Goal: Task Accomplishment & Management: Use online tool/utility

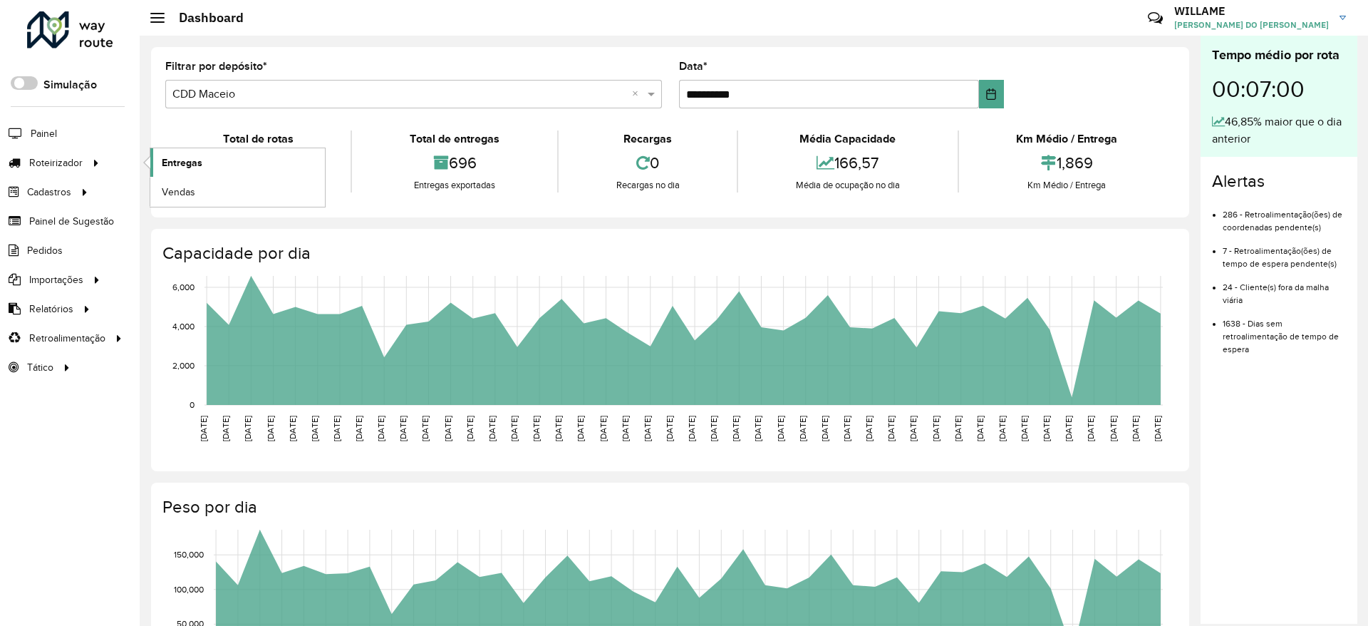
click at [174, 162] on span "Entregas" at bounding box center [182, 162] width 41 height 15
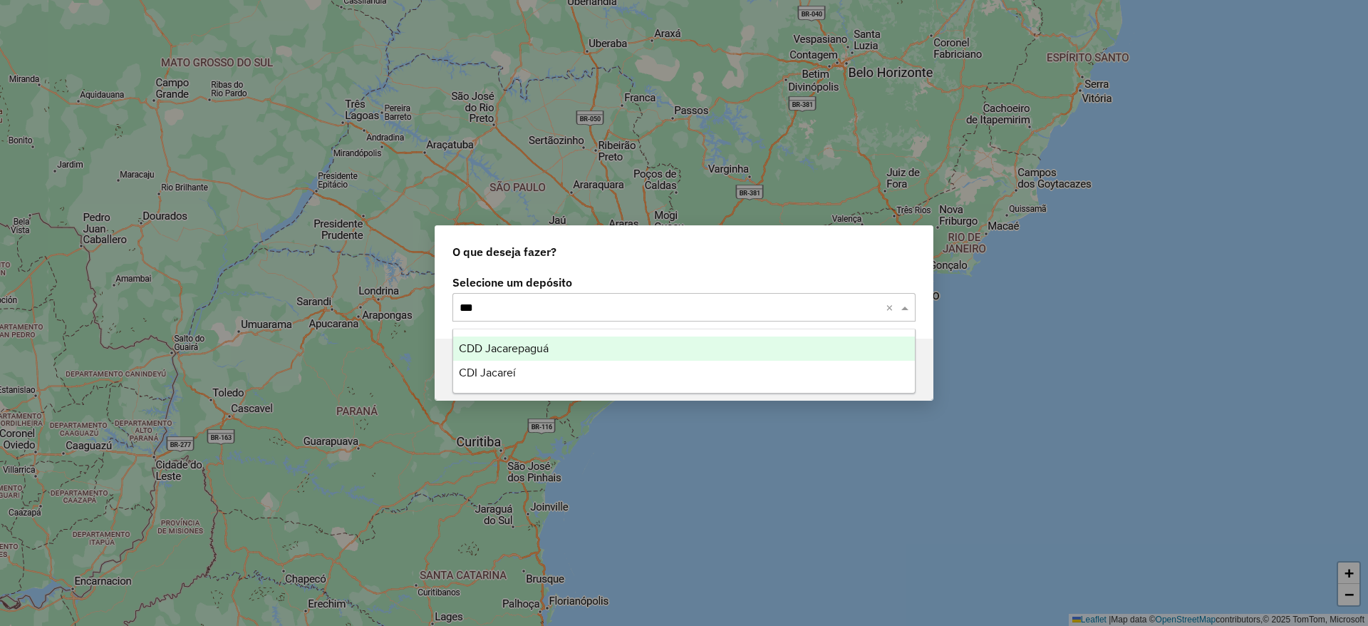
type input "****"
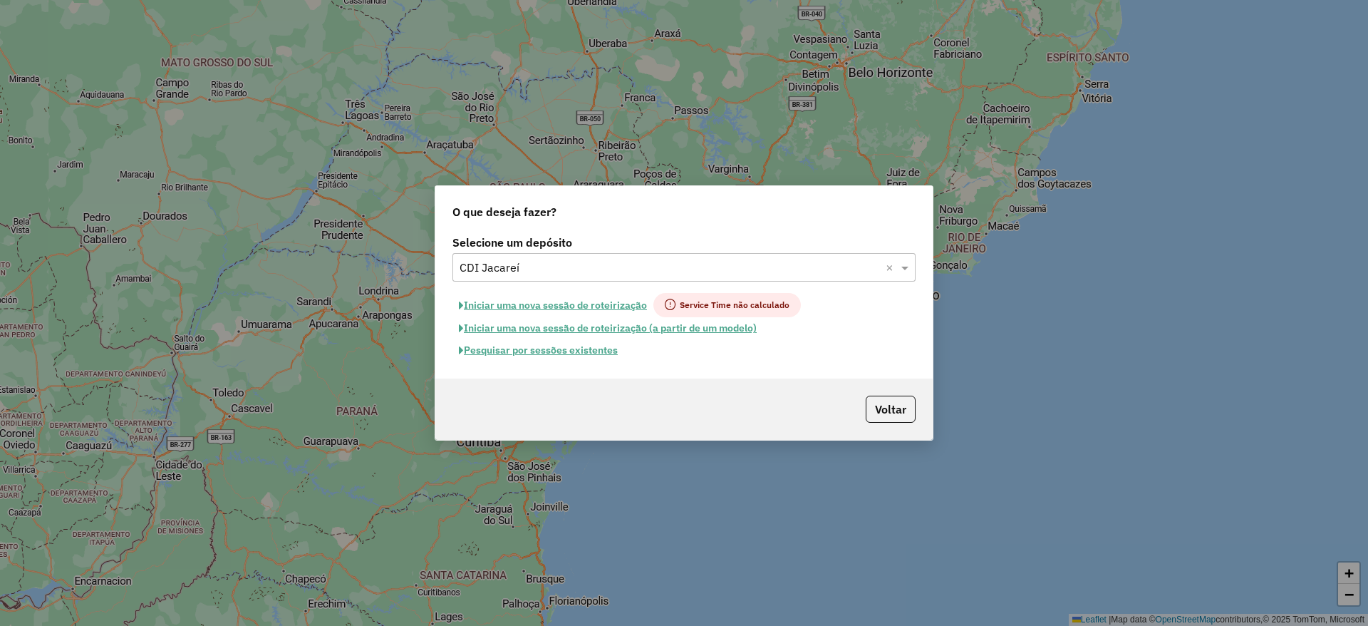
click at [567, 301] on button "Iniciar uma nova sessão de roteirização" at bounding box center [553, 305] width 201 height 24
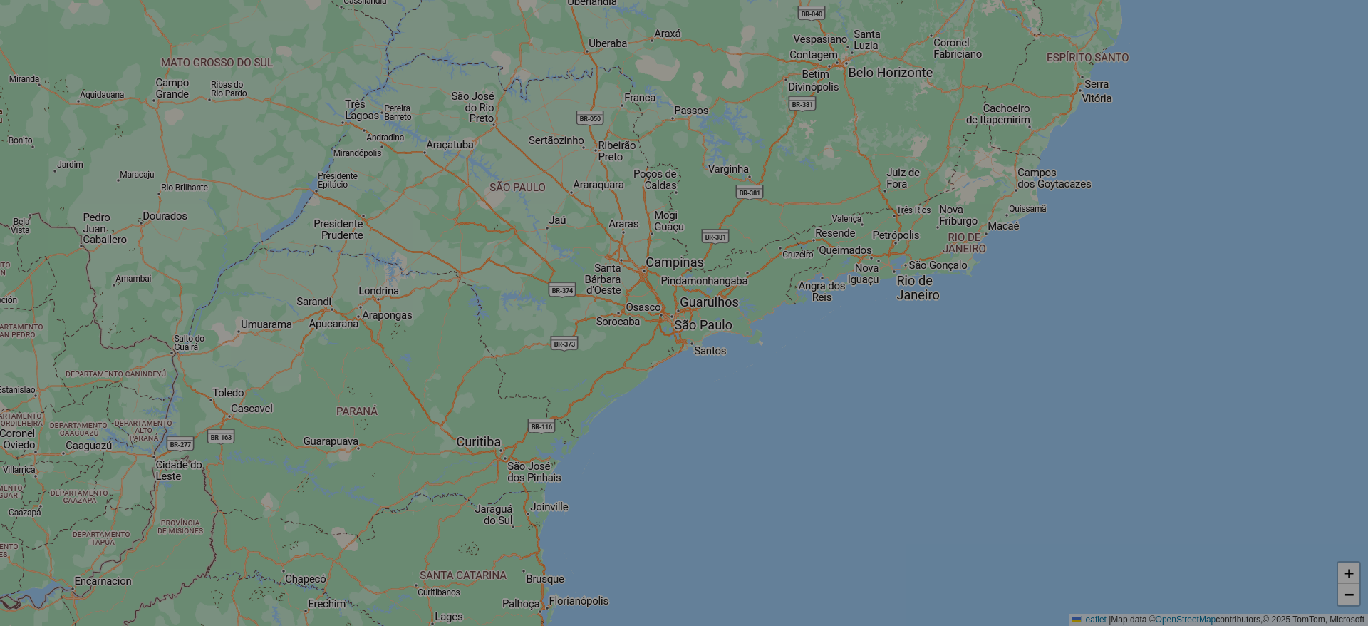
select select "*"
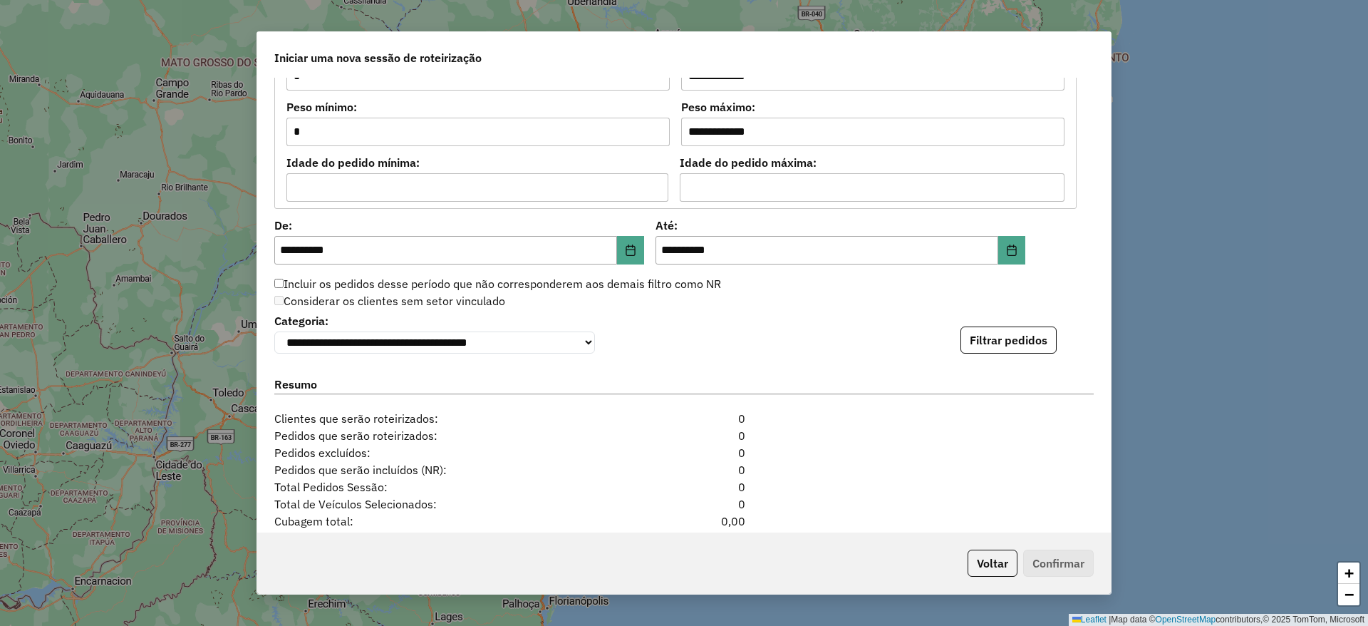
scroll to position [1390, 0]
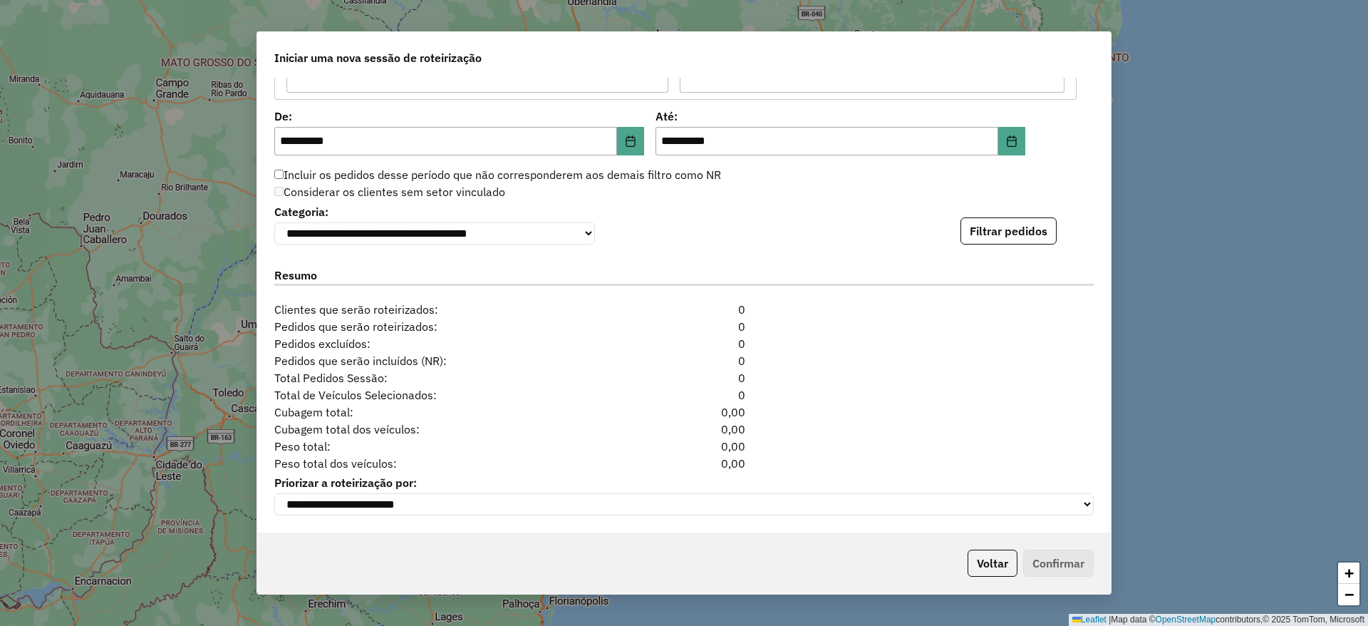
click at [1005, 249] on div "**********" at bounding box center [684, 305] width 854 height 455
click at [1004, 247] on div "**********" at bounding box center [684, 305] width 854 height 455
click at [1003, 244] on button "Filtrar pedidos" at bounding box center [1009, 230] width 96 height 27
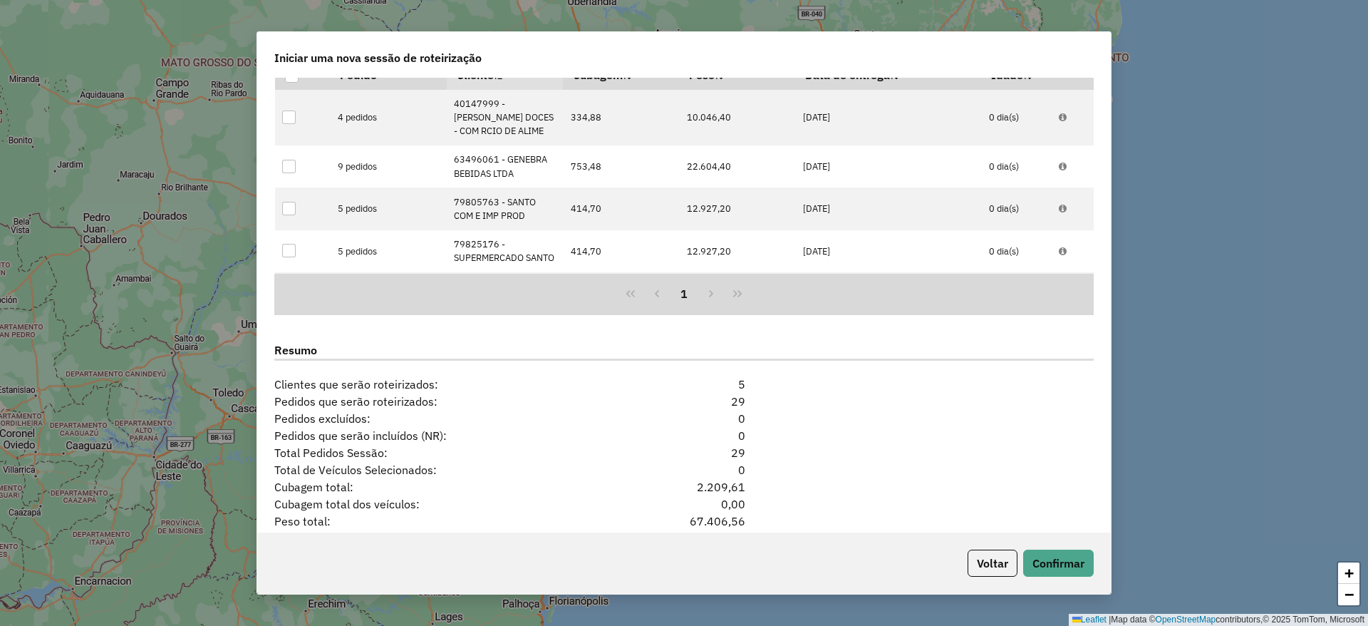
scroll to position [1705, 0]
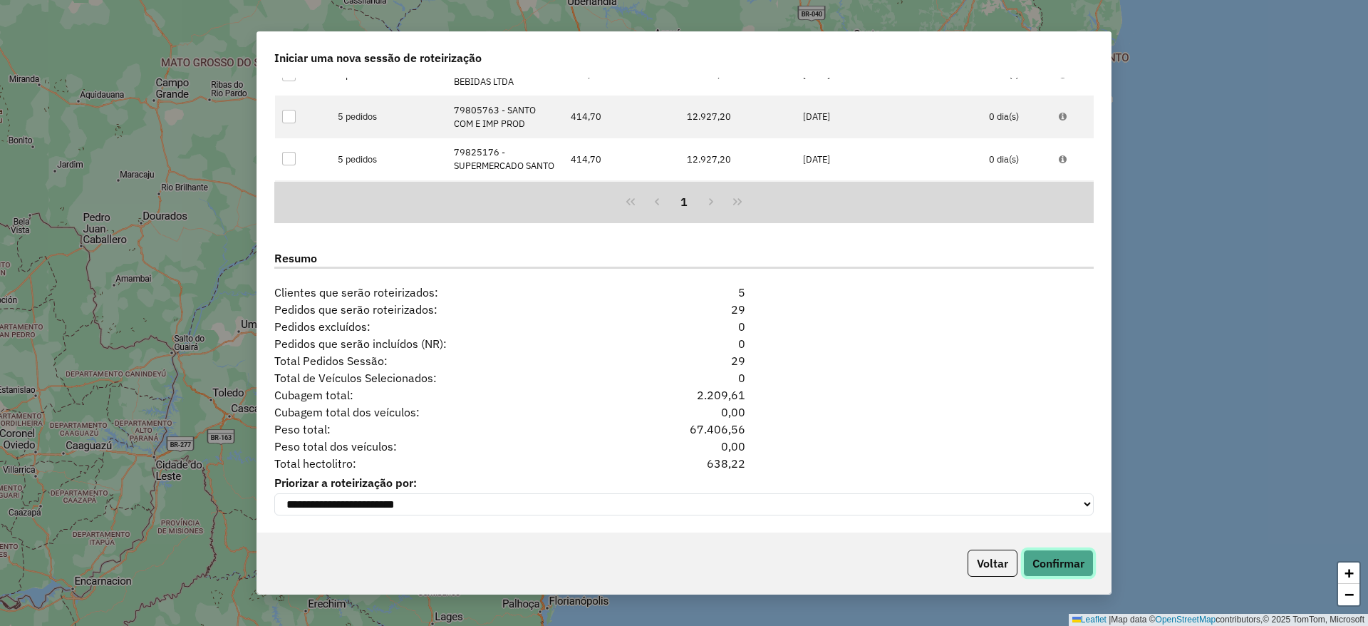
click at [1073, 558] on button "Confirmar" at bounding box center [1058, 562] width 71 height 27
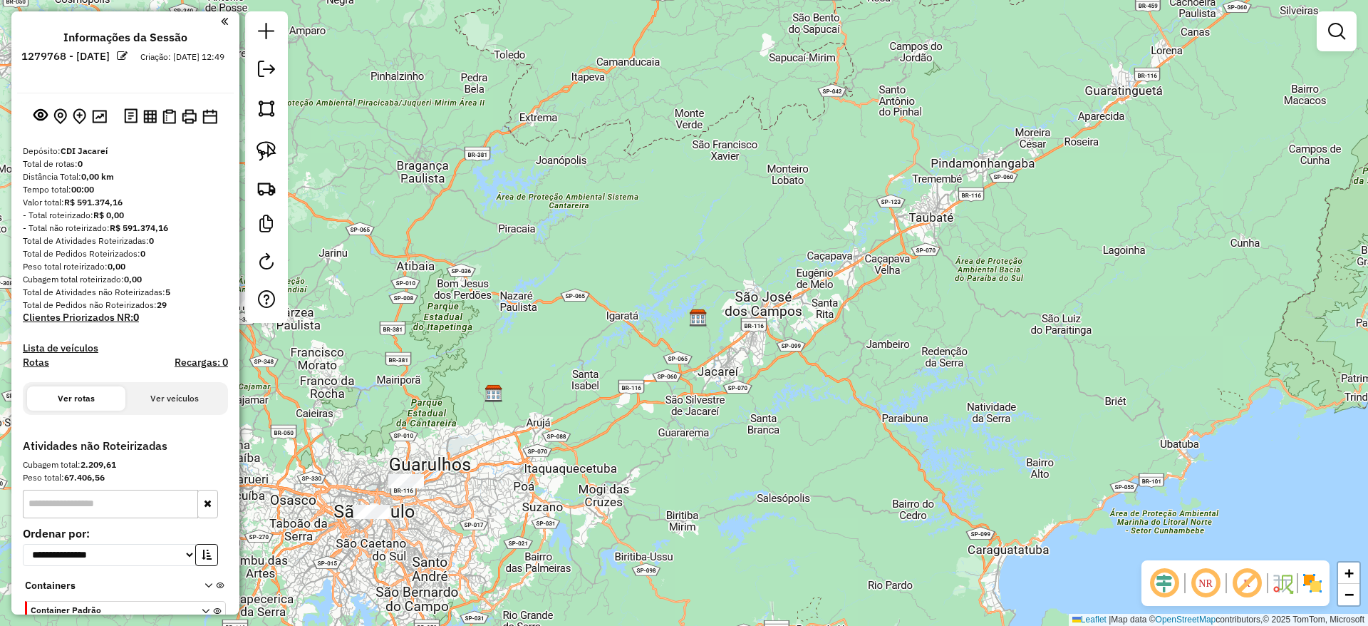
drag, startPoint x: 615, startPoint y: 410, endPoint x: 932, endPoint y: 407, distance: 317.2
click at [924, 411] on div "Janela de atendimento Grade de atendimento Capacidade Transportadoras Veículos …" at bounding box center [684, 313] width 1368 height 626
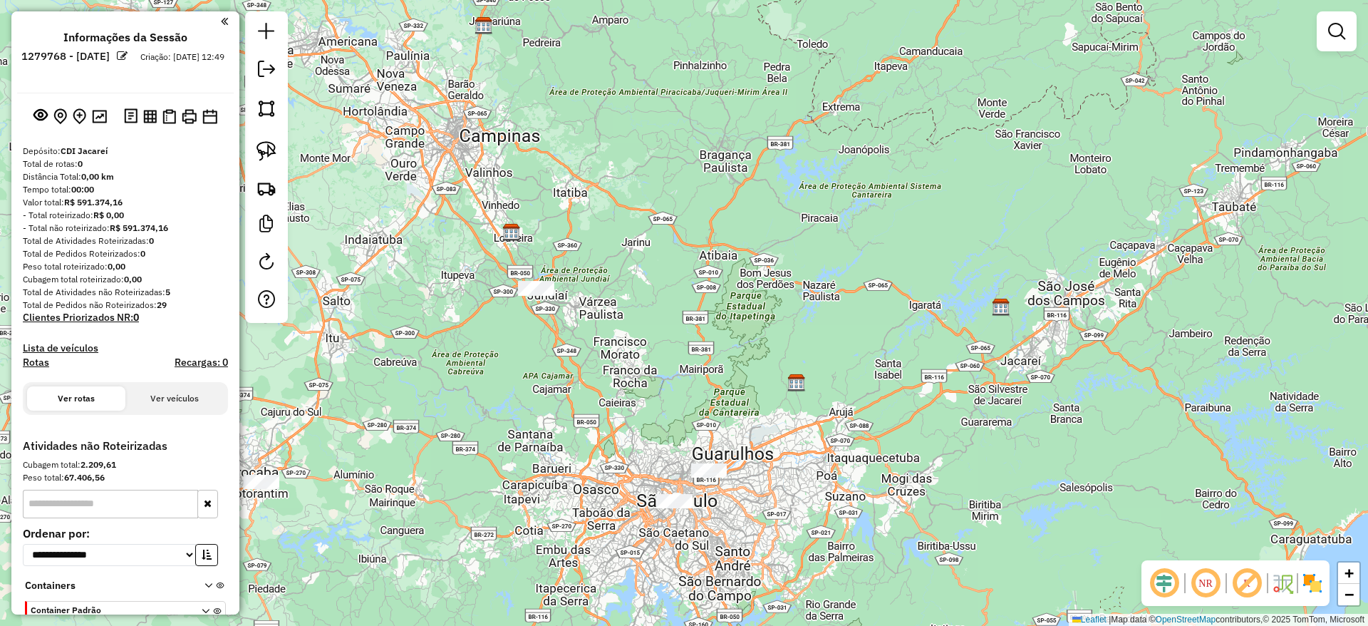
click at [536, 279] on div "Janela de atendimento Grade de atendimento Capacidade Transportadoras Veículos …" at bounding box center [684, 313] width 1368 height 626
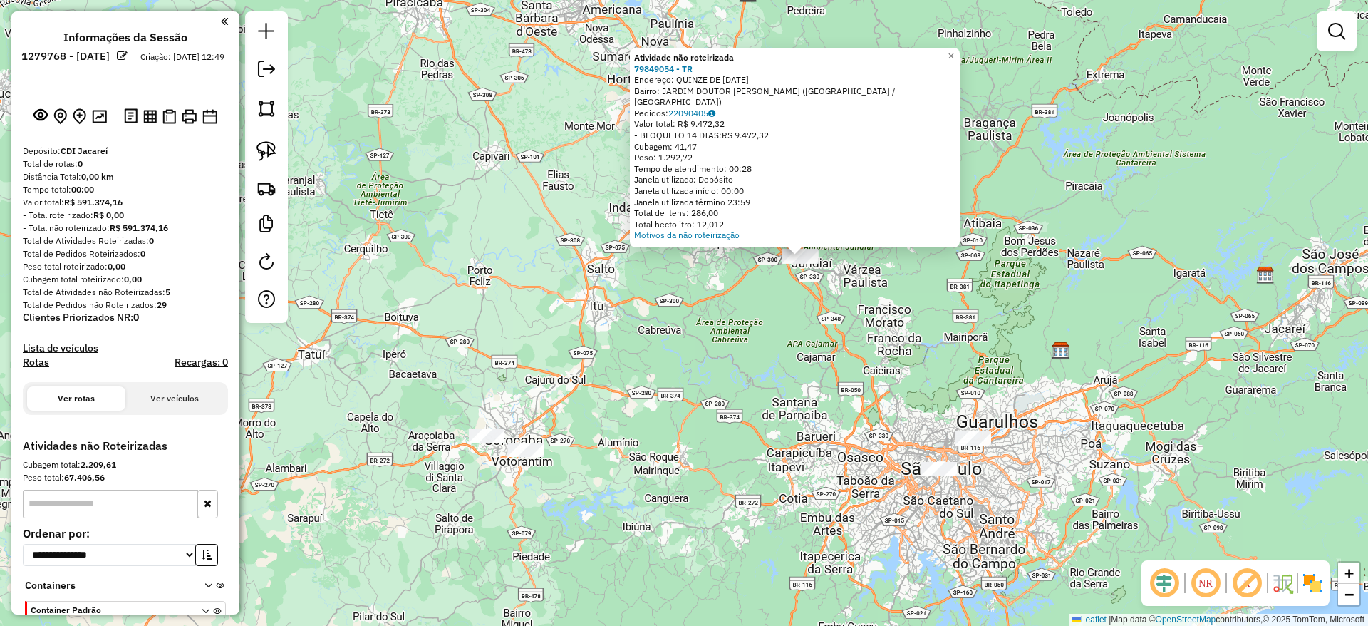
drag, startPoint x: 709, startPoint y: 429, endPoint x: 232, endPoint y: 210, distance: 524.9
click at [618, 371] on div "Atividade não roteirizada 79849054 - TR Endereço: QUINZE DE [DATE] Bairro: JARD…" at bounding box center [684, 313] width 1368 height 626
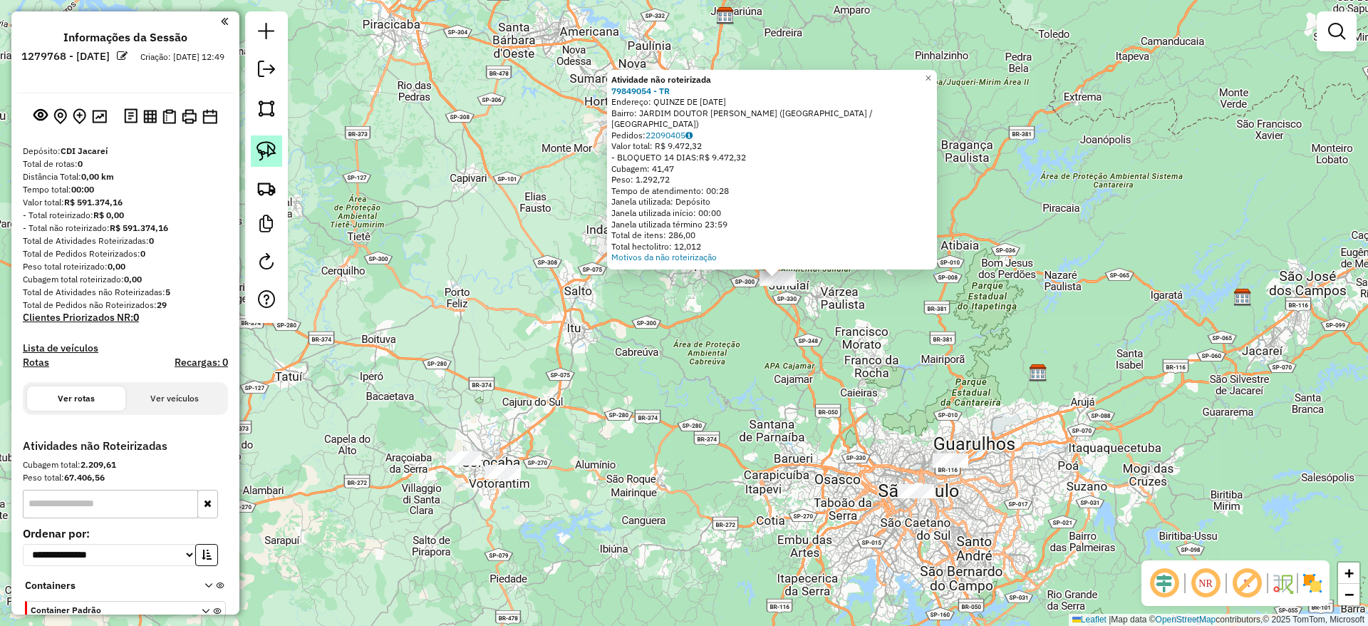
click at [254, 153] on link at bounding box center [266, 150] width 31 height 31
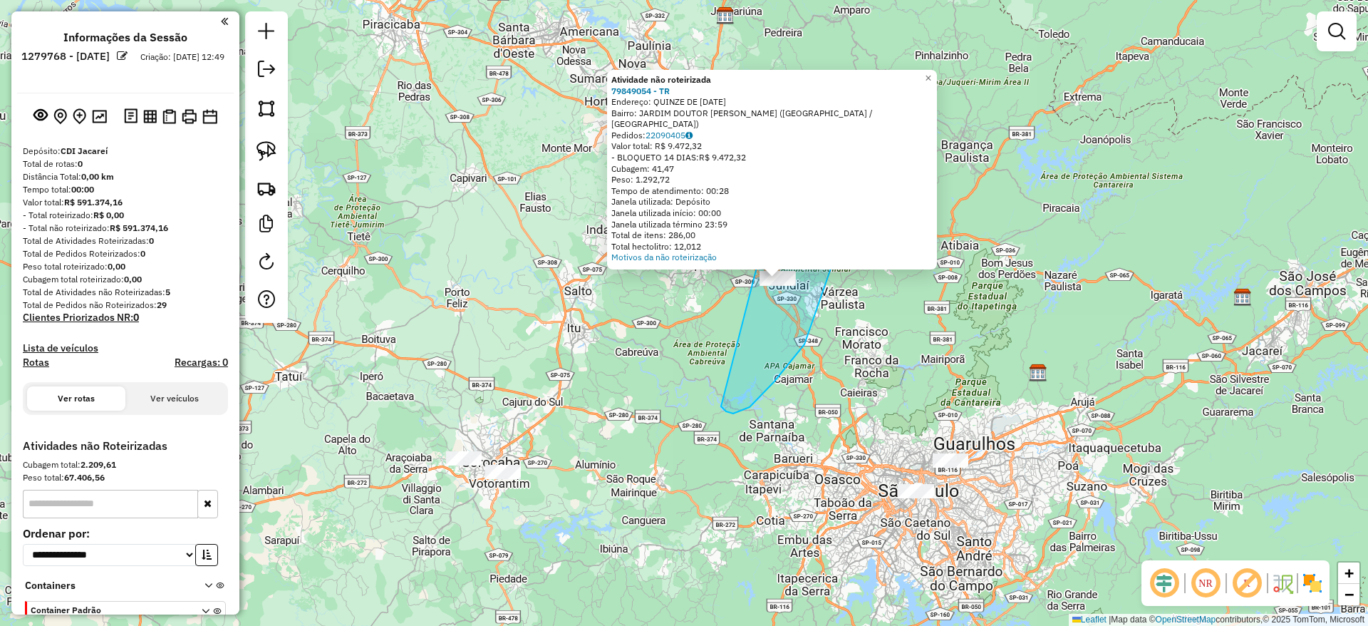
drag, startPoint x: 721, startPoint y: 406, endPoint x: 779, endPoint y: 169, distance: 244.2
click at [779, 167] on div "Atividade não roteirizada 79849054 - TR Endereço: QUINZE DE [DATE] Bairro: JARD…" at bounding box center [684, 313] width 1368 height 626
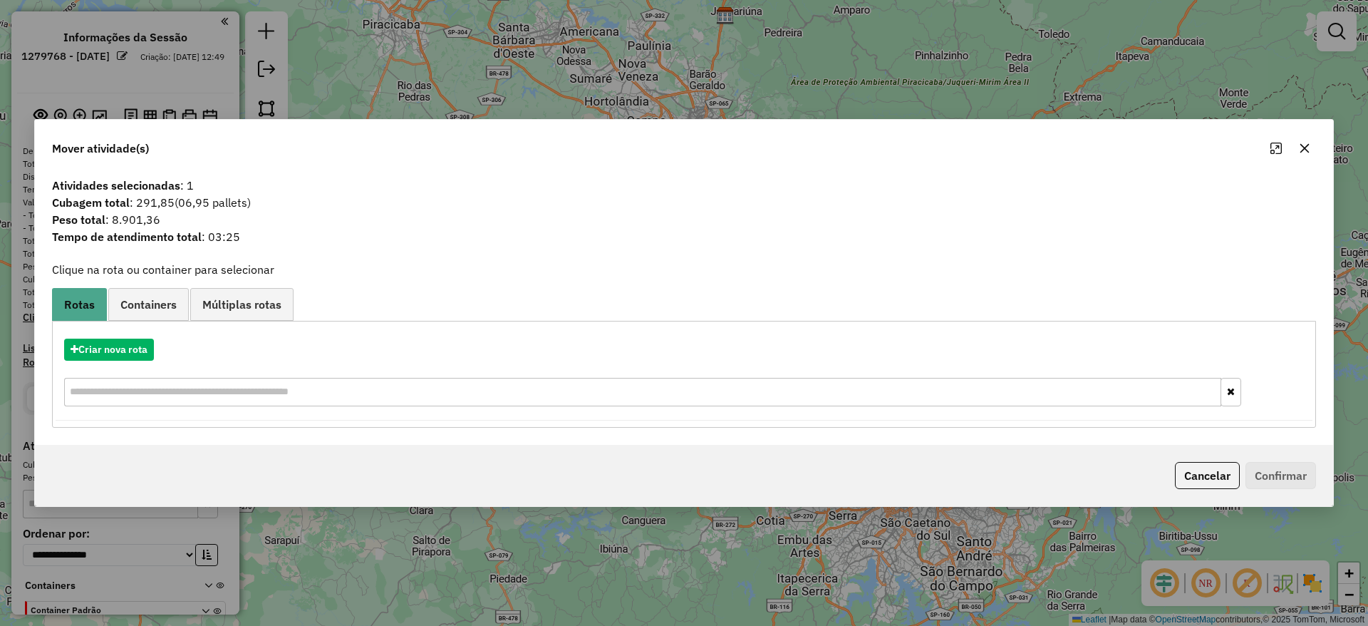
click at [123, 366] on div "Criar nova rota" at bounding box center [684, 374] width 1257 height 93
click at [112, 353] on button "Criar nova rota" at bounding box center [109, 350] width 90 height 22
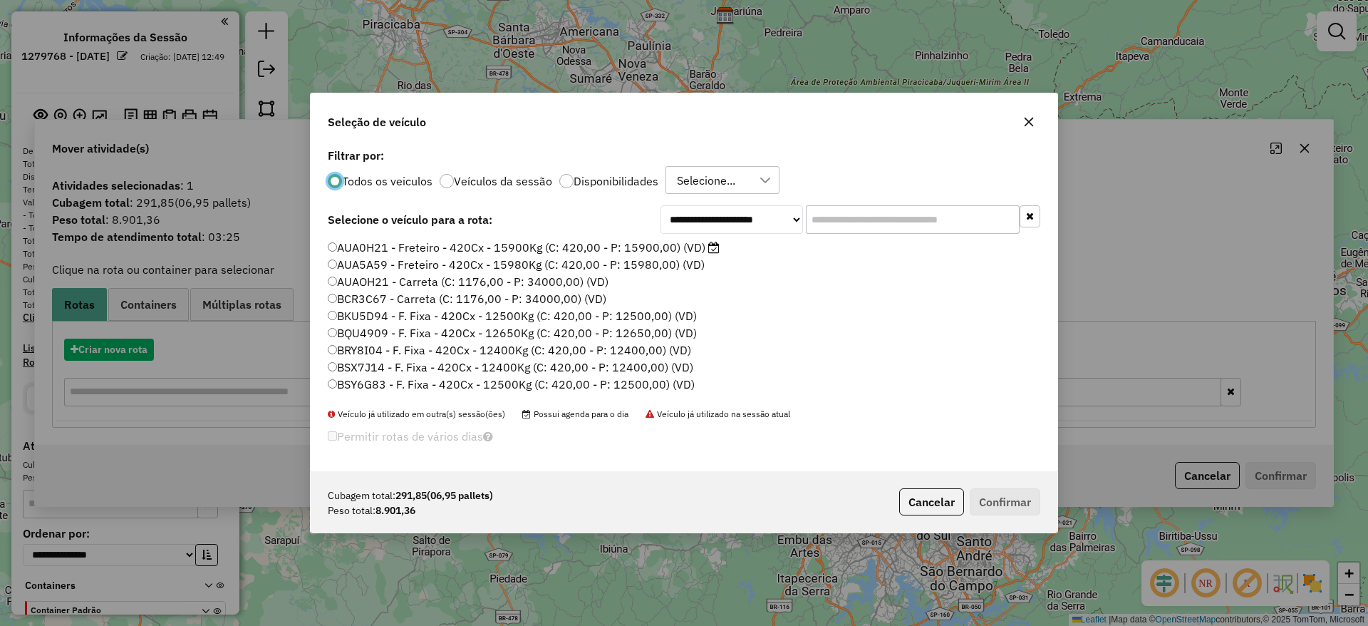
scroll to position [8, 4]
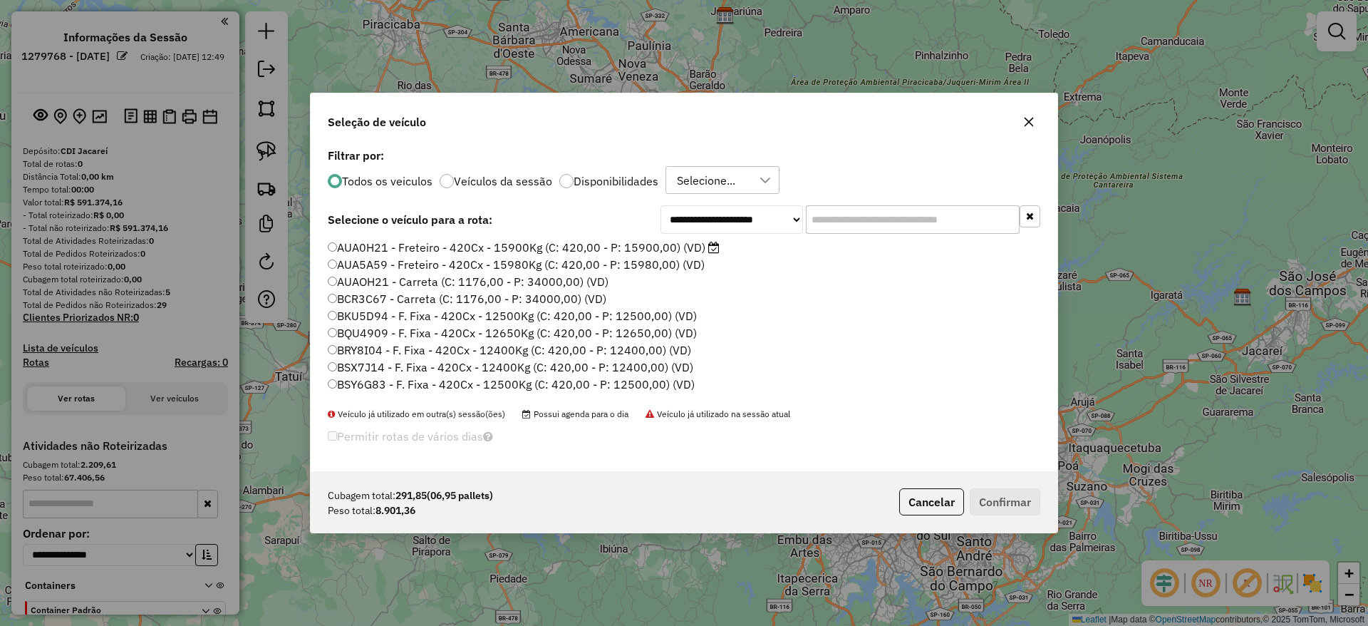
drag, startPoint x: 820, startPoint y: 226, endPoint x: 773, endPoint y: 237, distance: 47.5
click at [820, 225] on input "text" at bounding box center [913, 219] width 214 height 29
paste input "*******"
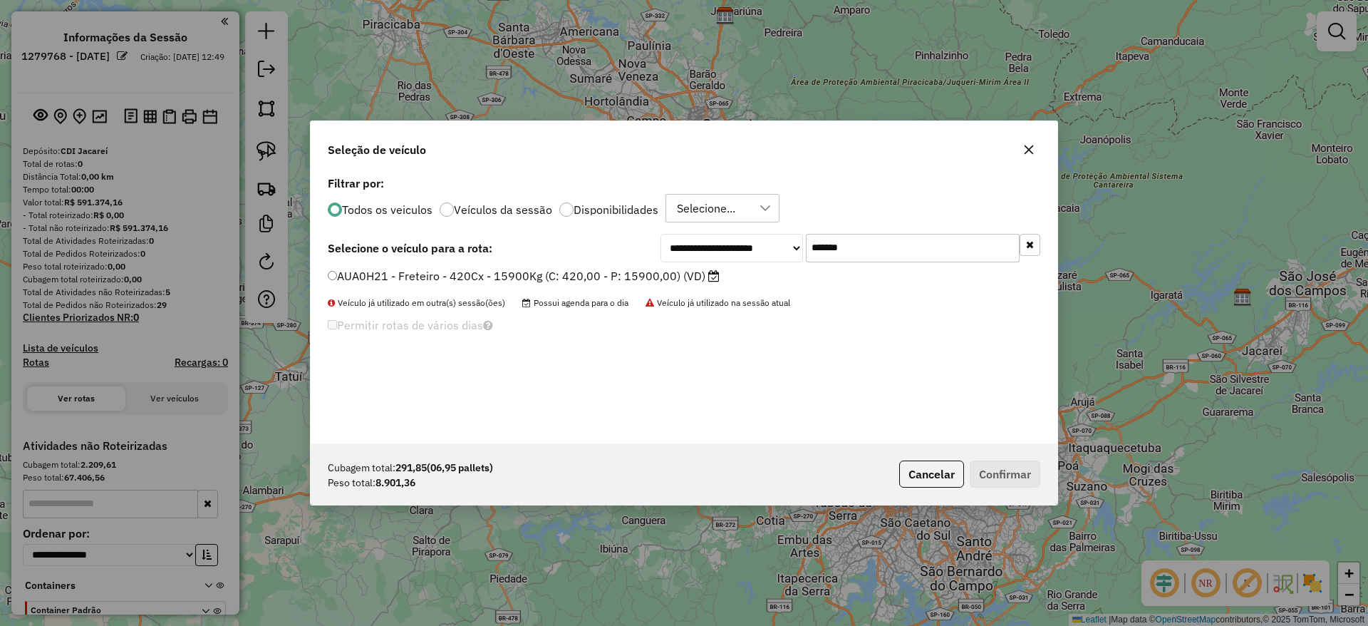
type input "*******"
click at [521, 269] on label "AUA0H21 - Freteiro - 420Cx - 15900Kg (C: 420,00 - P: 15900,00) (VD)" at bounding box center [524, 275] width 392 height 17
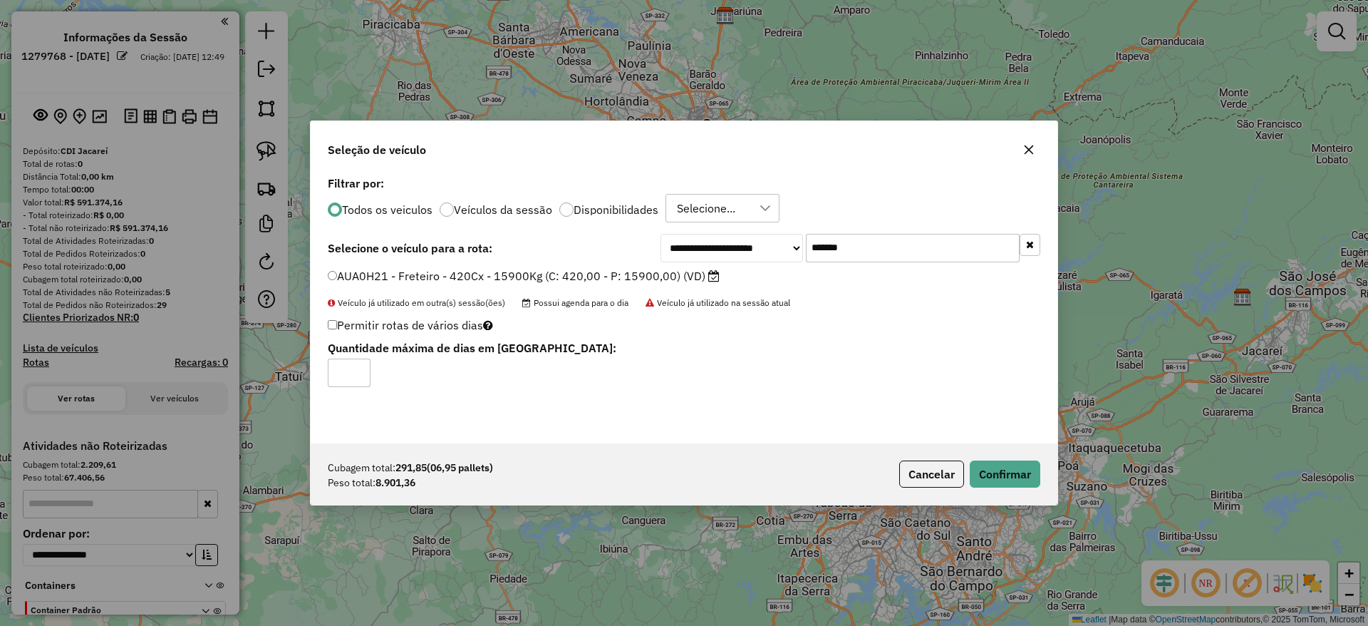
click at [983, 492] on div "Cubagem total: 291,85 (06,95 pallets) Peso total: 8.901,36 Cancelar Confirmar" at bounding box center [684, 473] width 747 height 61
click at [989, 487] on div "Cubagem total: 291,85 (06,95 pallets) Peso total: 8.901,36 Cancelar Confirmar" at bounding box center [684, 473] width 747 height 61
click at [990, 480] on button "Confirmar" at bounding box center [1005, 473] width 71 height 27
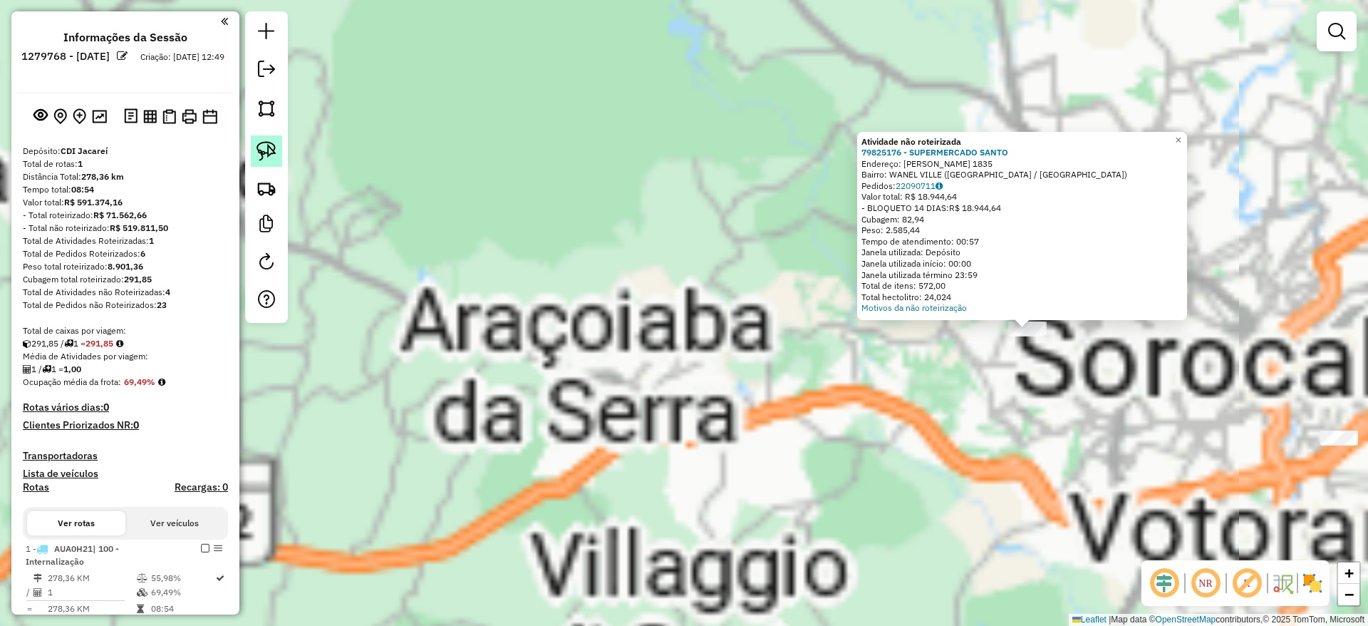
click at [271, 153] on img at bounding box center [267, 151] width 20 height 20
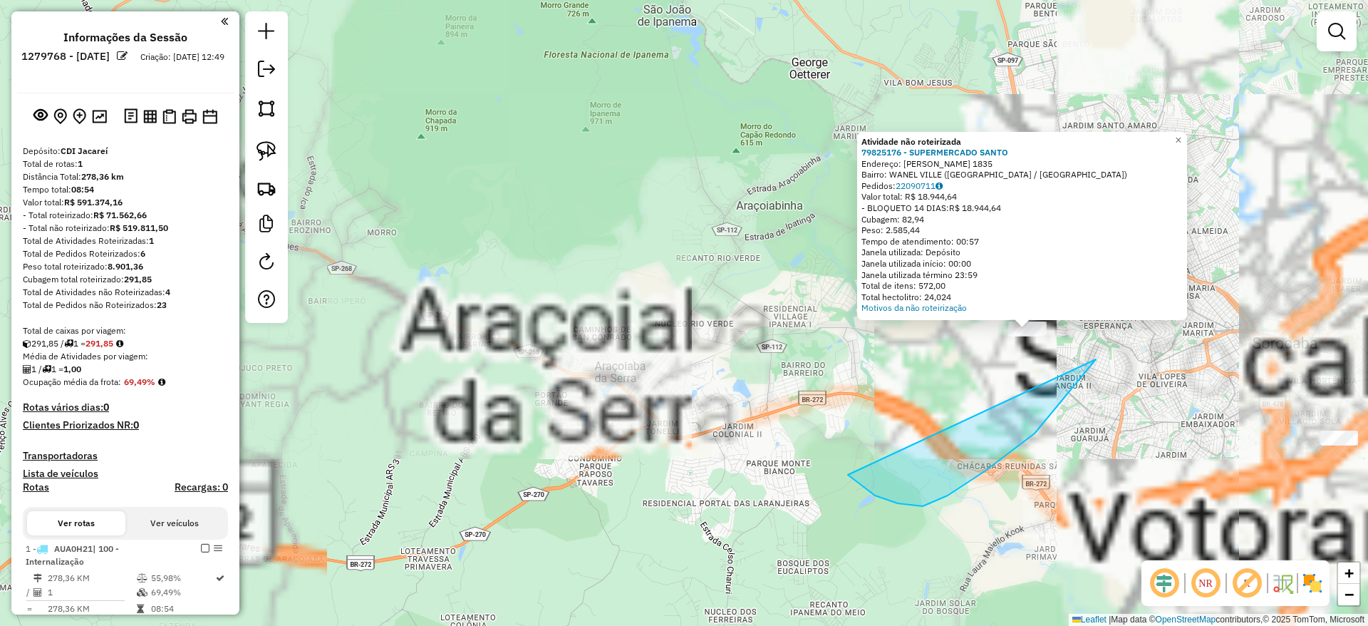
drag, startPoint x: 848, startPoint y: 475, endPoint x: 1018, endPoint y: 197, distance: 326.0
click at [1018, 197] on div "Atividade não roteirizada 79825176 - SUPERMERCADO SANTO Endereço: [PERSON_NAME]…" at bounding box center [684, 313] width 1368 height 626
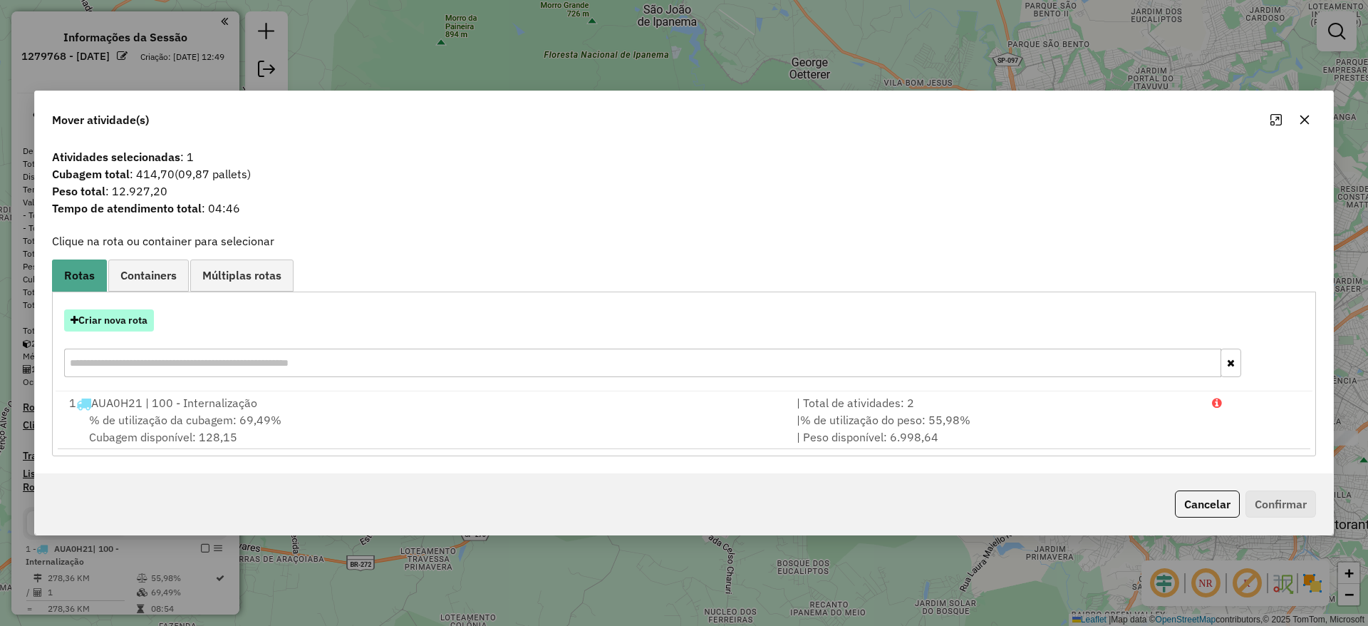
click at [130, 330] on button "Criar nova rota" at bounding box center [109, 320] width 90 height 22
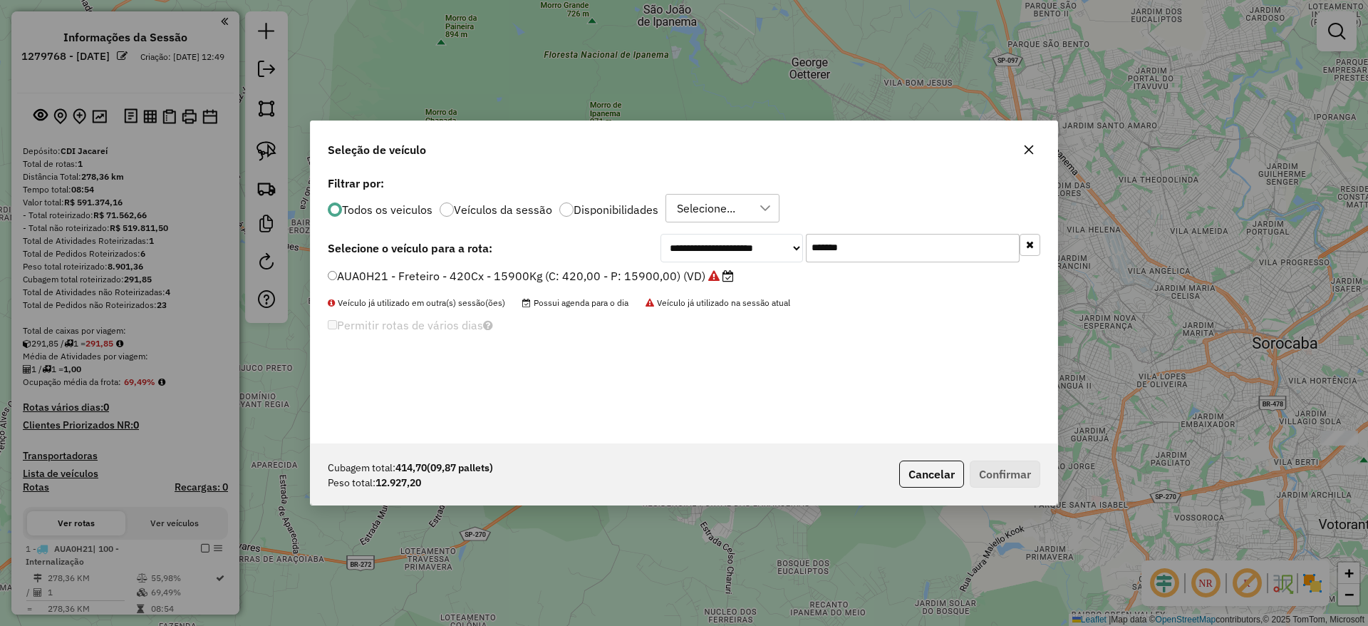
drag, startPoint x: 869, startPoint y: 247, endPoint x: 529, endPoint y: 224, distance: 340.8
click at [530, 223] on div "**********" at bounding box center [684, 307] width 747 height 271
paste input "text"
type input "*******"
click at [512, 278] on label "DPF8J05 - Freteiro - 420Cx - 17220Kg (C: 420,00 - P: 17220,00) (VD)" at bounding box center [522, 275] width 389 height 17
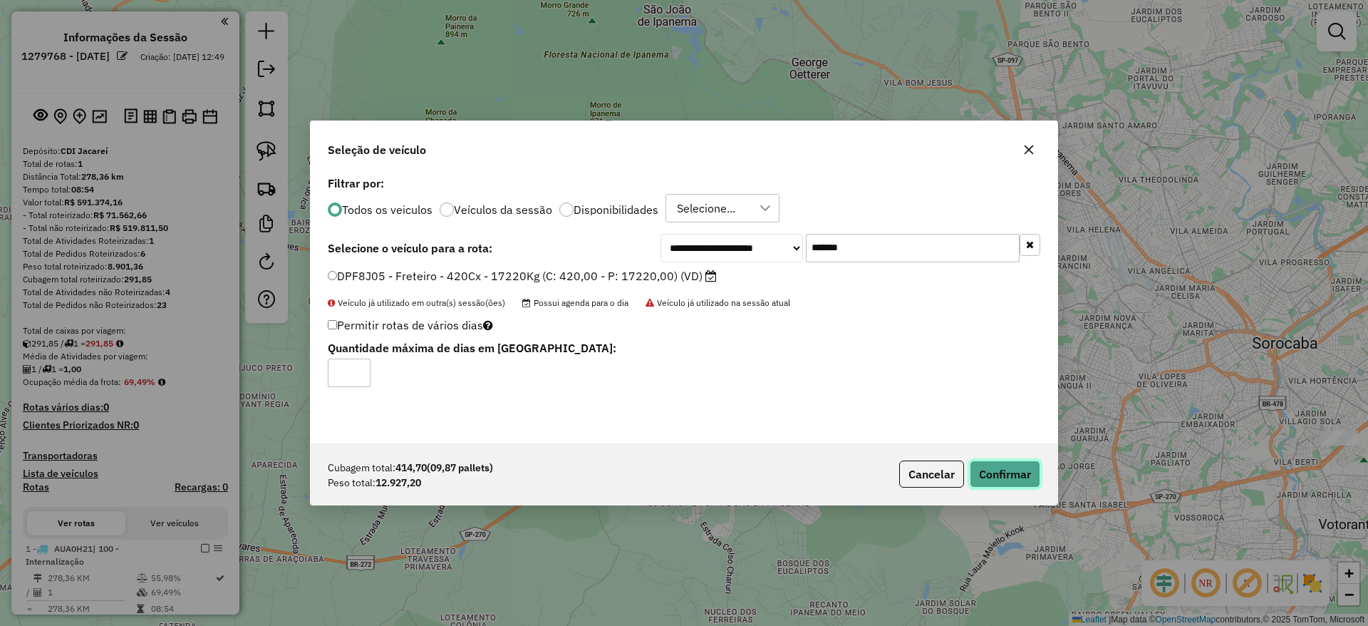
click at [1003, 469] on button "Confirmar" at bounding box center [1005, 473] width 71 height 27
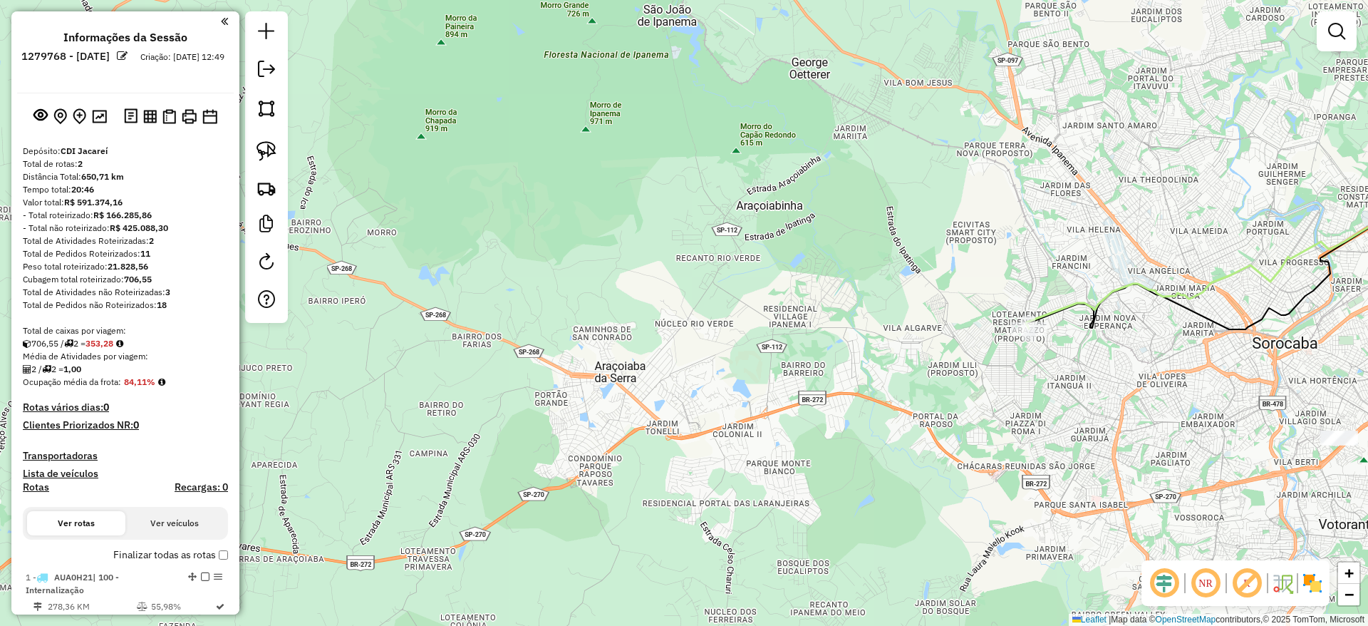
drag, startPoint x: 853, startPoint y: 369, endPoint x: 592, endPoint y: 189, distance: 317.7
click at [592, 189] on div "Janela de atendimento Grade de atendimento Capacidade Transportadoras Veículos …" at bounding box center [684, 313] width 1368 height 626
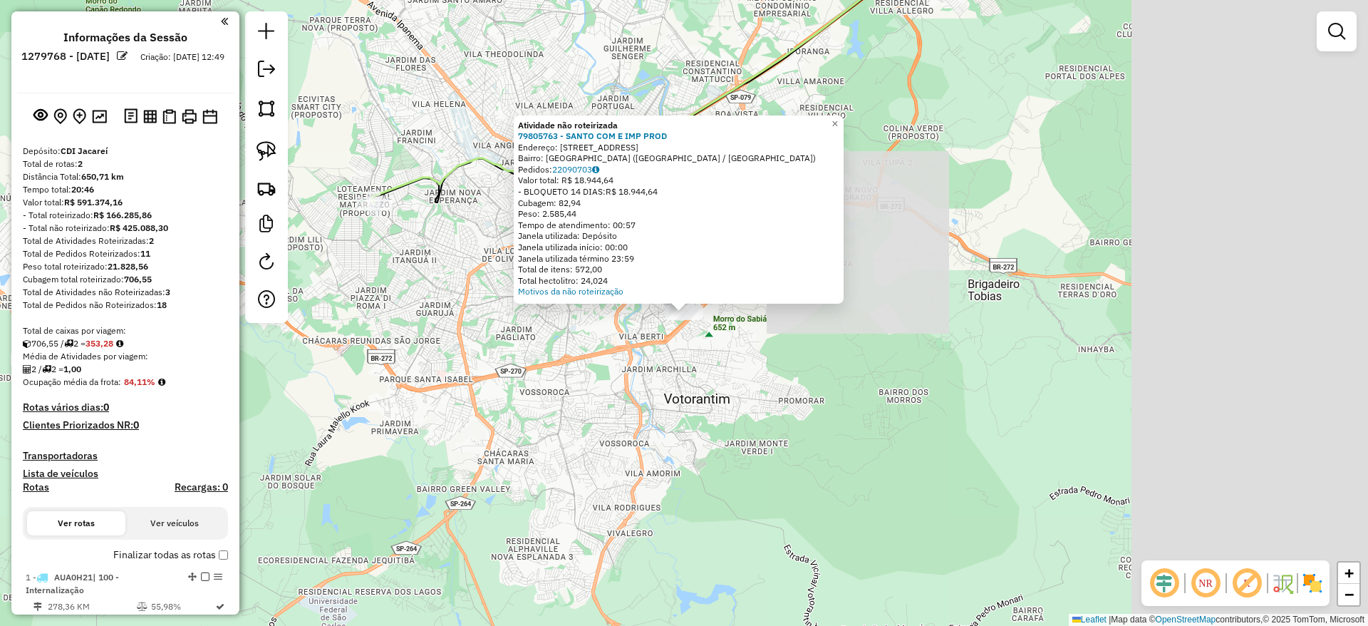
click at [1074, 253] on div "Atividade não roteirizada 79805763 - SANTO COM E IMP PROD Endereço: R DOS ALPES…" at bounding box center [684, 313] width 1368 height 626
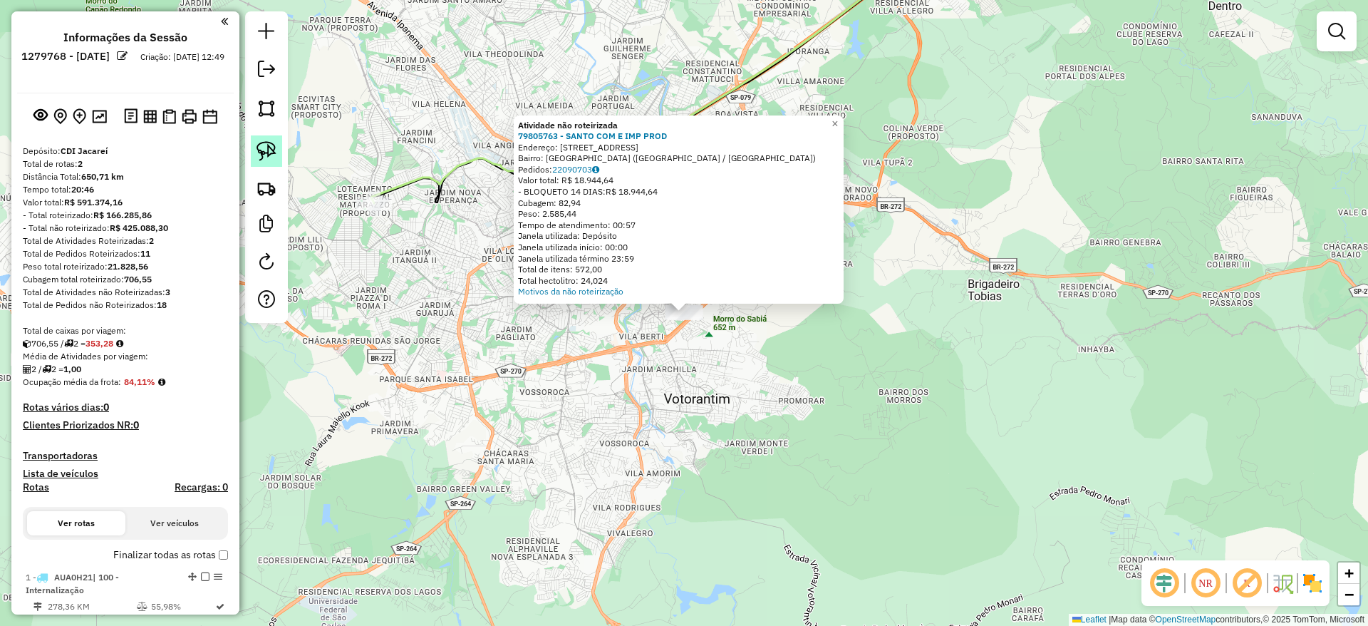
click at [261, 154] on img at bounding box center [267, 151] width 20 height 20
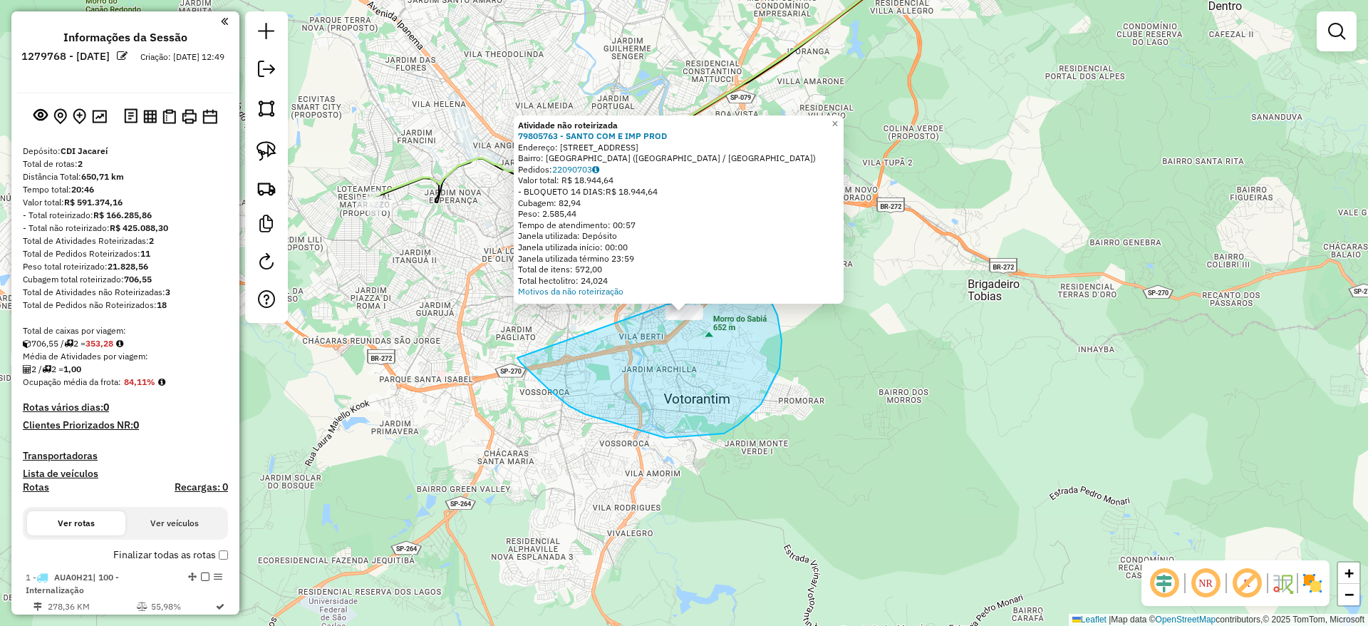
drag, startPoint x: 521, startPoint y: 363, endPoint x: 750, endPoint y: 264, distance: 249.7
click at [750, 264] on div "Atividade não roteirizada 79805763 - SANTO COM E IMP PROD Endereço: R DOS ALPES…" at bounding box center [684, 313] width 1368 height 626
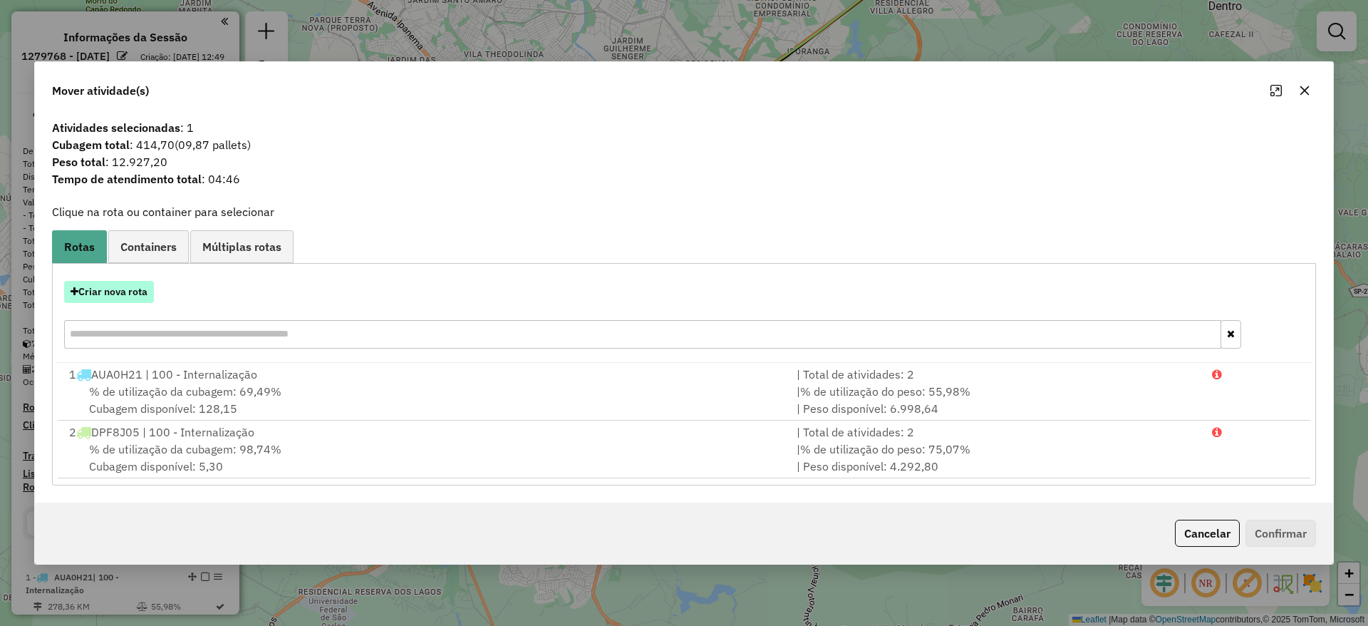
click at [133, 298] on button "Criar nova rota" at bounding box center [109, 292] width 90 height 22
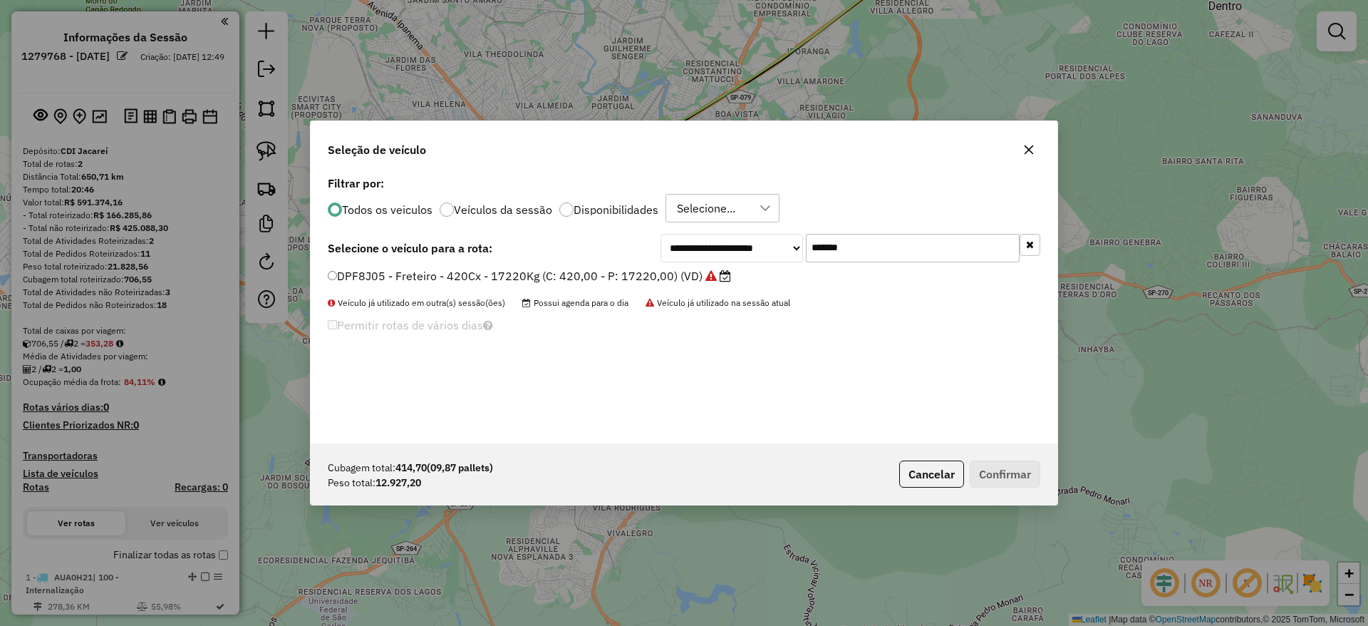
drag, startPoint x: 873, startPoint y: 253, endPoint x: 648, endPoint y: 268, distance: 225.7
click at [648, 268] on div "**********" at bounding box center [684, 307] width 747 height 271
paste input "text"
type input "*******"
drag, startPoint x: 647, startPoint y: 269, endPoint x: 645, endPoint y: 277, distance: 7.4
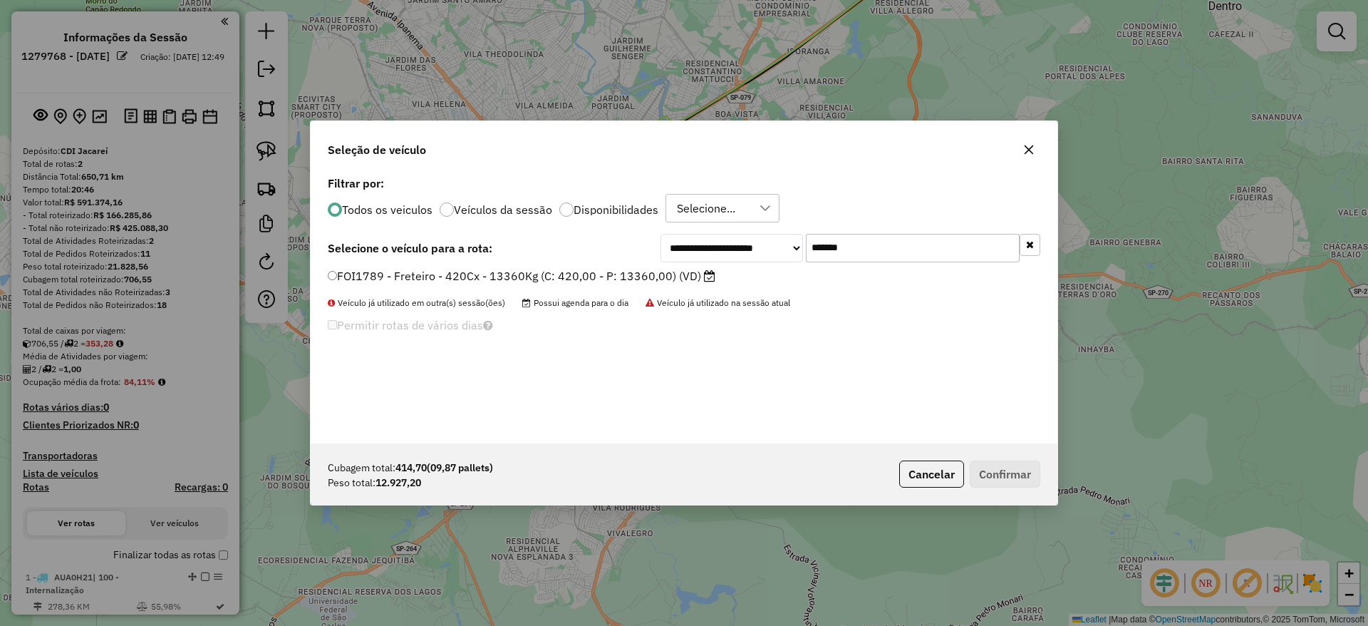
click at [643, 273] on label "FOI1789 - Freteiro - 420Cx - 13360Kg (C: 420,00 - P: 13360,00) (VD)" at bounding box center [522, 275] width 388 height 17
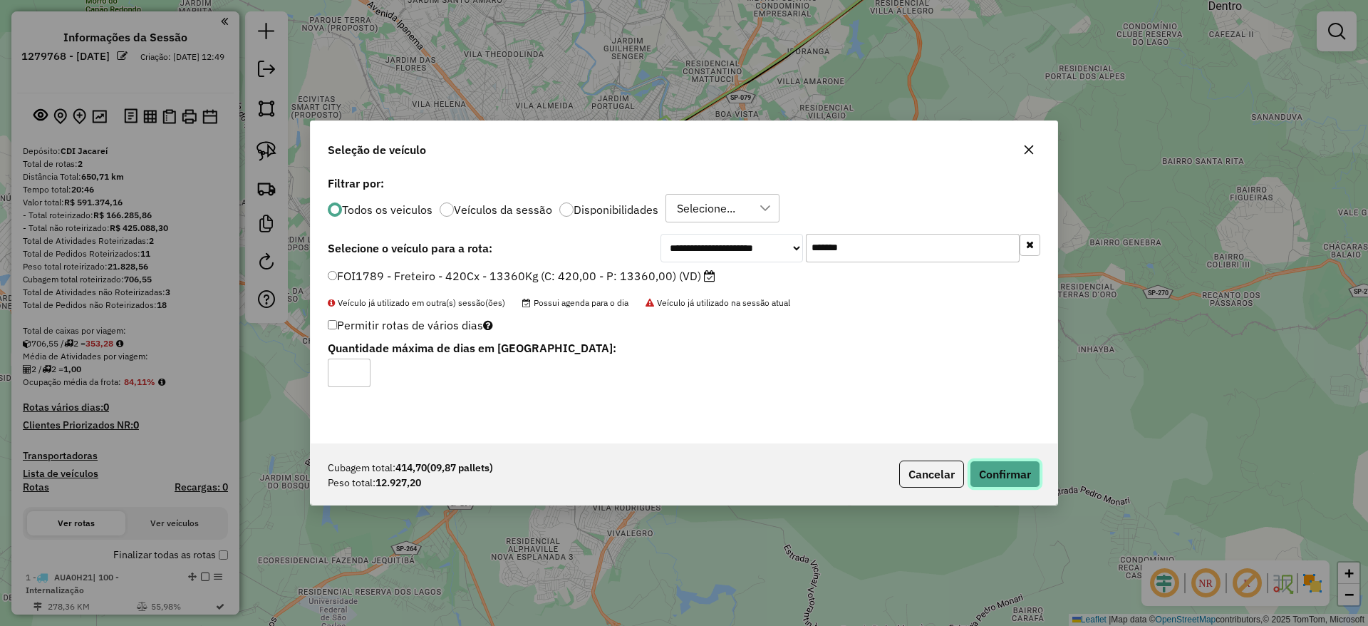
click at [1001, 478] on button "Confirmar" at bounding box center [1005, 473] width 71 height 27
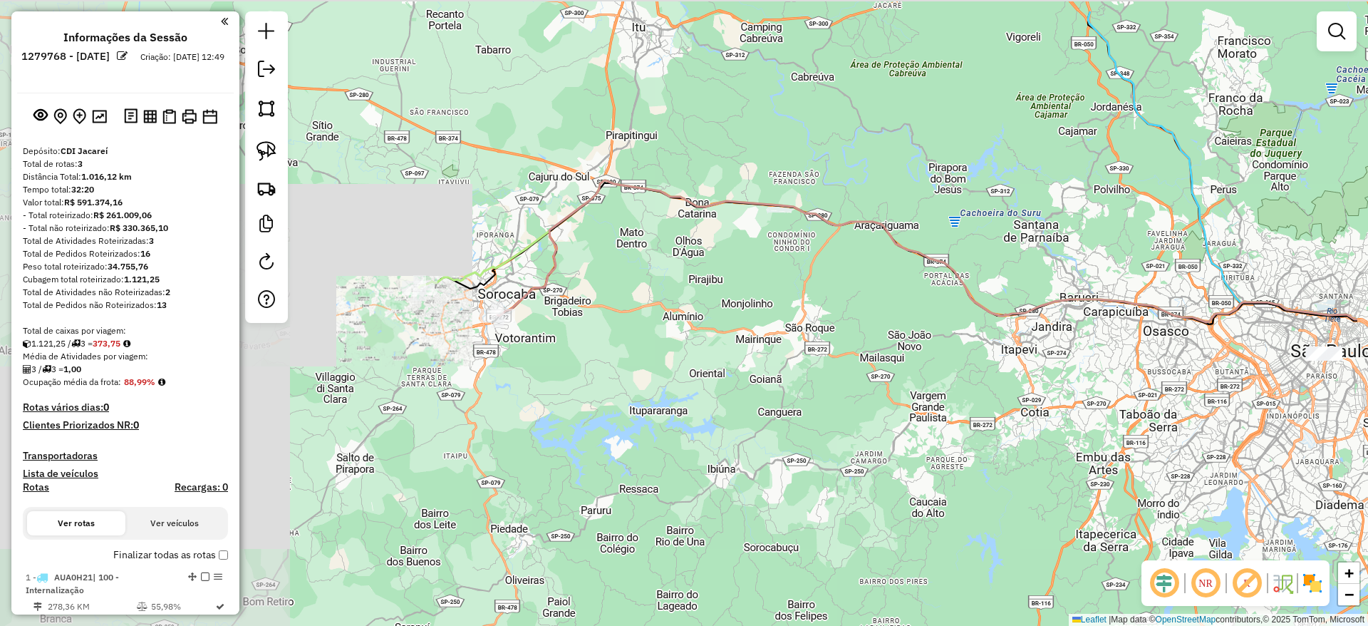
drag, startPoint x: 855, startPoint y: 242, endPoint x: 685, endPoint y: 334, distance: 193.2
click at [685, 334] on div "Janela de atendimento Grade de atendimento Capacidade Transportadoras Veículos …" at bounding box center [684, 313] width 1368 height 626
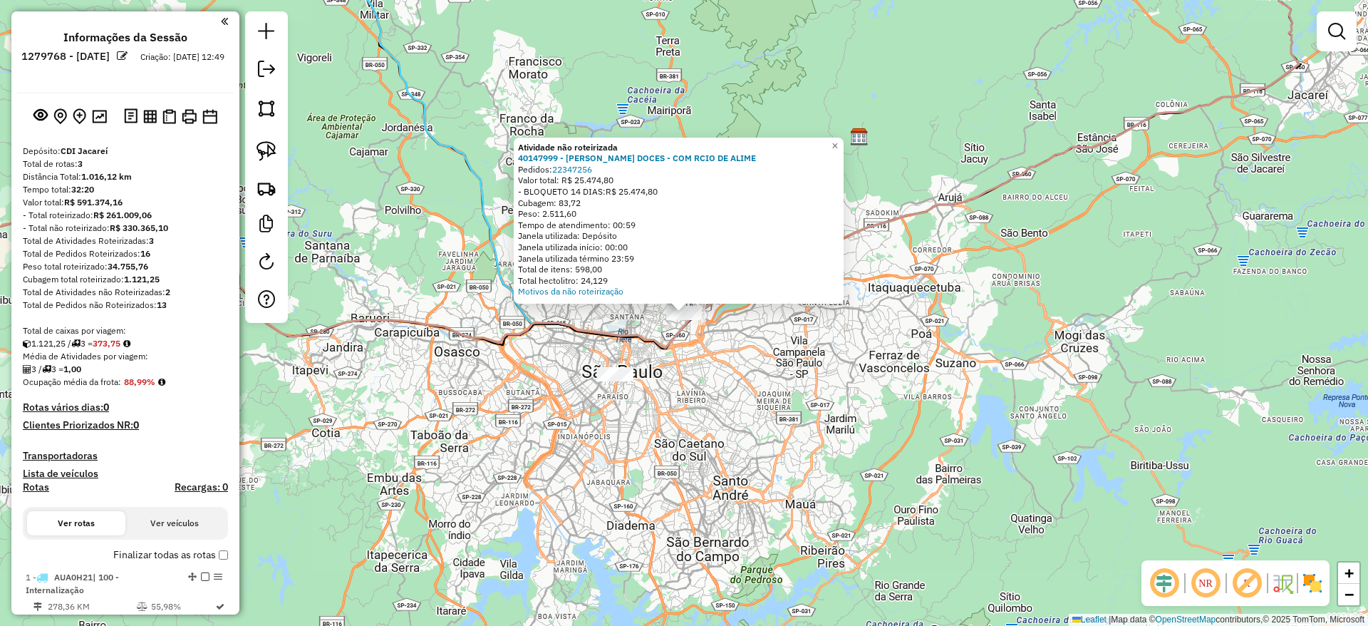
click at [716, 244] on div "Janela utilizada início: 00:00" at bounding box center [678, 247] width 321 height 11
click at [279, 153] on link at bounding box center [266, 150] width 31 height 31
drag, startPoint x: 664, startPoint y: 333, endPoint x: 611, endPoint y: 182, distance: 160.0
click at [611, 182] on div "Atividade não roteirizada 40147999 - MAZARO ROZETTI DOCES - COM RCIO DE ALIME P…" at bounding box center [684, 313] width 1368 height 626
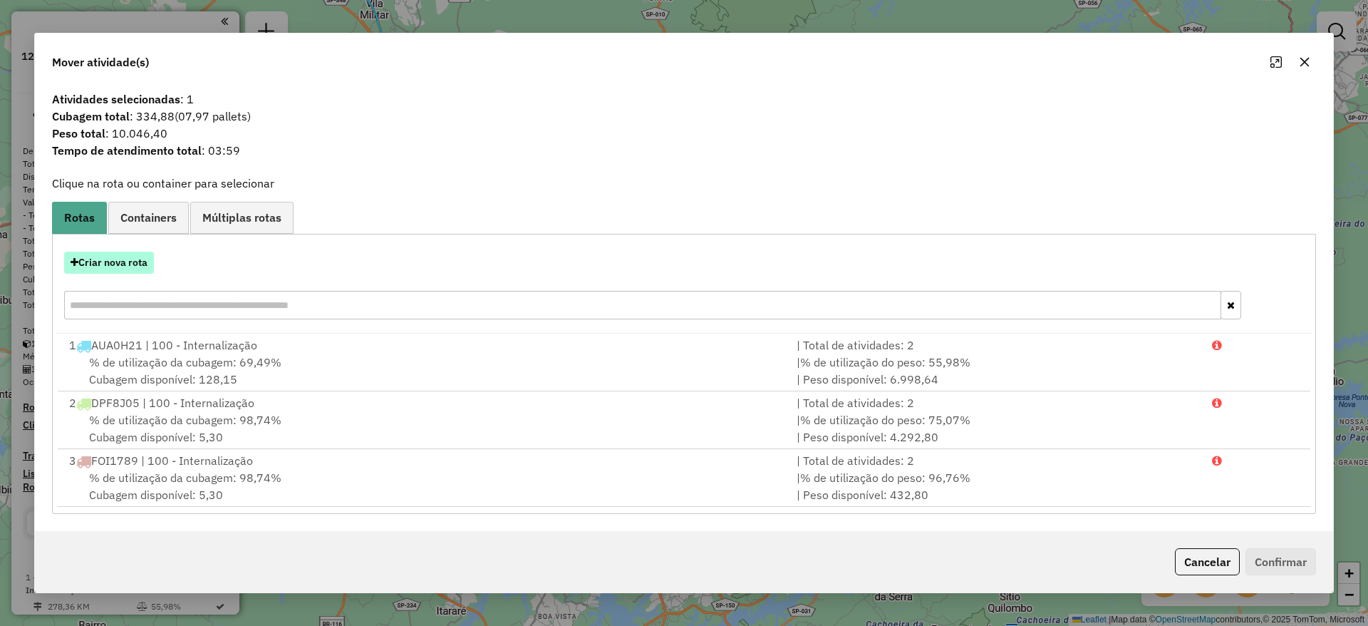
click at [141, 264] on button "Criar nova rota" at bounding box center [109, 263] width 90 height 22
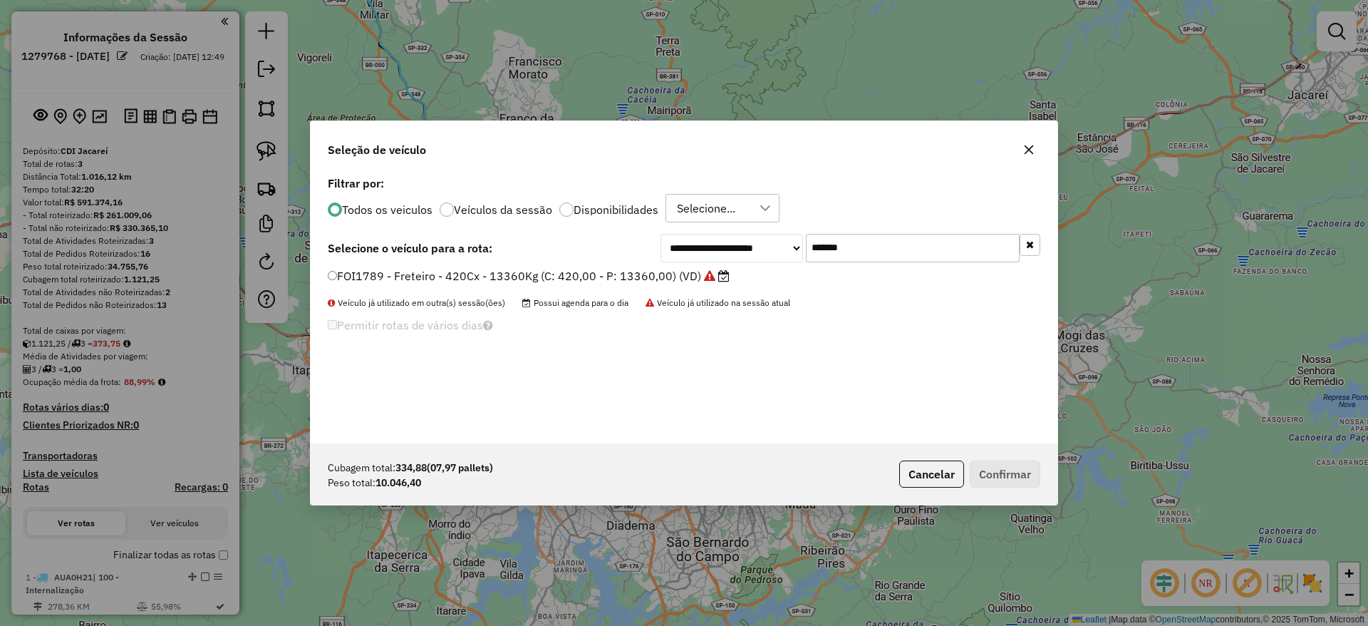
drag, startPoint x: 857, startPoint y: 257, endPoint x: 686, endPoint y: 256, distance: 171.0
click at [689, 255] on div "**********" at bounding box center [851, 248] width 380 height 29
paste input "text"
type input "*******"
drag, startPoint x: 510, startPoint y: 277, endPoint x: 671, endPoint y: 335, distance: 171.8
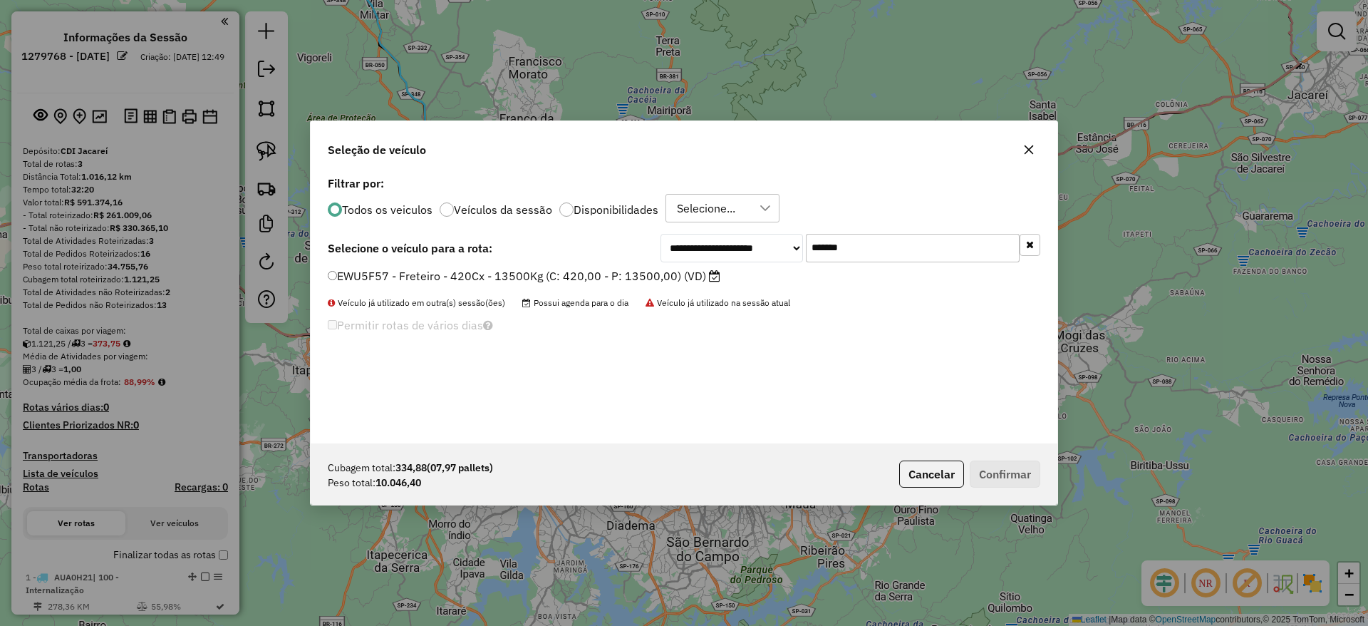
click at [510, 277] on label "EWU5F57 - Freteiro - 420Cx - 13500Kg (C: 420,00 - P: 13500,00) (VD)" at bounding box center [524, 275] width 393 height 17
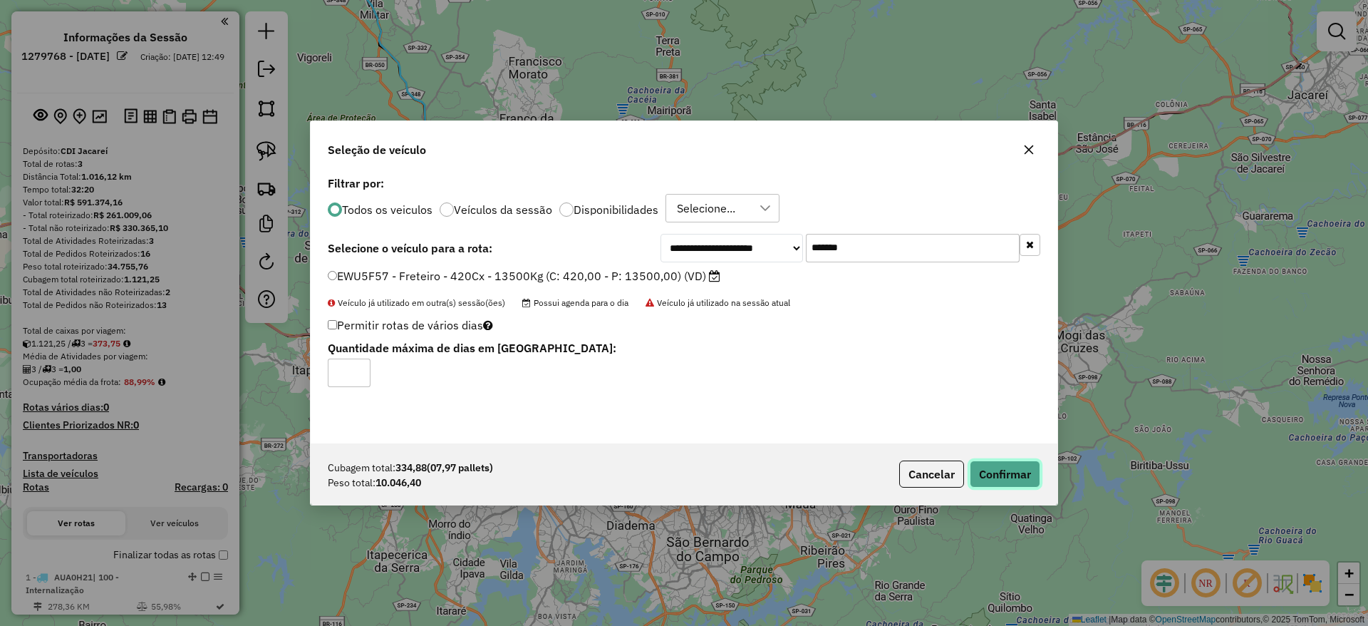
click at [1001, 478] on button "Confirmar" at bounding box center [1005, 473] width 71 height 27
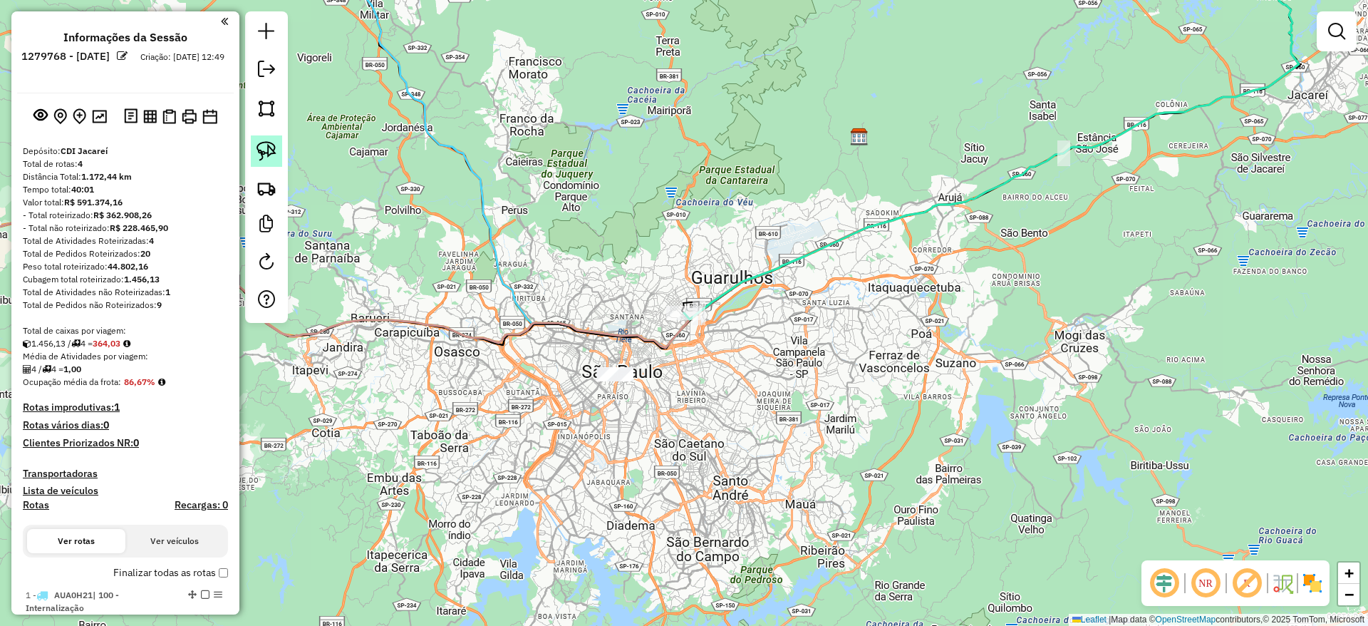
drag, startPoint x: 266, startPoint y: 143, endPoint x: 295, endPoint y: 171, distance: 40.8
click at [266, 144] on img at bounding box center [267, 151] width 20 height 20
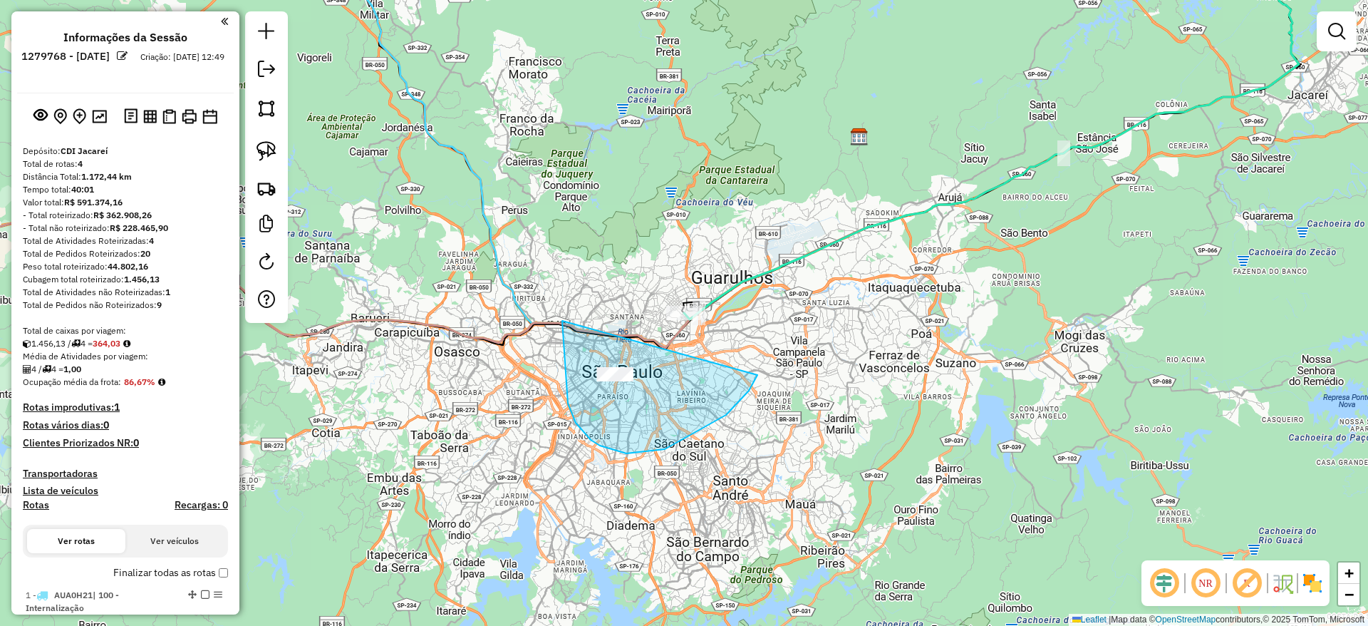
drag, startPoint x: 626, startPoint y: 453, endPoint x: 758, endPoint y: 373, distance: 153.9
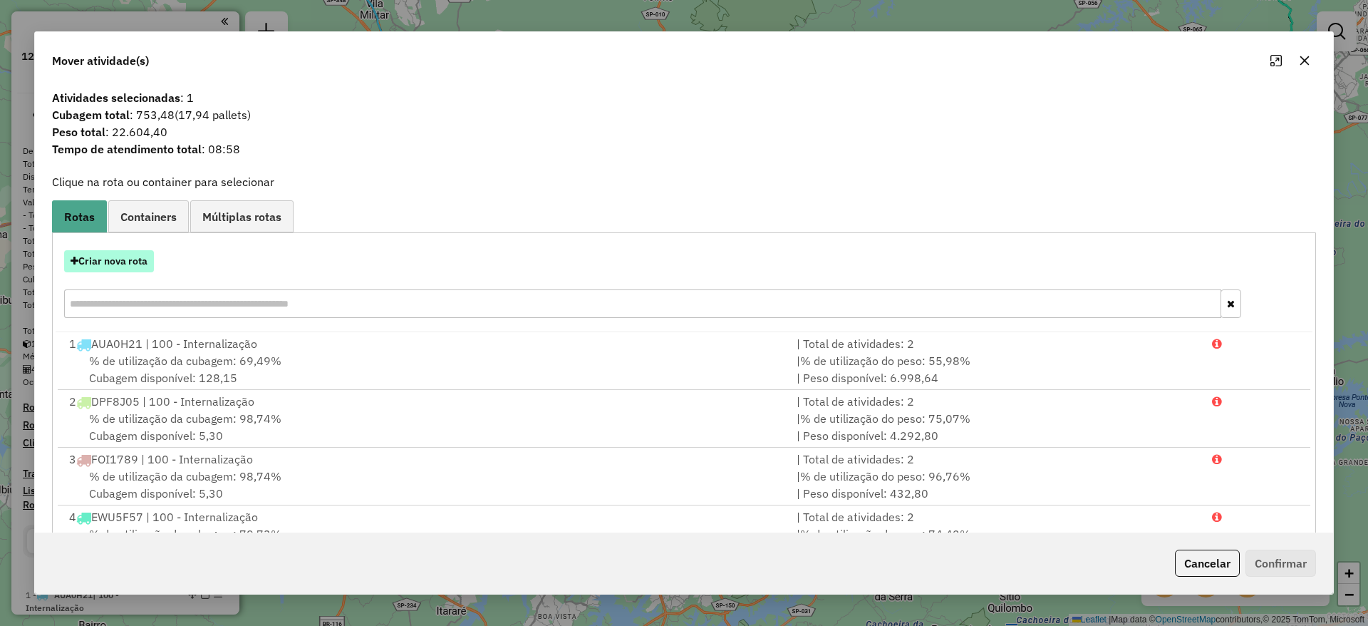
click at [100, 254] on button "Criar nova rota" at bounding box center [109, 261] width 90 height 22
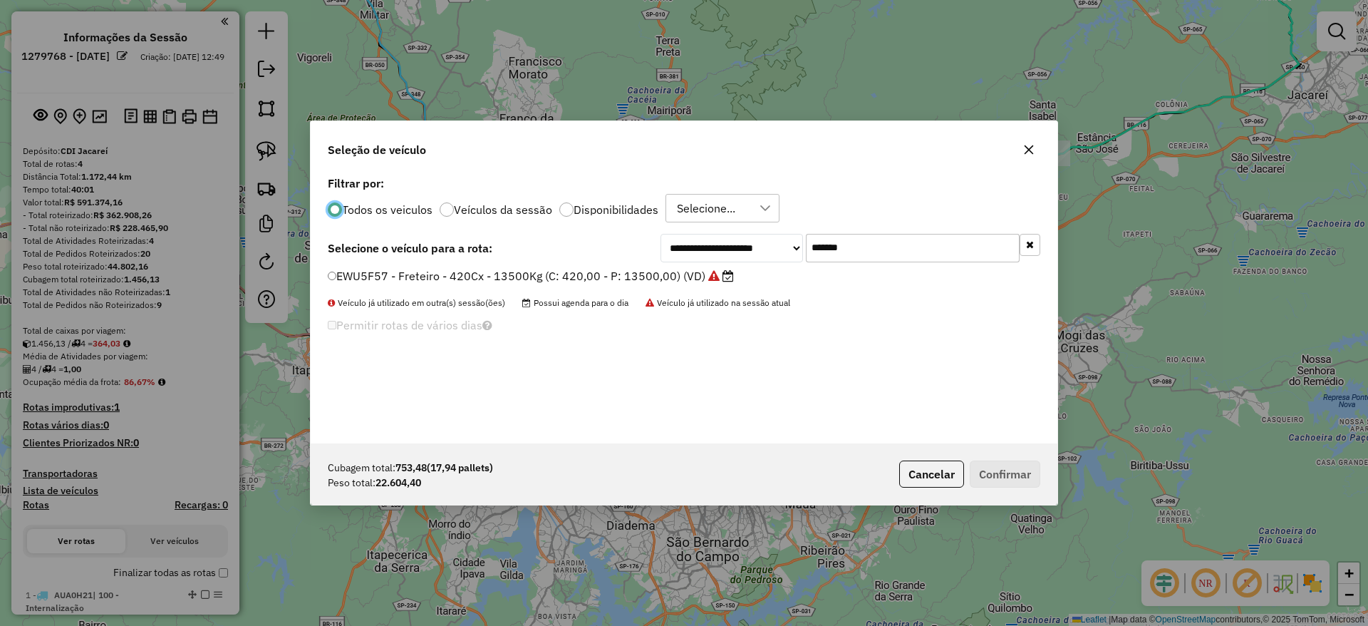
drag, startPoint x: 863, startPoint y: 256, endPoint x: 684, endPoint y: 247, distance: 179.1
click at [684, 247] on div "**********" at bounding box center [851, 248] width 380 height 29
paste input "text"
type input "*******"
click at [611, 276] on label "DPF2H60 - Freteiro - 840Cx - 32000Kg (C: 840,00 - P: 32000,00) (VD)" at bounding box center [523, 275] width 391 height 17
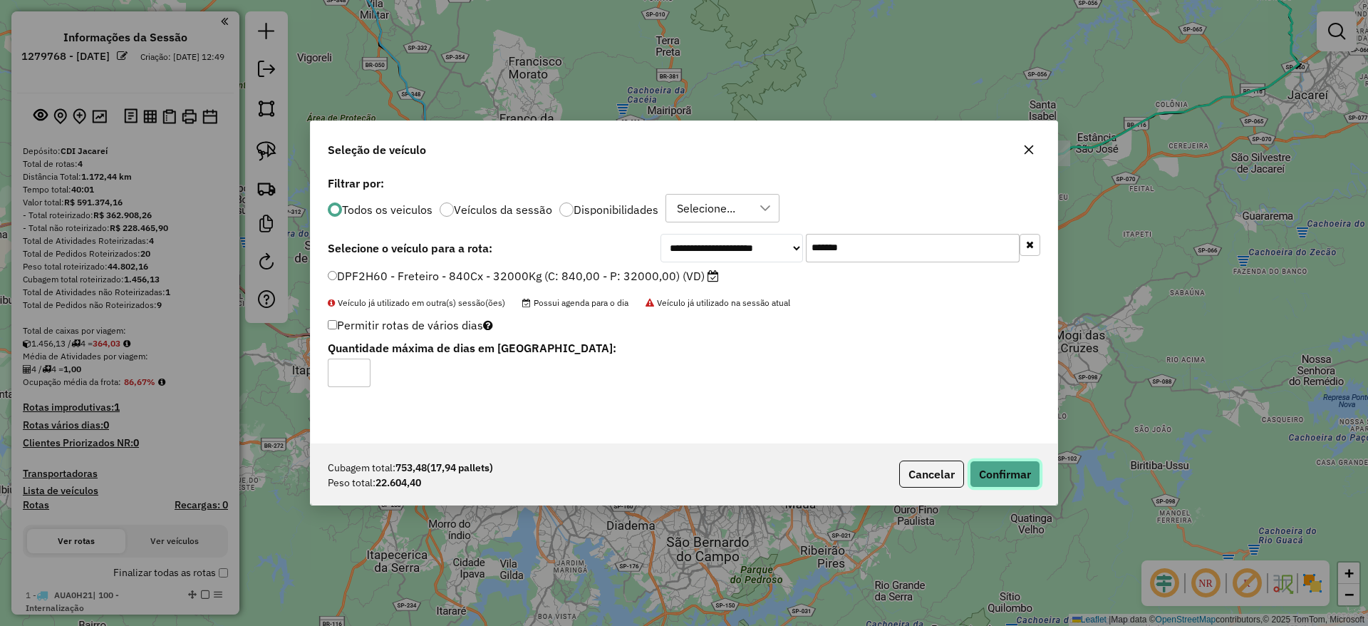
drag, startPoint x: 998, startPoint y: 475, endPoint x: 944, endPoint y: 467, distance: 54.7
click at [995, 475] on button "Confirmar" at bounding box center [1005, 473] width 71 height 27
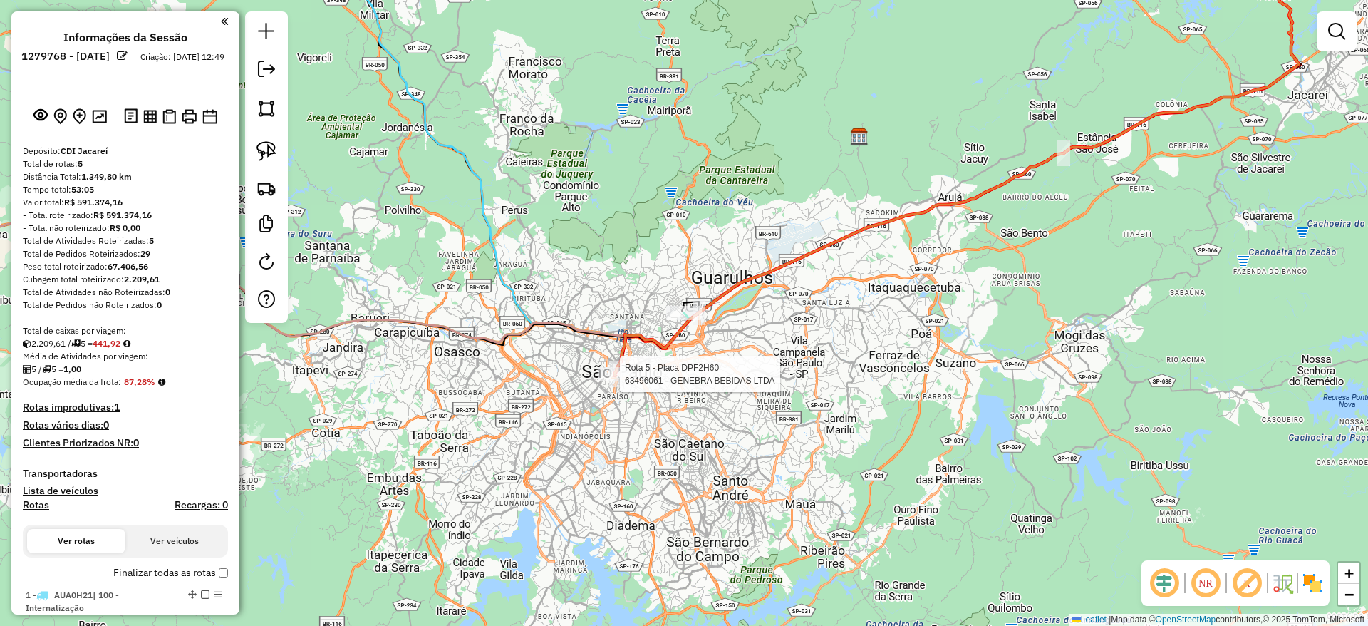
select select "**********"
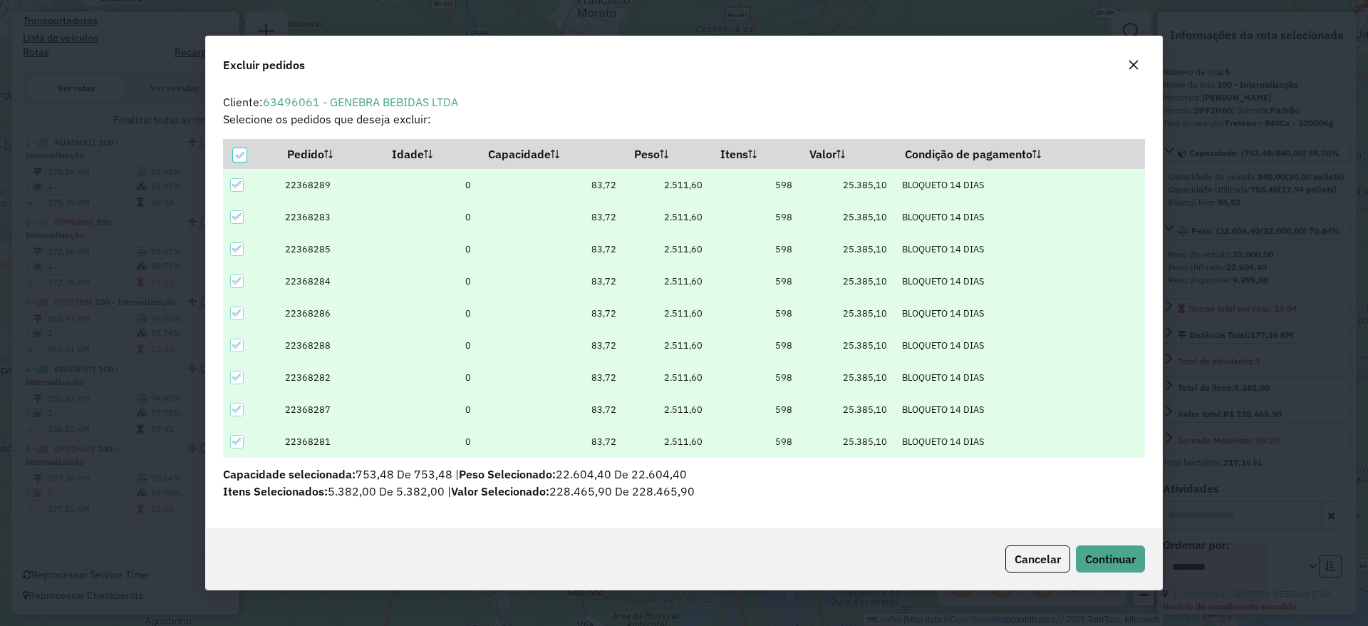
scroll to position [0, 0]
click at [1124, 58] on button "button" at bounding box center [1134, 64] width 23 height 23
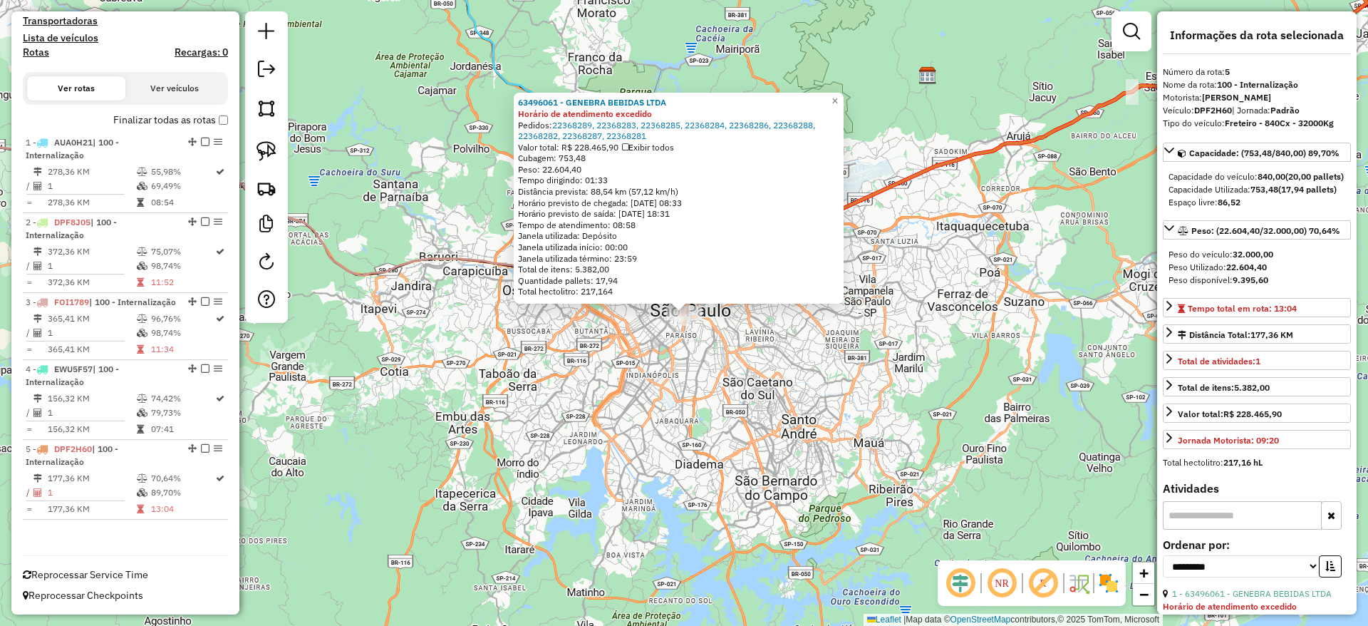
click at [681, 512] on div "Rota 5 - Placa DPF2H60 63496061 - GENEBRA BEBIDAS LTDA 63496061 - GENEBRA BEBID…" at bounding box center [684, 313] width 1368 height 626
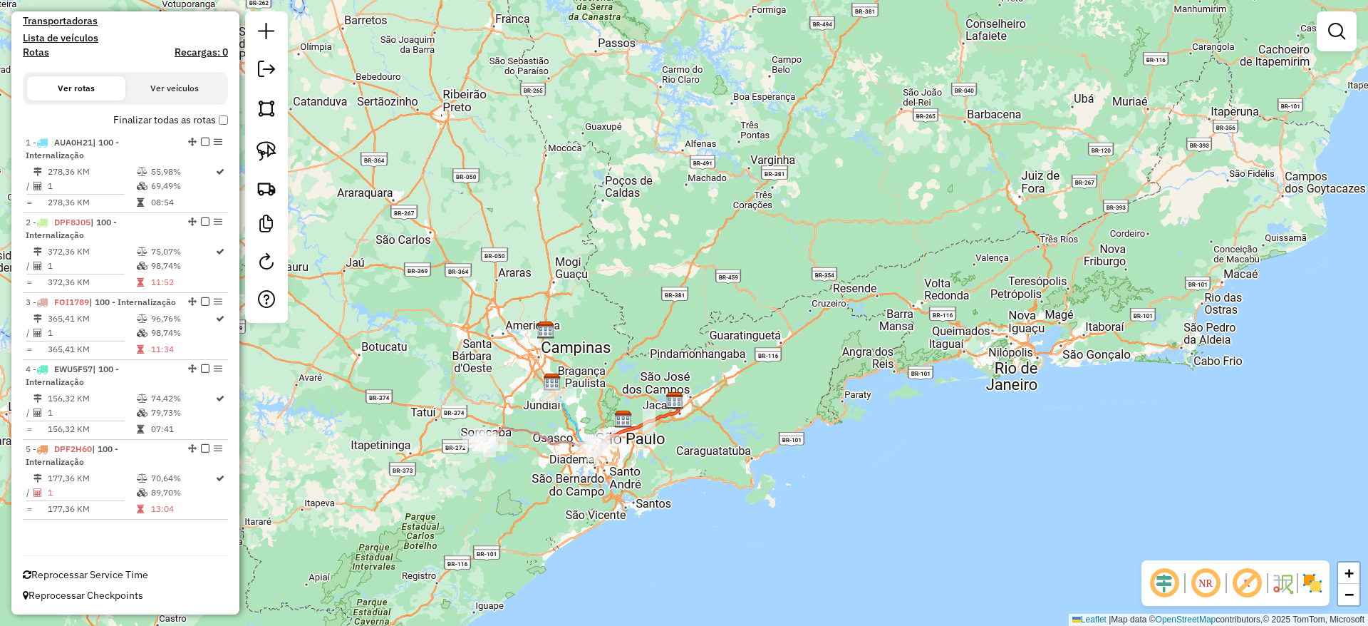
click at [221, 106] on div "Depósito: CDI Jacareí Total de rotas: 5 Distância Total: 1.349,80 km Tempo tota…" at bounding box center [125, 118] width 217 height 852
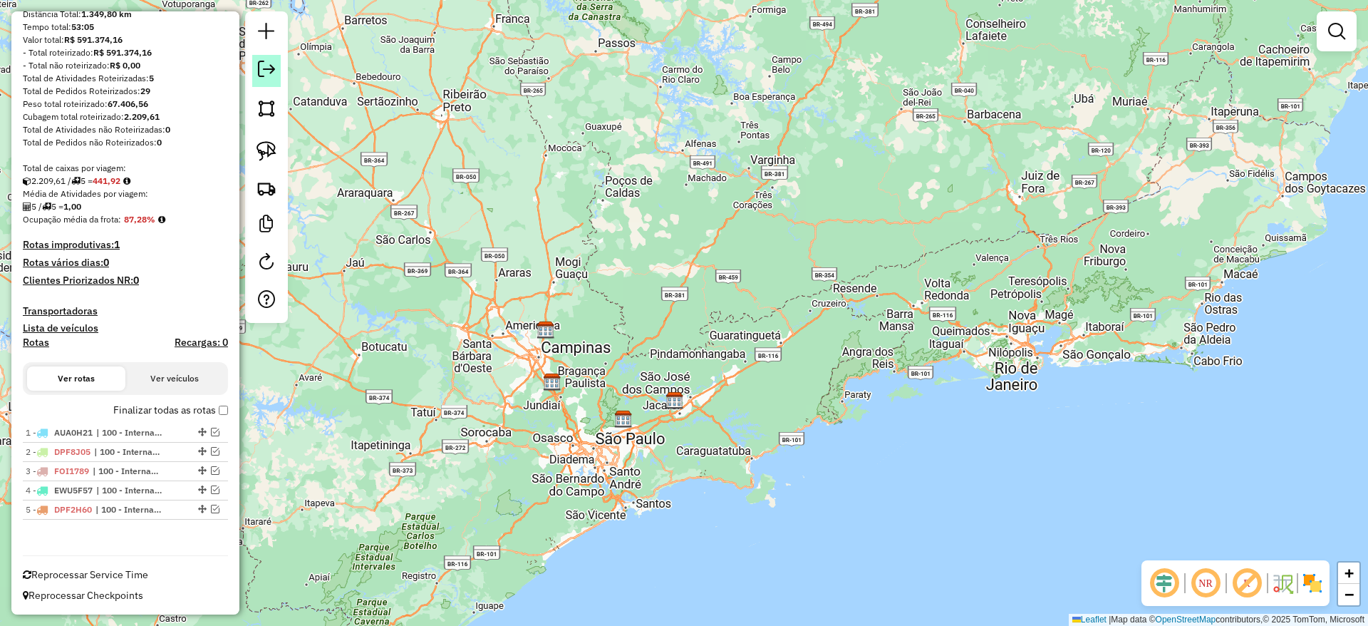
click at [272, 73] on em at bounding box center [266, 69] width 17 height 17
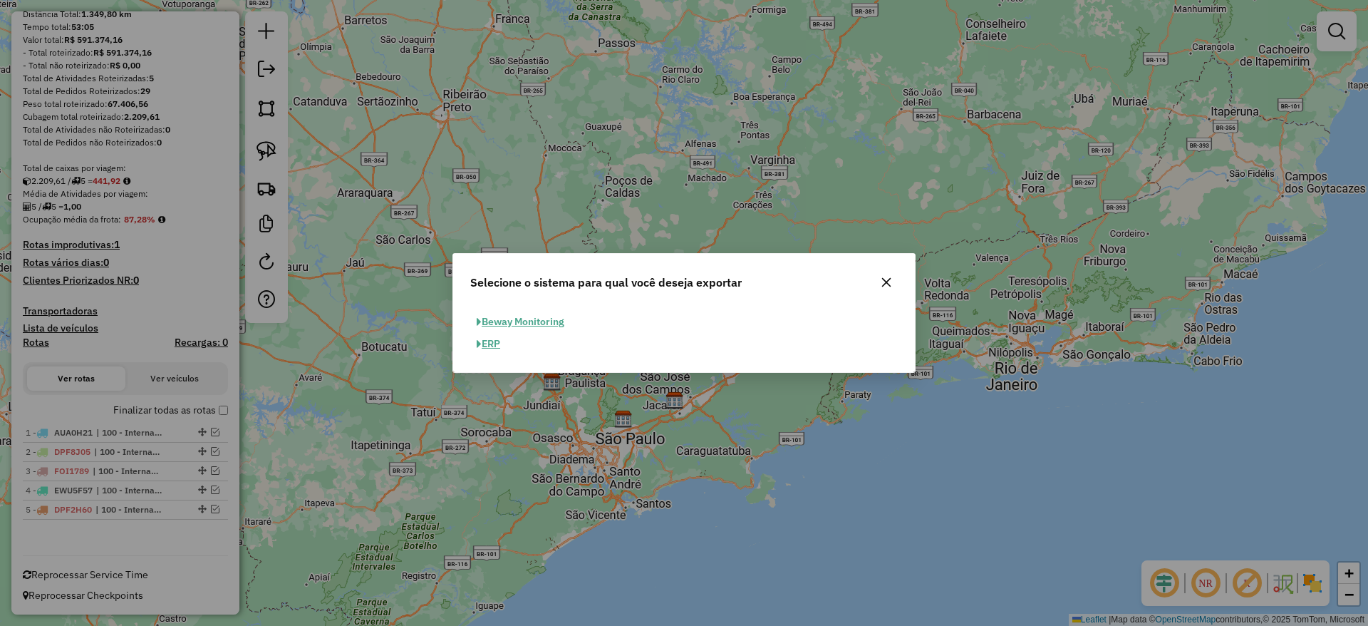
click at [489, 340] on button "ERP" at bounding box center [488, 344] width 36 height 22
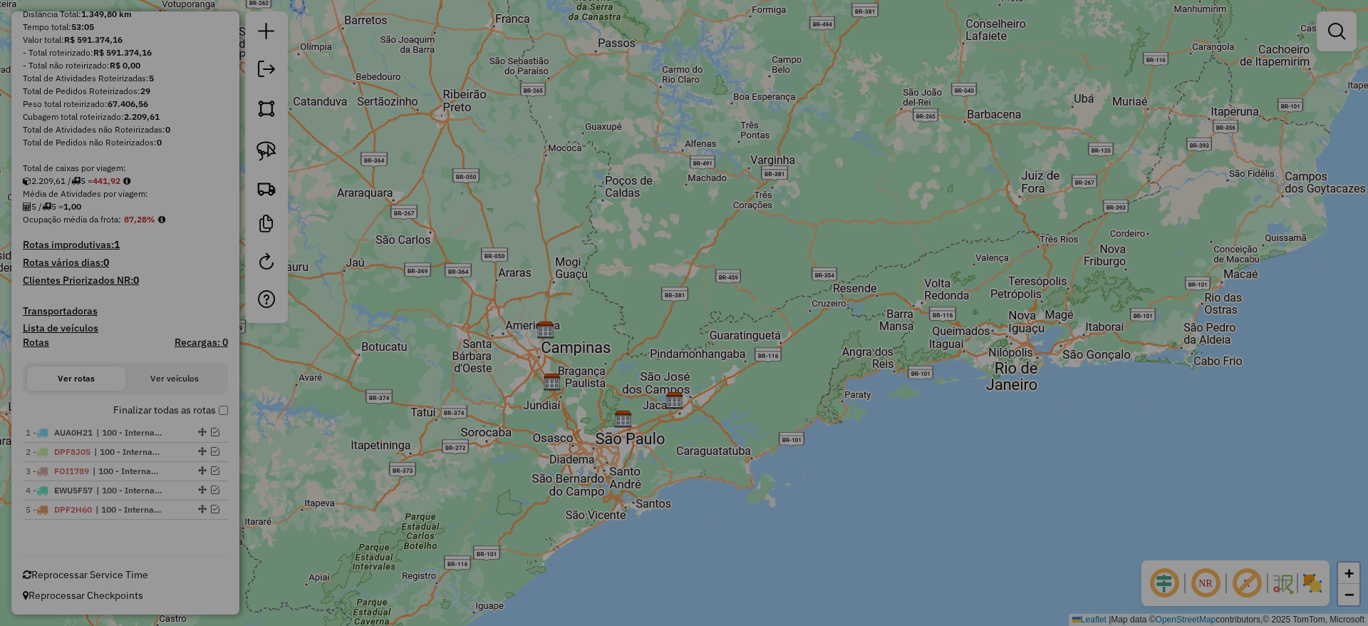
select select "**"
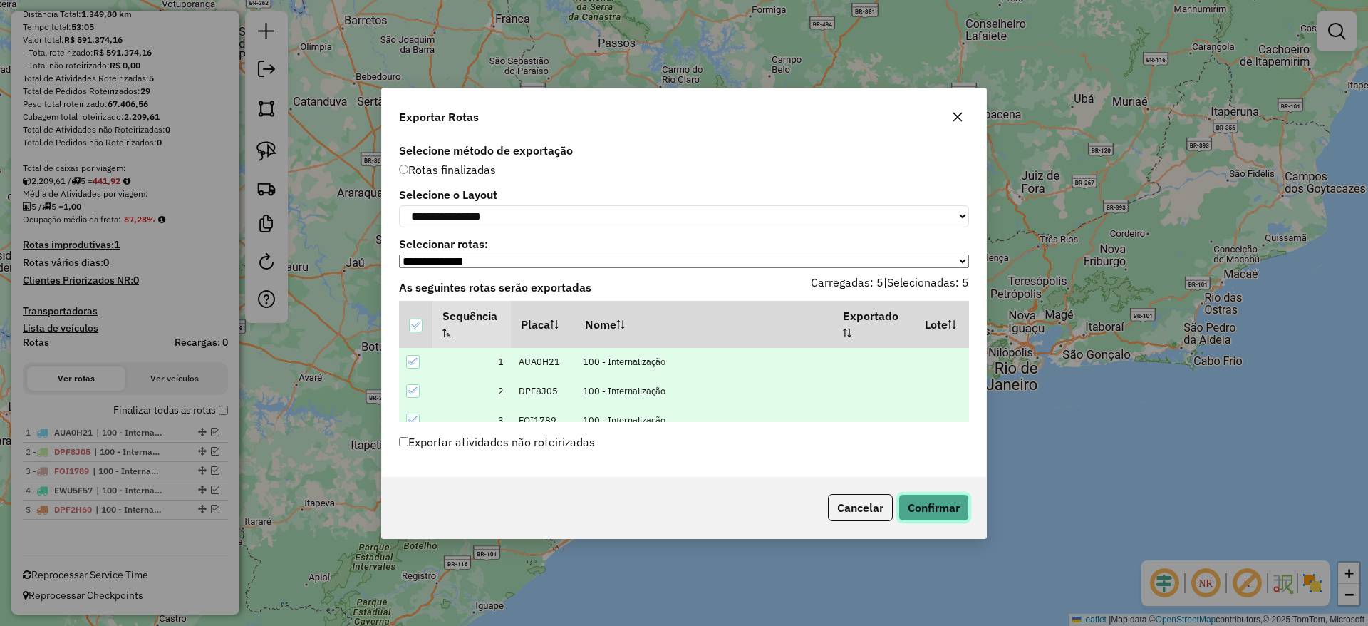
click at [923, 513] on button "Confirmar" at bounding box center [934, 507] width 71 height 27
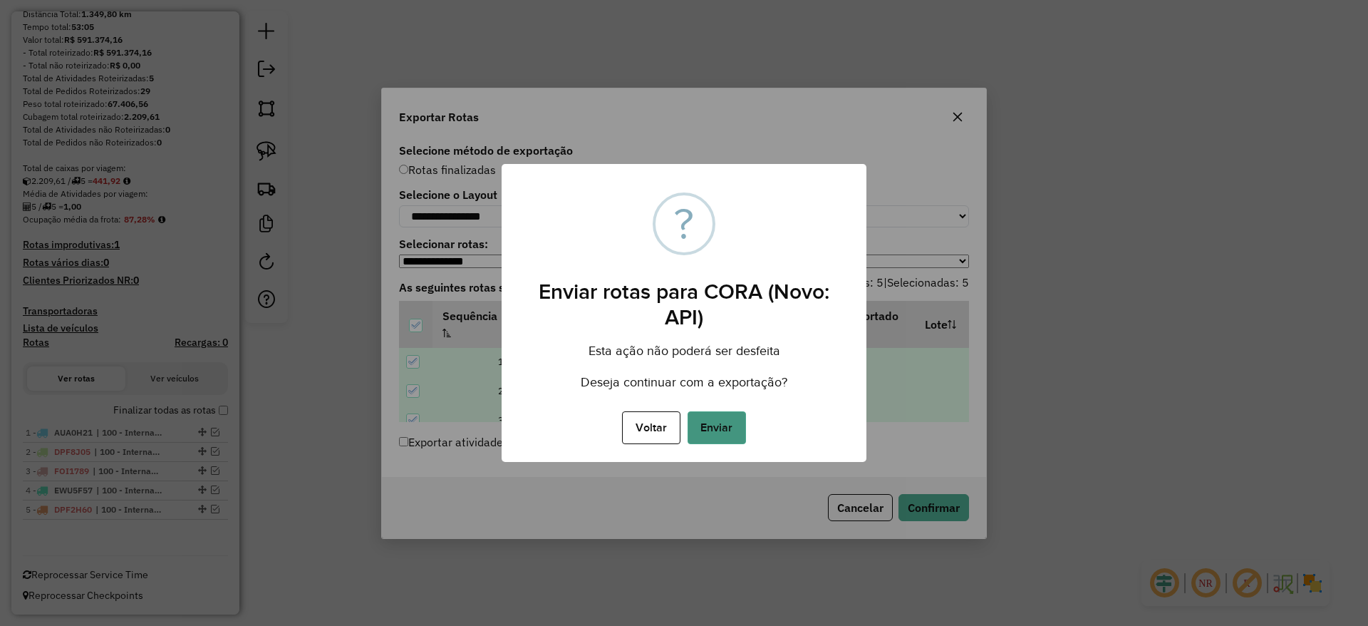
click at [719, 416] on button "Enviar" at bounding box center [717, 427] width 58 height 33
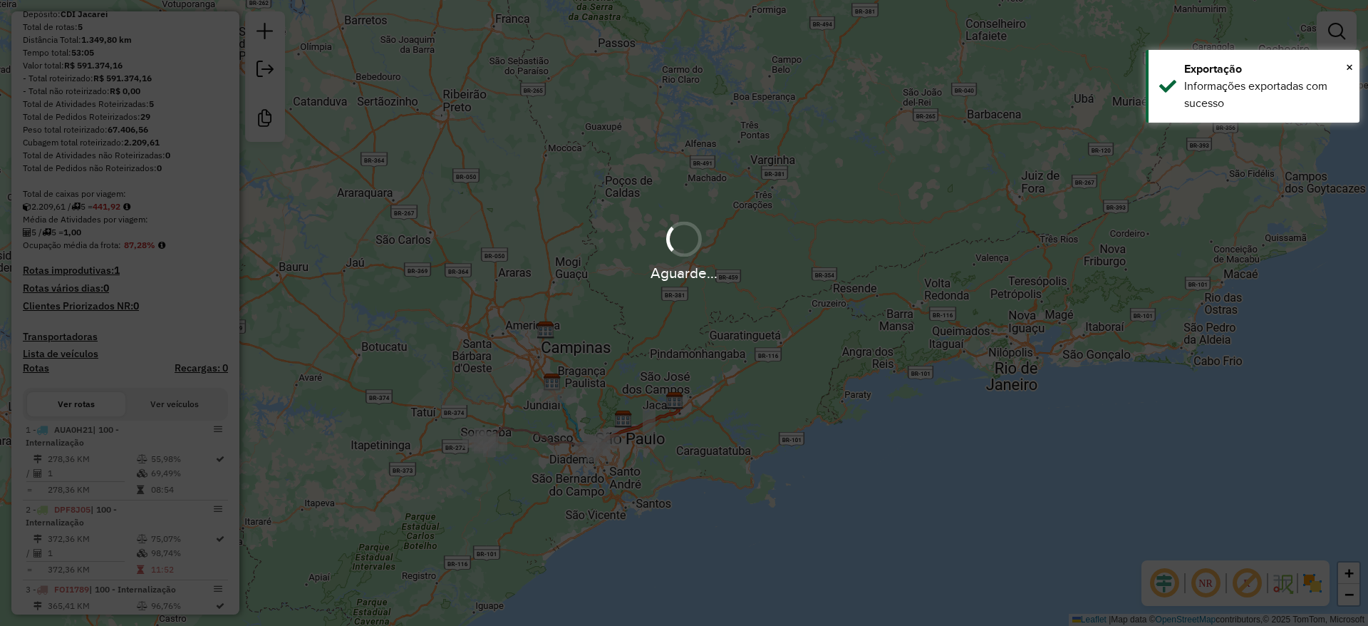
scroll to position [201, 0]
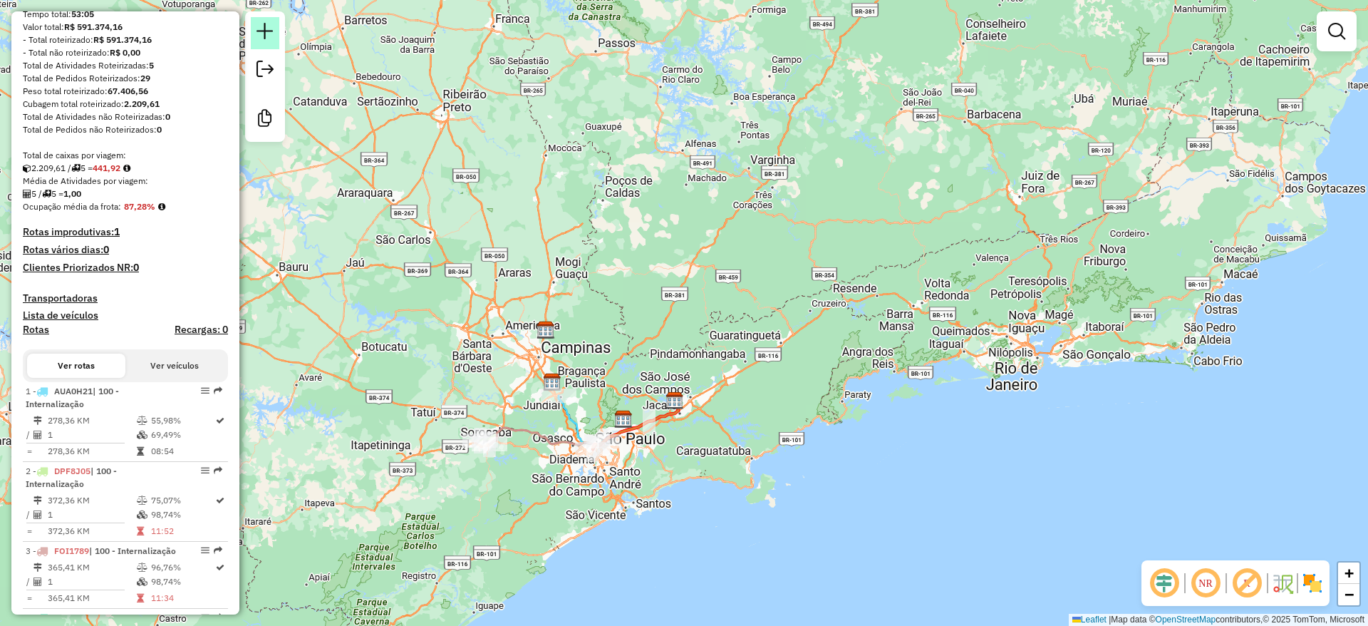
click at [254, 27] on link at bounding box center [265, 33] width 29 height 32
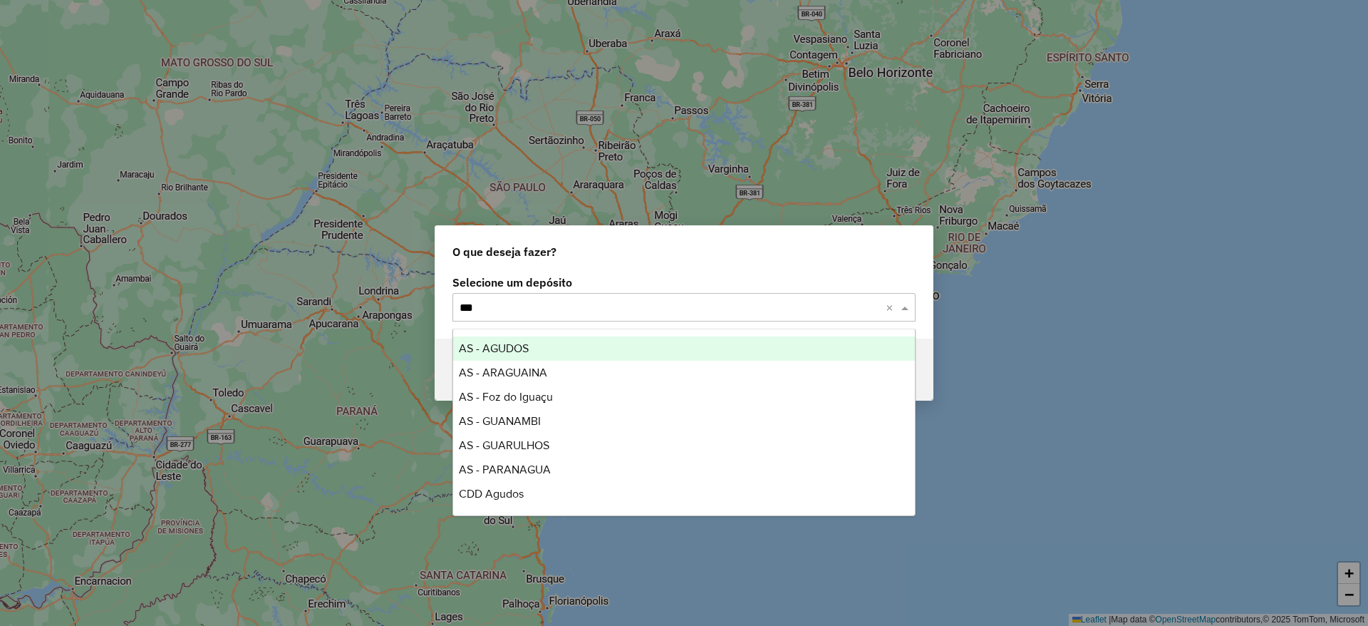
type input "****"
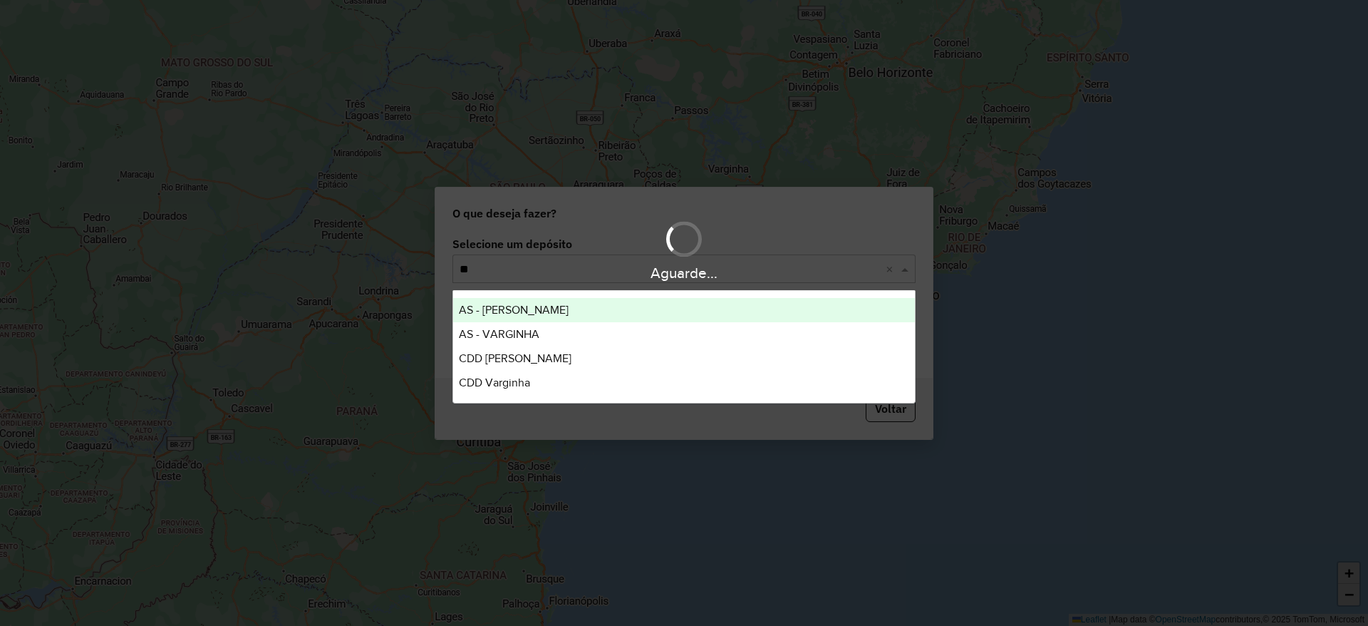
type input "**"
click at [545, 262] on div "Aguarde..." at bounding box center [684, 273] width 1368 height 22
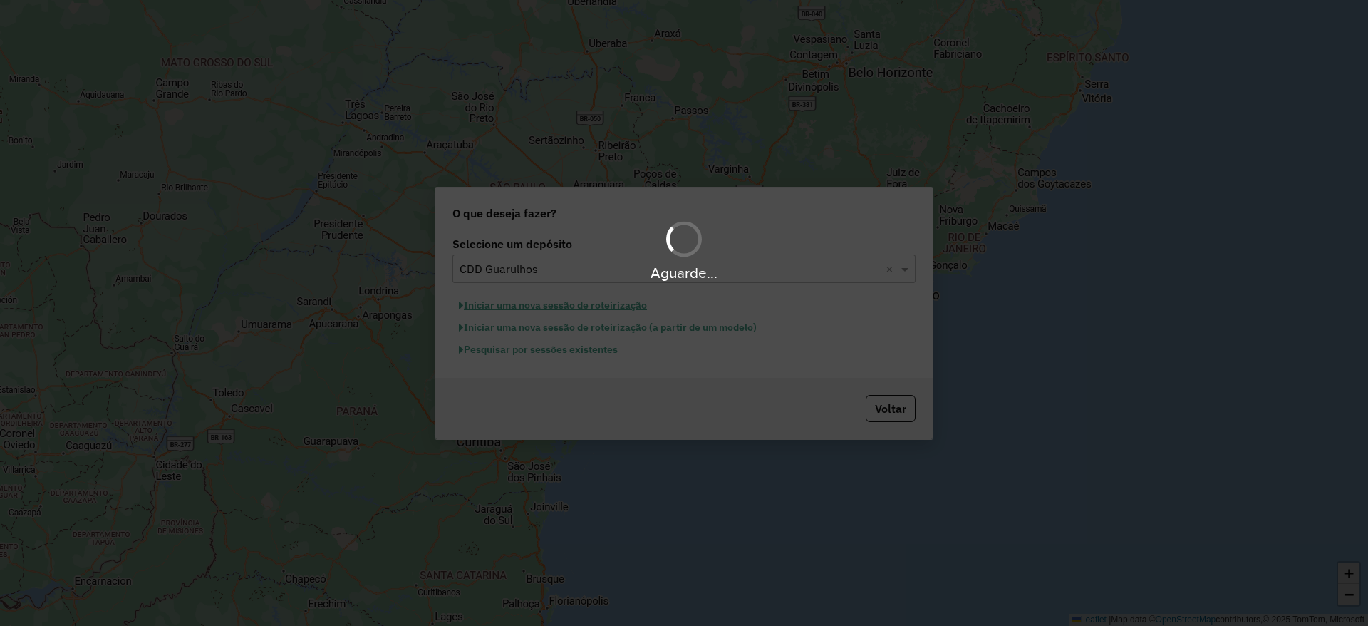
click at [547, 259] on div "Aguarde..." at bounding box center [684, 251] width 1368 height 68
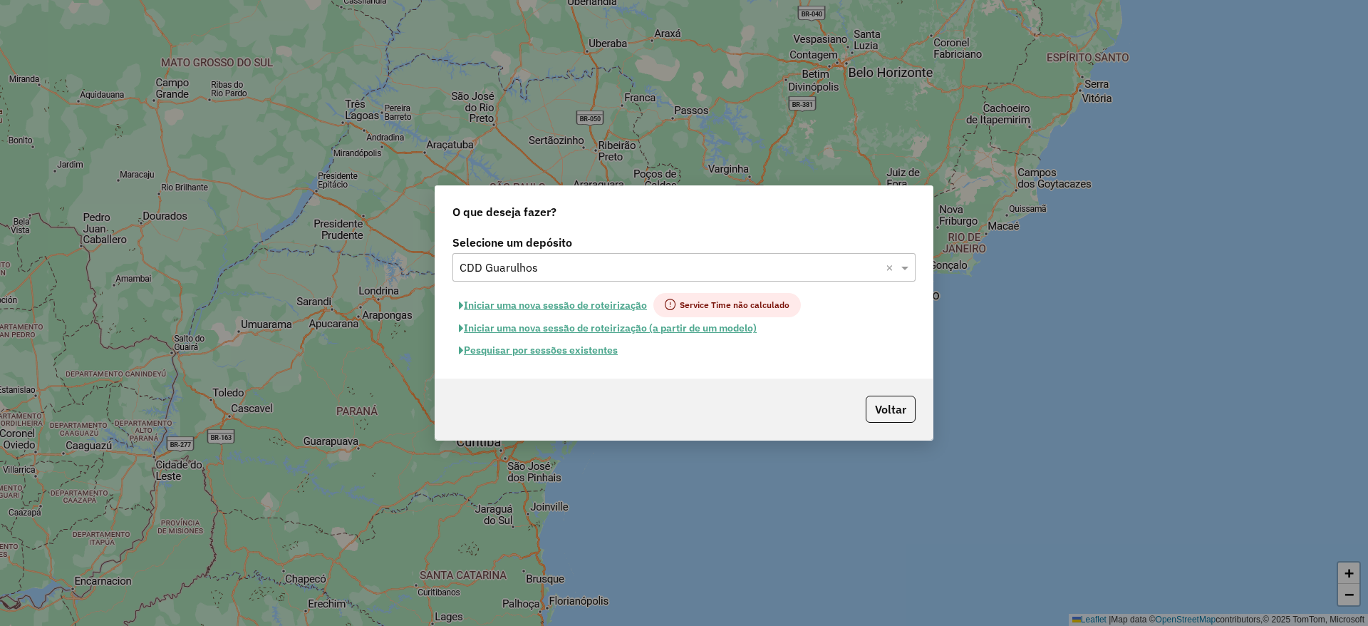
click at [586, 268] on input "text" at bounding box center [670, 267] width 420 height 17
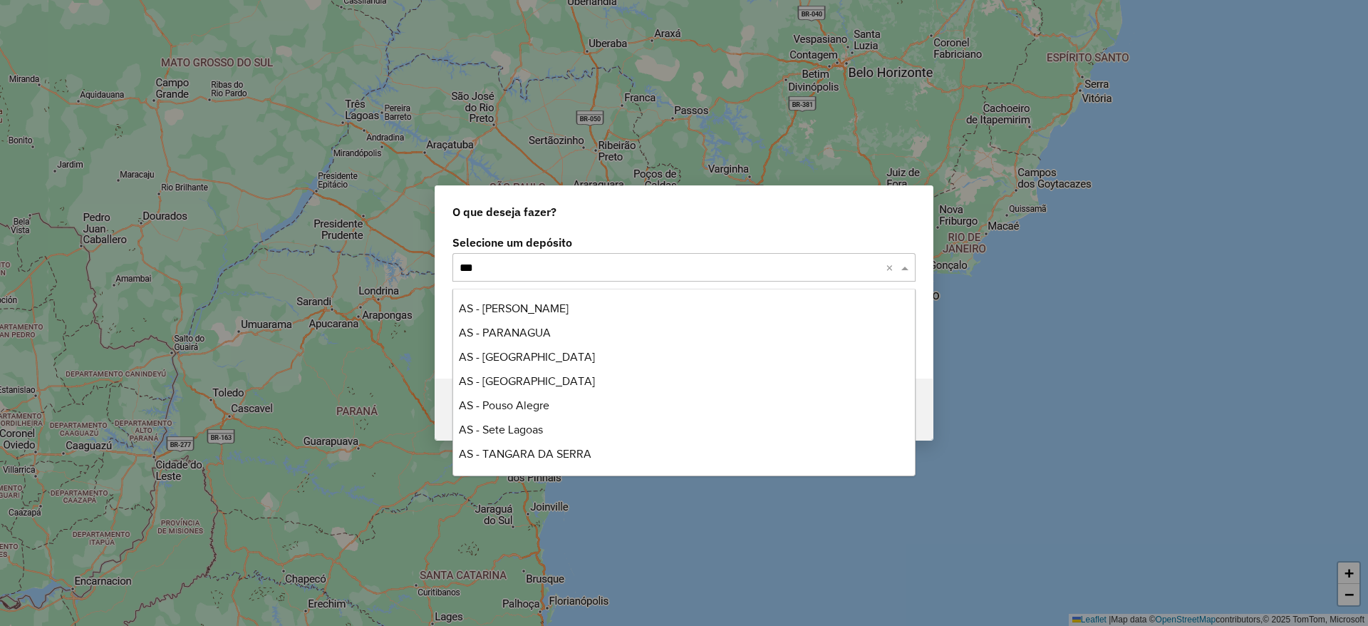
scroll to position [217, 0]
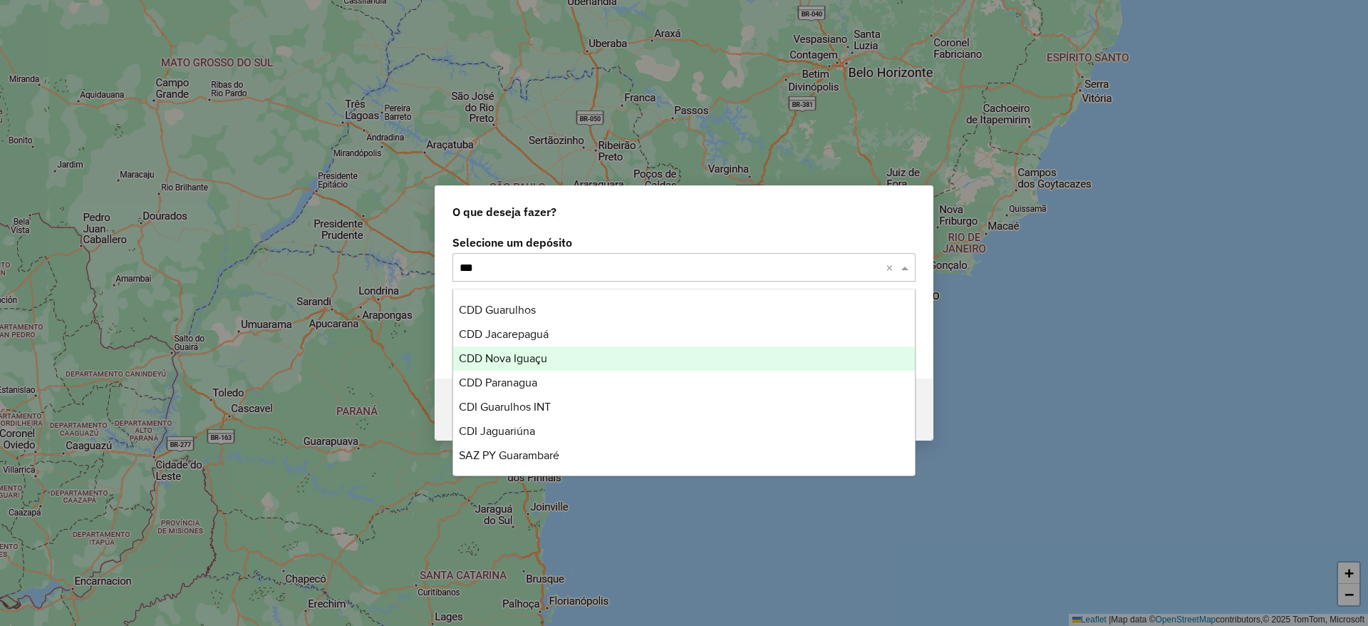
type input "****"
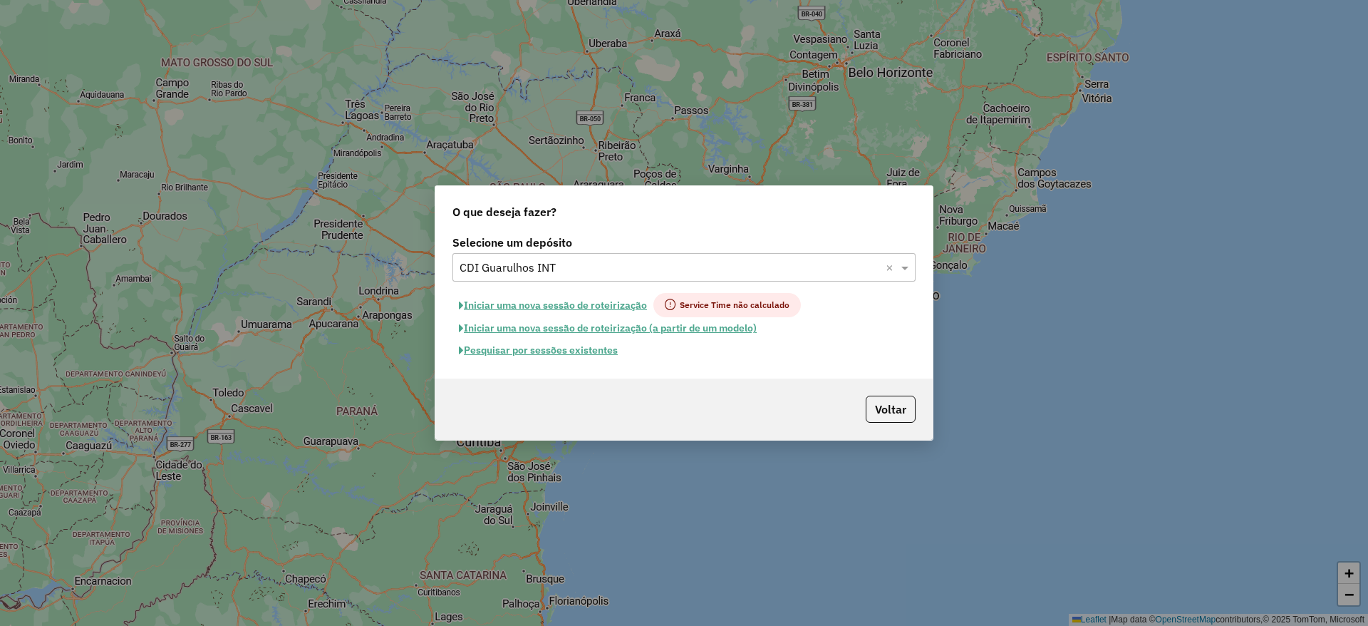
click at [554, 304] on button "Iniciar uma nova sessão de roteirização" at bounding box center [553, 305] width 201 height 24
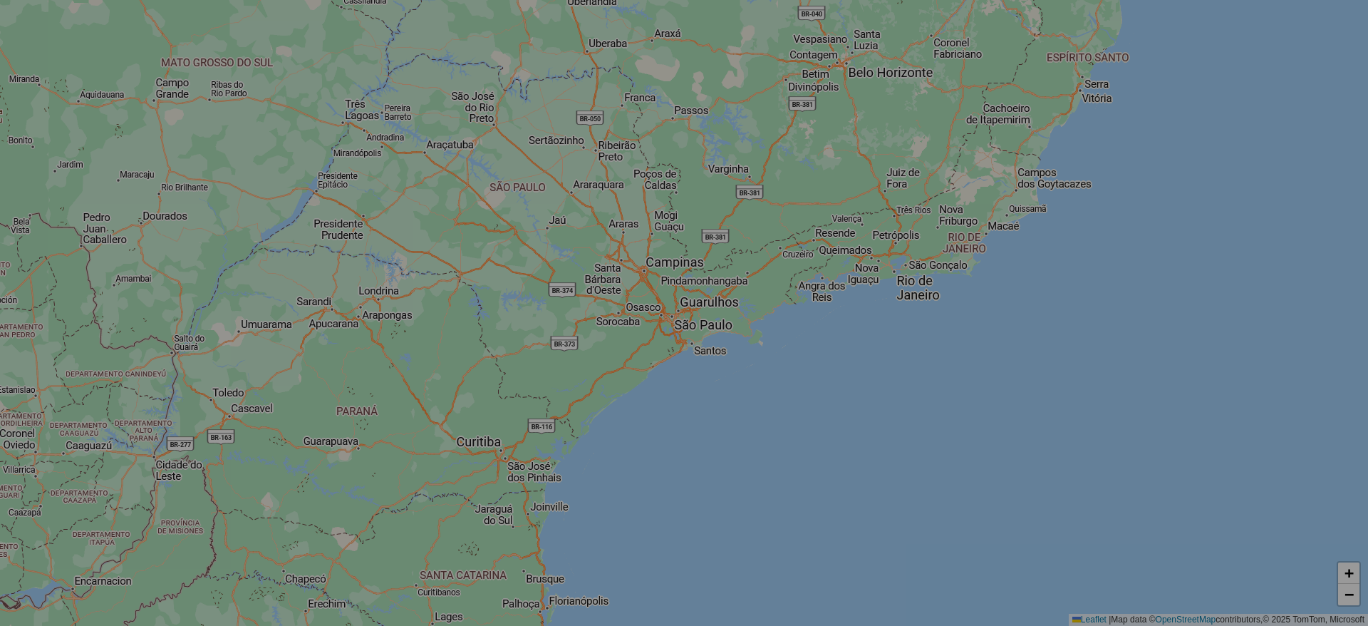
select select "*"
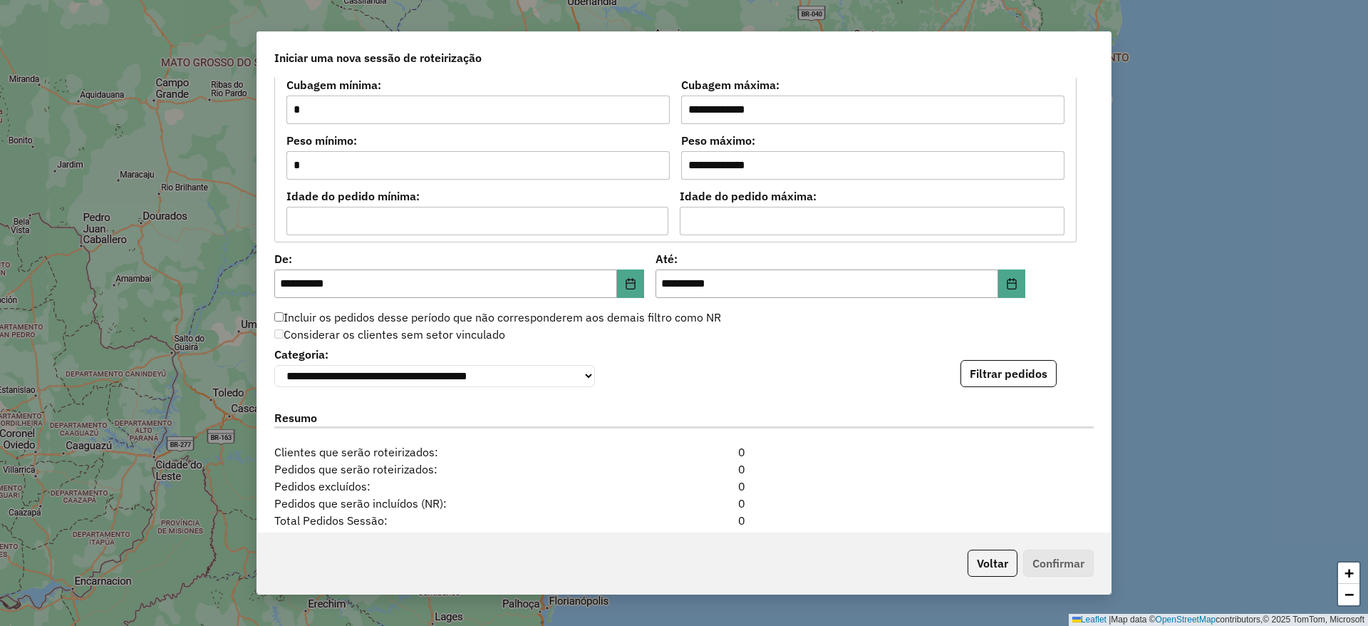
scroll to position [1390, 0]
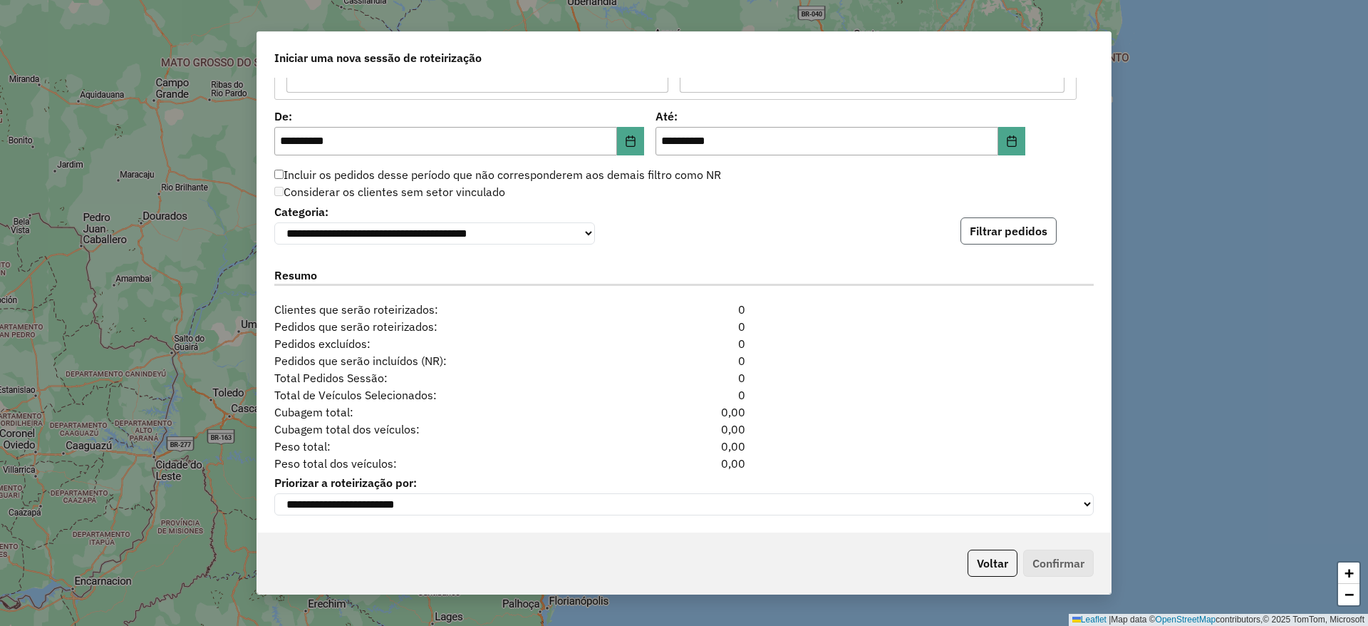
click at [1012, 222] on button "Filtrar pedidos" at bounding box center [1009, 230] width 96 height 27
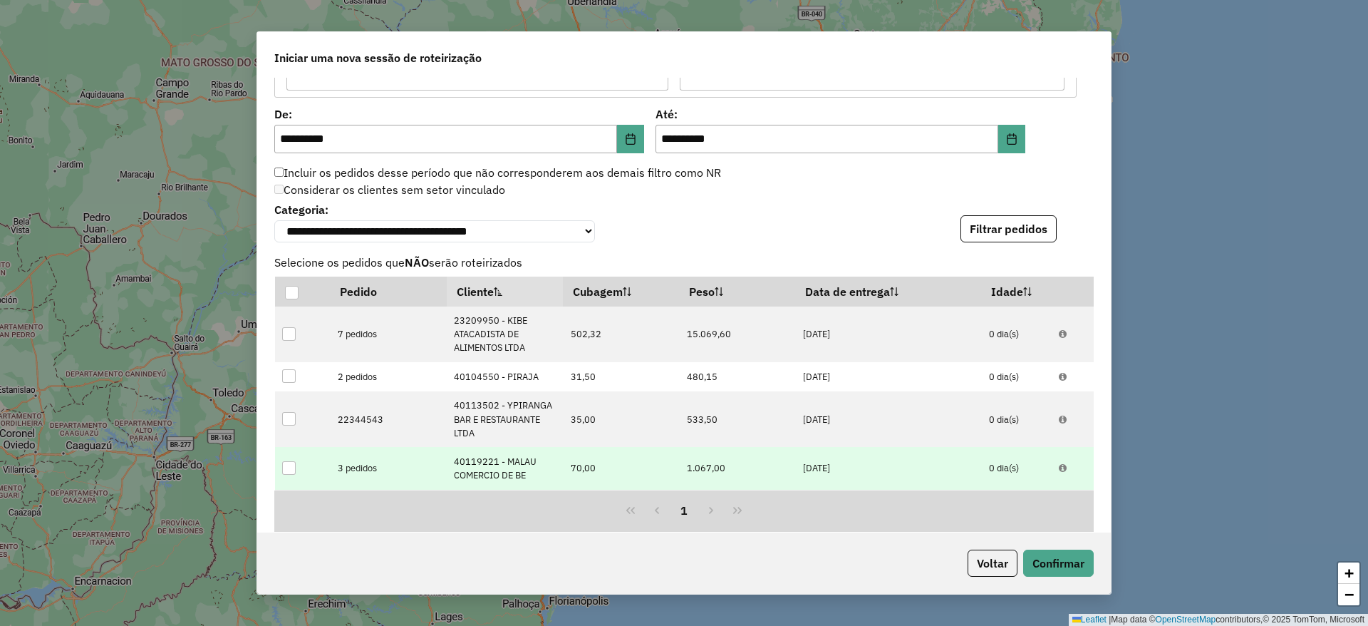
scroll to position [1705, 0]
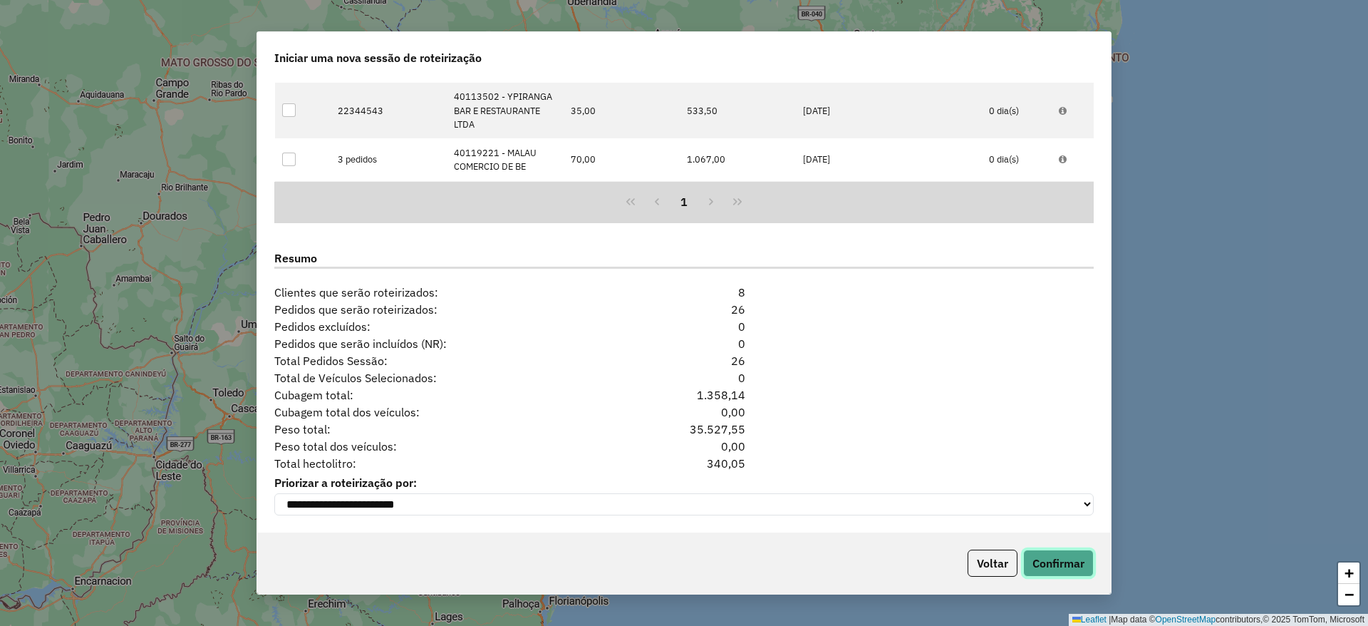
click at [1033, 554] on button "Confirmar" at bounding box center [1058, 562] width 71 height 27
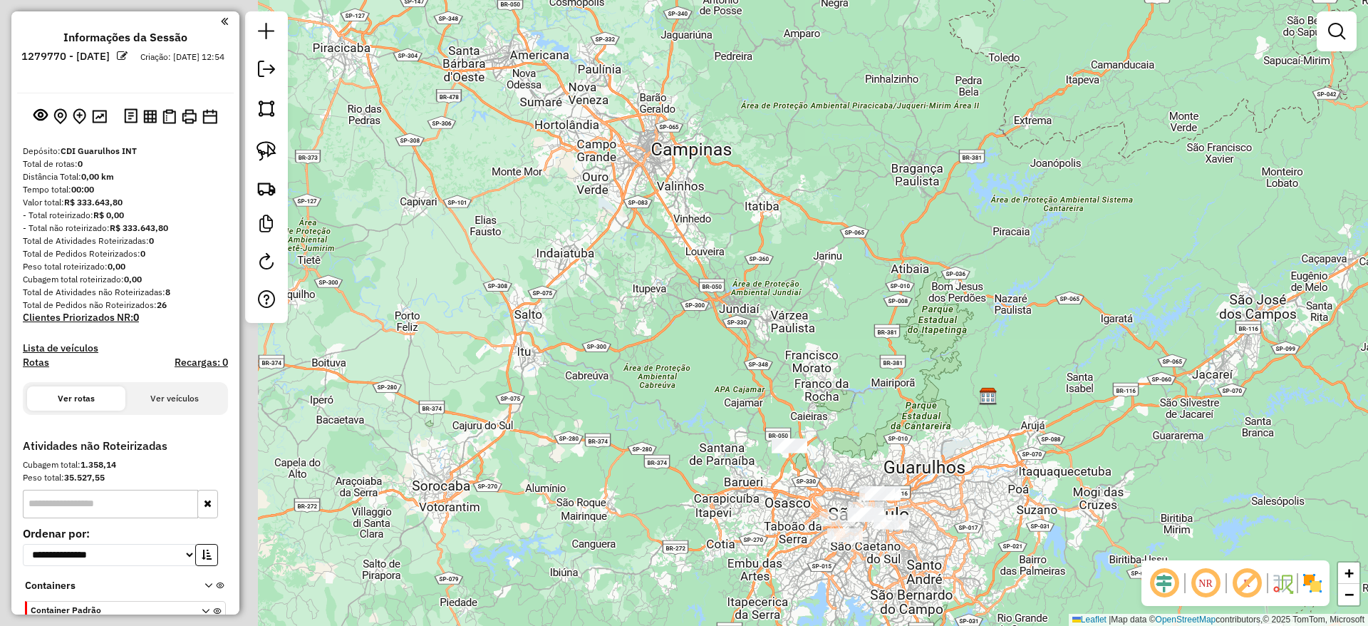
drag, startPoint x: 478, startPoint y: 393, endPoint x: 780, endPoint y: 472, distance: 312.2
click at [780, 472] on div "Janela de atendimento Grade de atendimento Capacidade Transportadoras Veículos …" at bounding box center [684, 313] width 1368 height 626
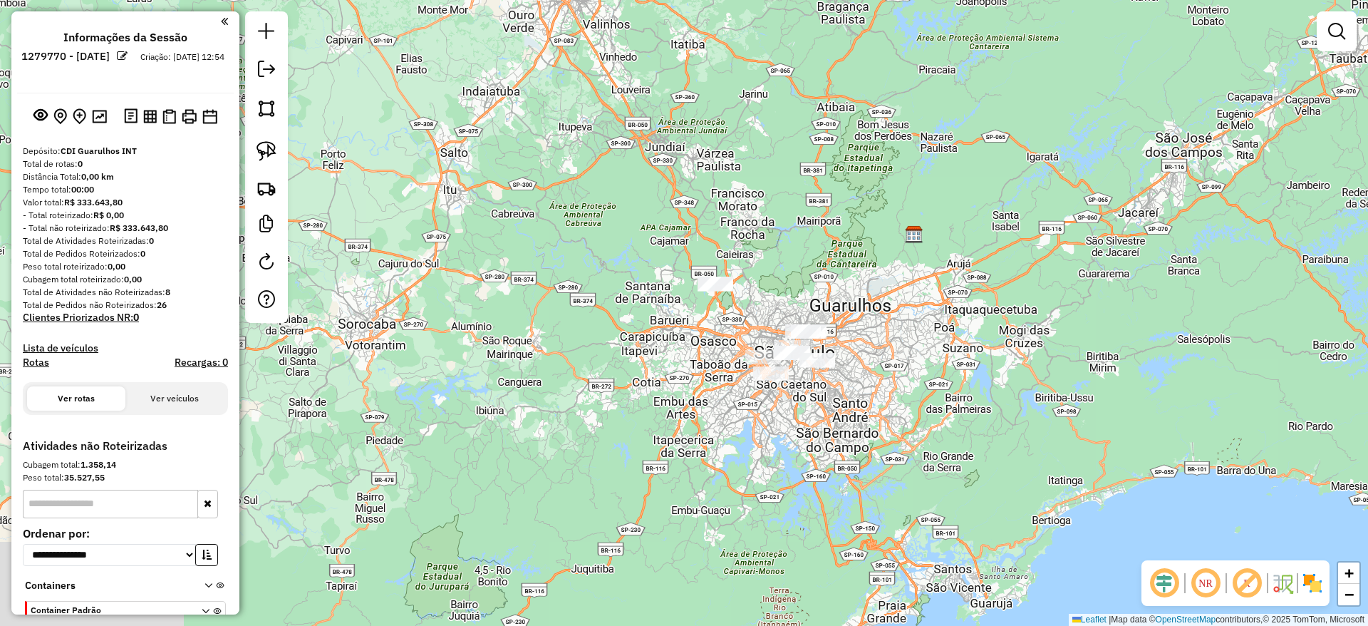
drag, startPoint x: 639, startPoint y: 559, endPoint x: 437, endPoint y: 101, distance: 501.0
click at [437, 101] on div "Janela de atendimento Grade de atendimento Capacidade Transportadoras Veículos …" at bounding box center [684, 313] width 1368 height 626
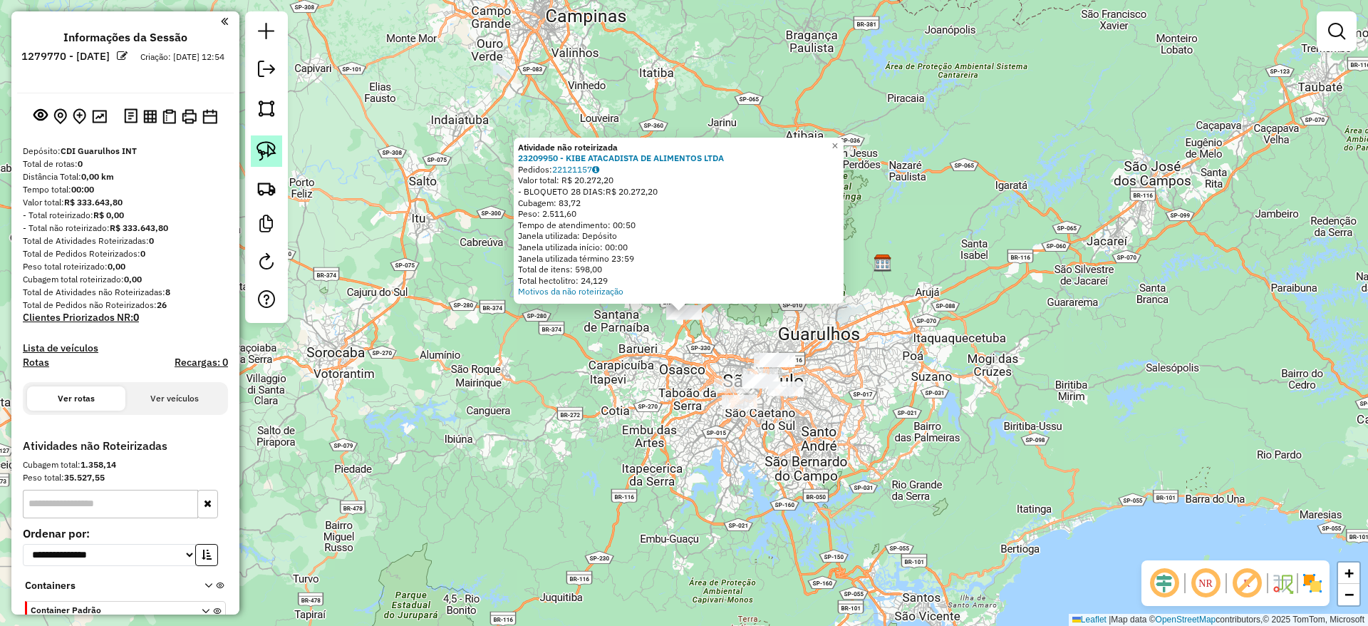
click at [263, 160] on img at bounding box center [267, 151] width 20 height 20
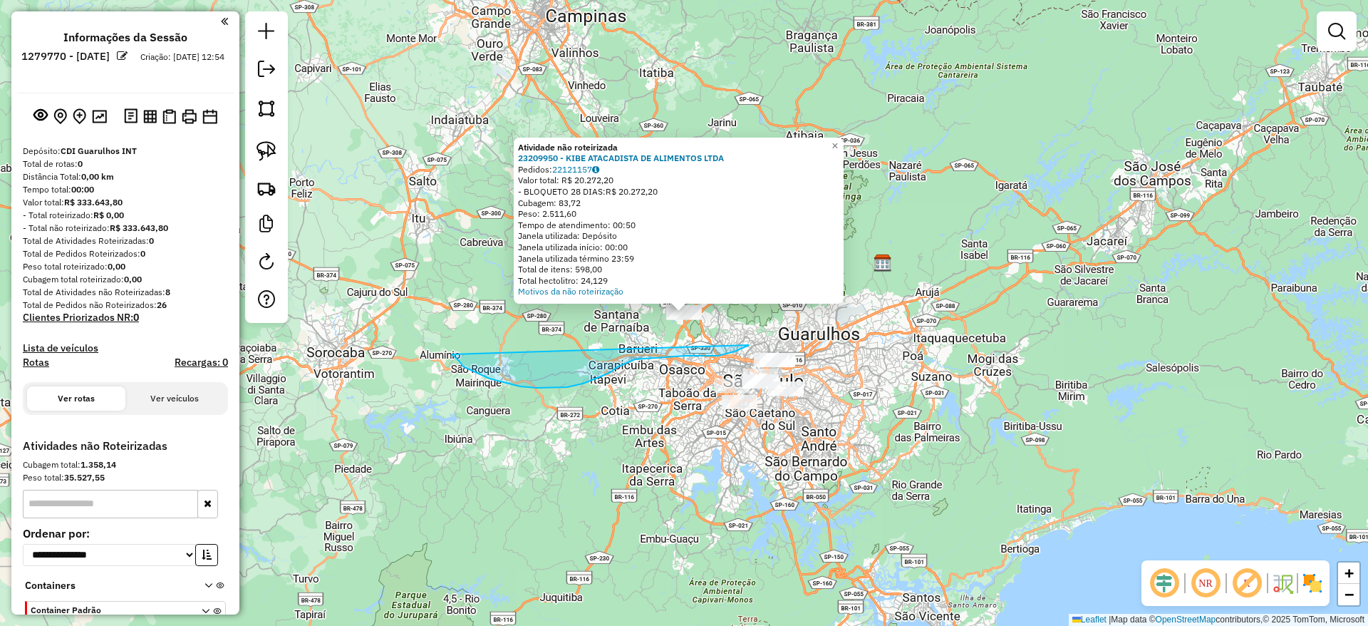
drag, startPoint x: 553, startPoint y: 387, endPoint x: 768, endPoint y: 234, distance: 263.2
click at [768, 234] on div "Atividade não roteirizada 23209950 - KIBE ATACADISTA DE ALIMENTOS LTDA Pedidos:…" at bounding box center [684, 313] width 1368 height 626
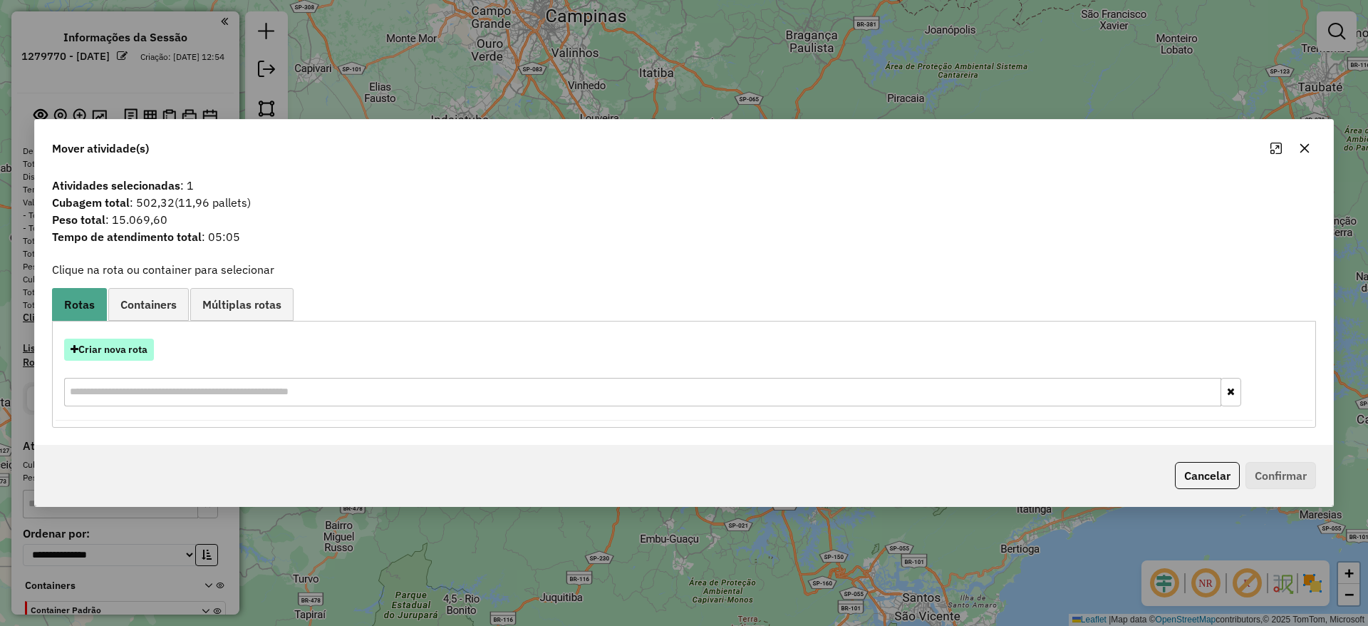
click at [143, 348] on button "Criar nova rota" at bounding box center [109, 350] width 90 height 22
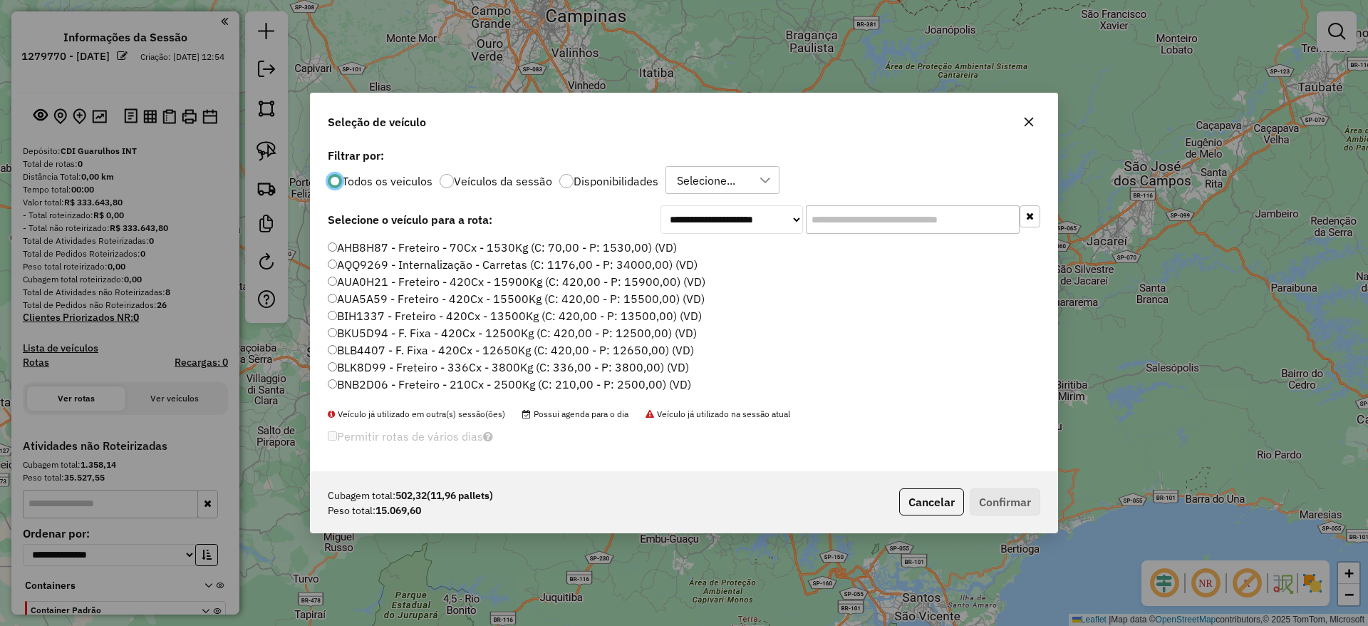
scroll to position [8, 4]
drag, startPoint x: 864, startPoint y: 187, endPoint x: 847, endPoint y: 225, distance: 41.2
click at [858, 202] on div "**********" at bounding box center [684, 308] width 747 height 327
click at [847, 225] on input "text" at bounding box center [913, 219] width 214 height 29
paste input "*******"
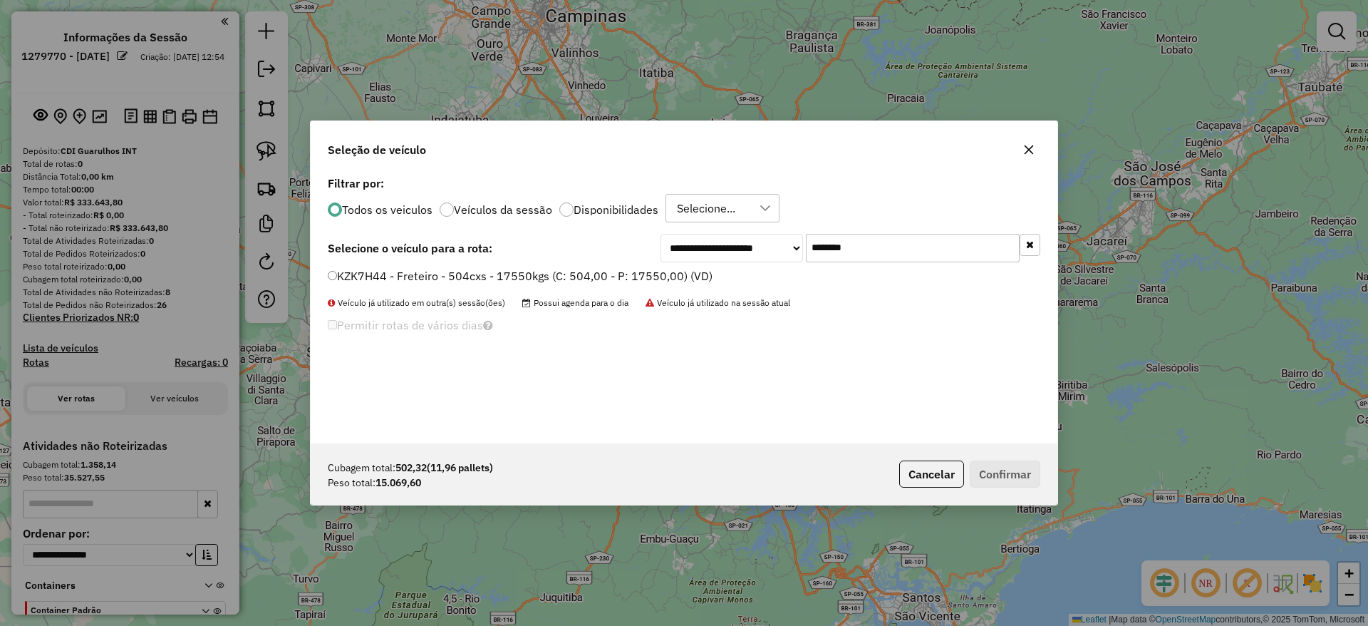
type input "*******"
click at [576, 271] on label "KZK7H44 - Freteiro - 504cxs - 17550kgs (C: 504,00 - P: 17550,00) (VD)" at bounding box center [520, 275] width 385 height 17
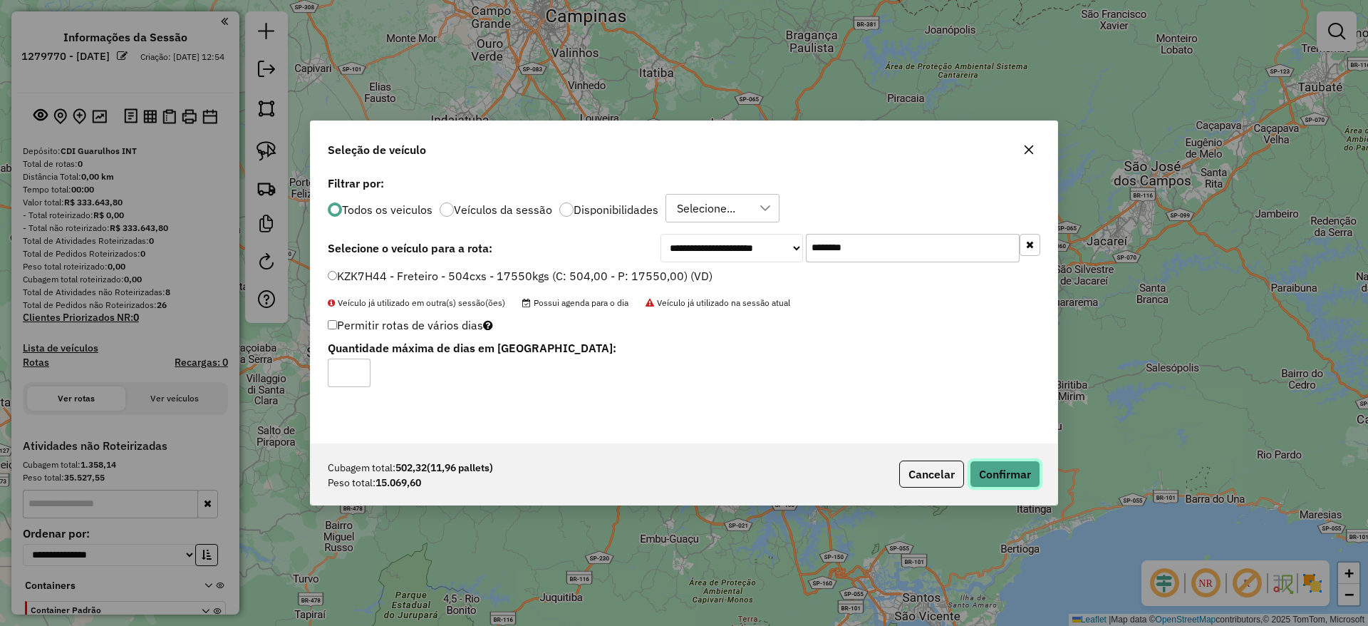
click at [992, 479] on button "Confirmar" at bounding box center [1005, 473] width 71 height 27
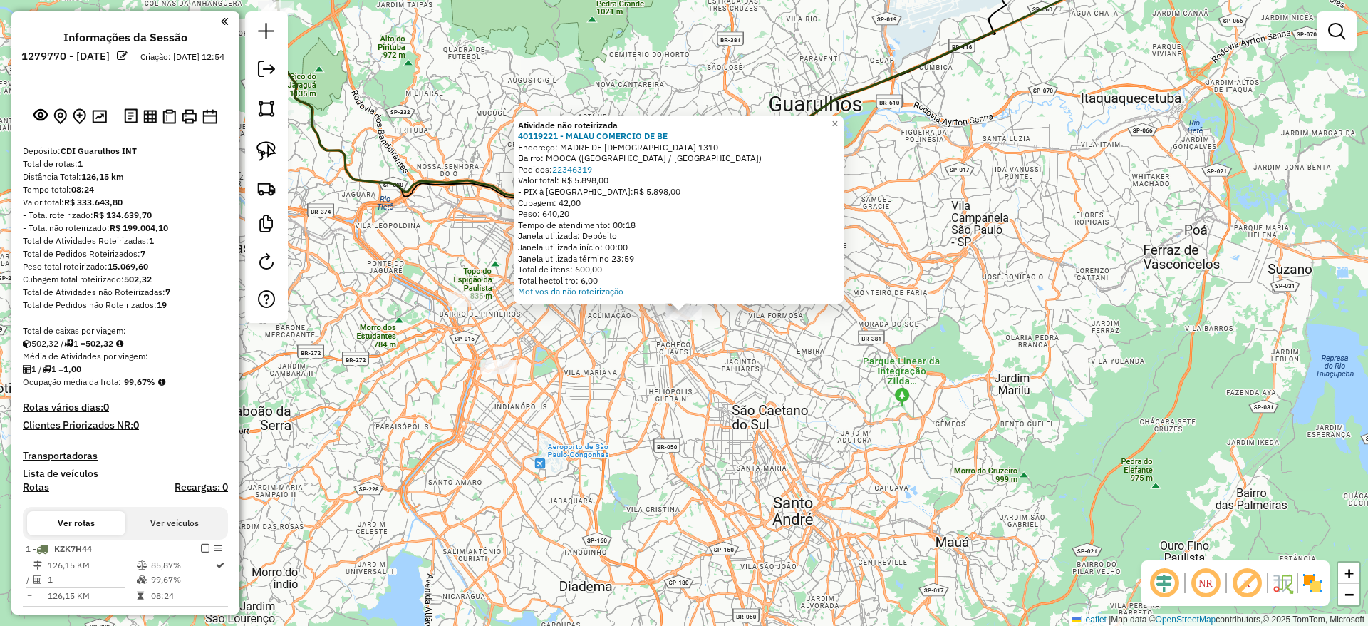
click at [696, 411] on div "Atividade não roteirizada 40119221 - MALAU COMERCIO DE BE Endereço: MADRE DE DE…" at bounding box center [684, 313] width 1368 height 626
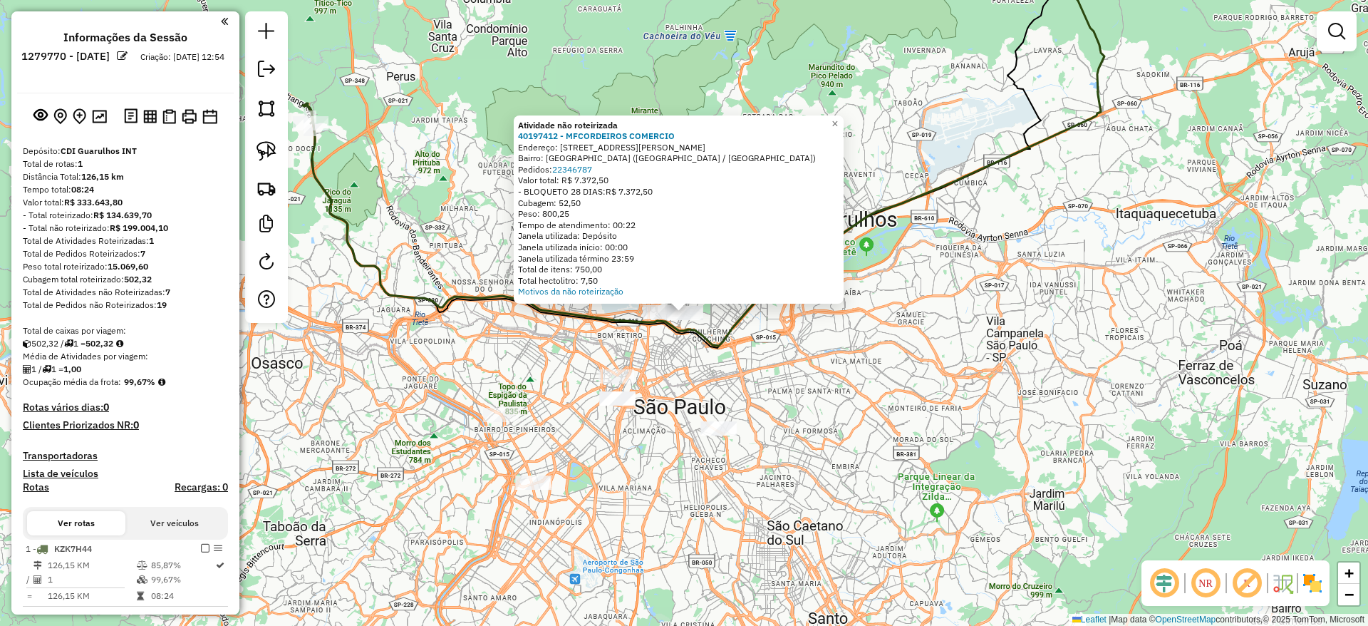
click at [501, 422] on div at bounding box center [501, 415] width 36 height 14
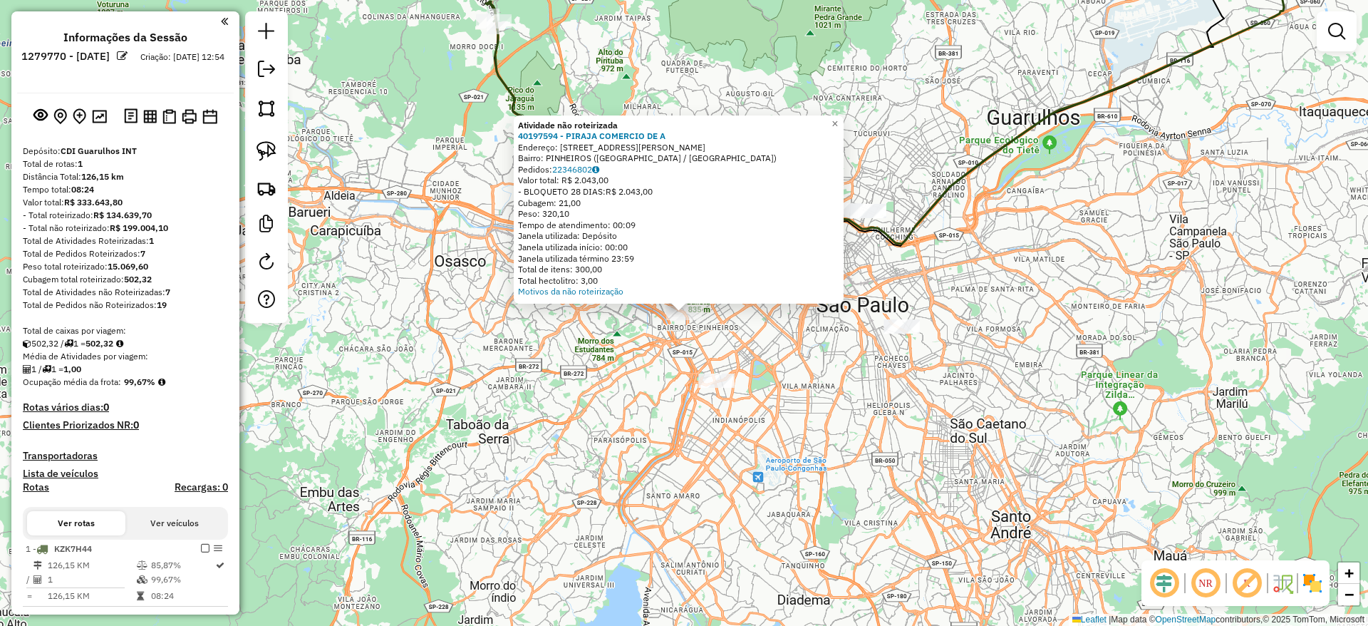
click at [710, 370] on div "Atividade não roteirizada 40197594 - PIRAJA COMERCIO DE A Endereço: [STREET_ADD…" at bounding box center [684, 313] width 1368 height 626
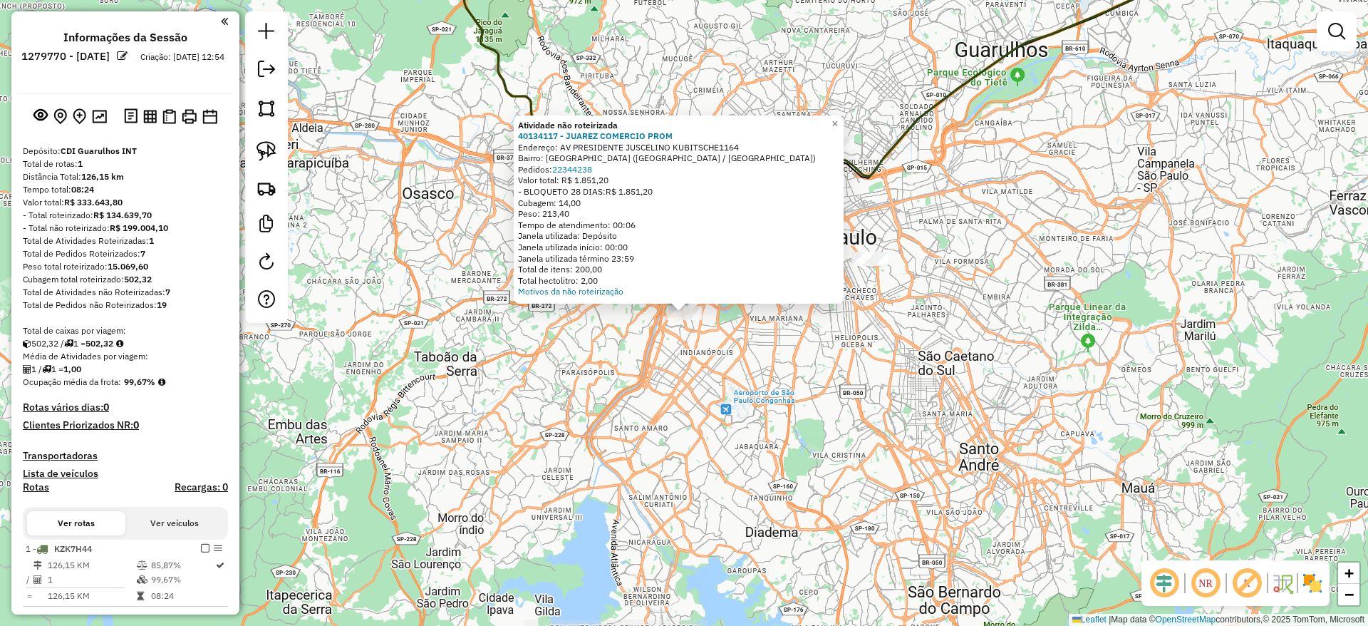
click at [755, 393] on div "Atividade não roteirizada 40134117 - JUAREZ COMERCIO PROM Endereço: AV PRESIDEN…" at bounding box center [684, 313] width 1368 height 626
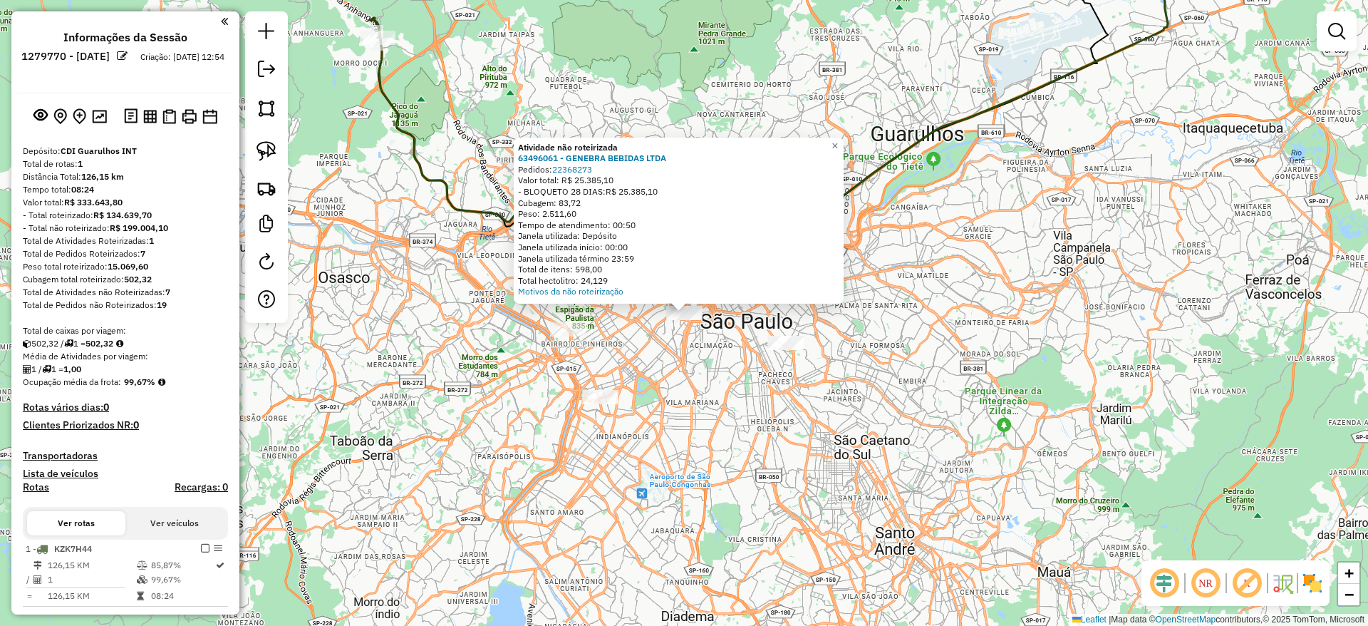
click at [740, 404] on div "Atividade não roteirizada 63496061 - GENEBRA BEBIDAS LTDA Pedidos: 22368273 Val…" at bounding box center [684, 313] width 1368 height 626
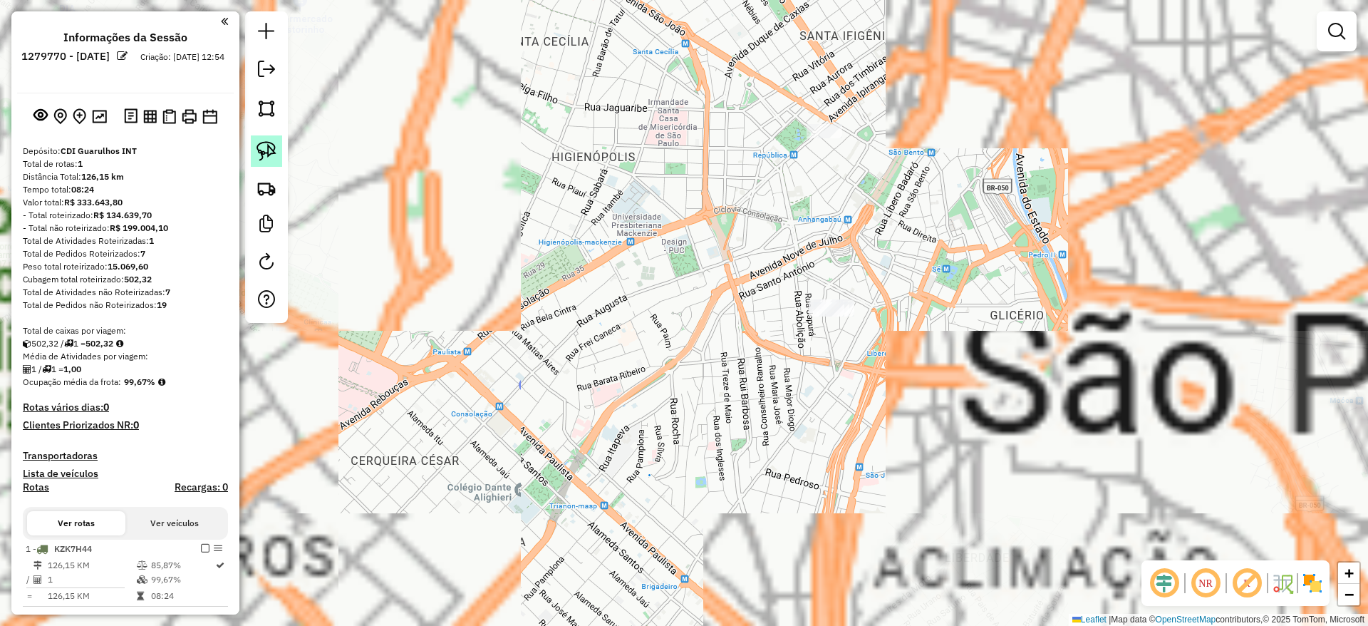
click at [278, 145] on link at bounding box center [266, 150] width 31 height 31
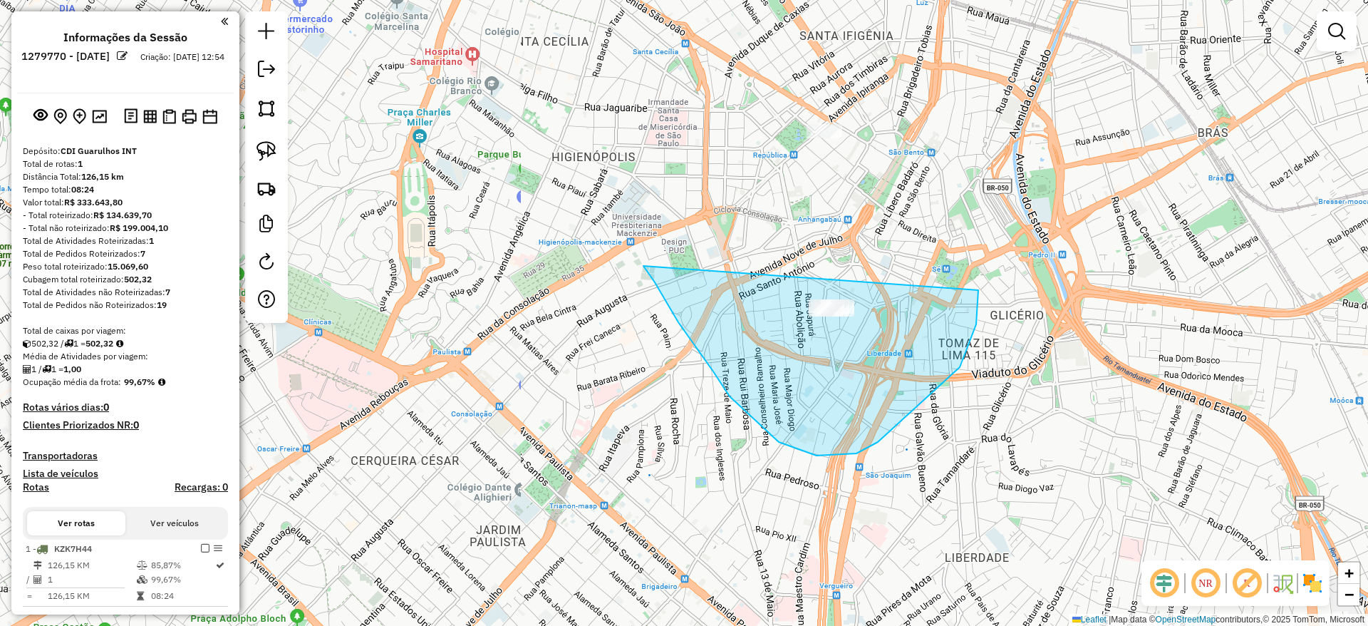
drag, startPoint x: 878, startPoint y: 442, endPoint x: 967, endPoint y: 267, distance: 196.0
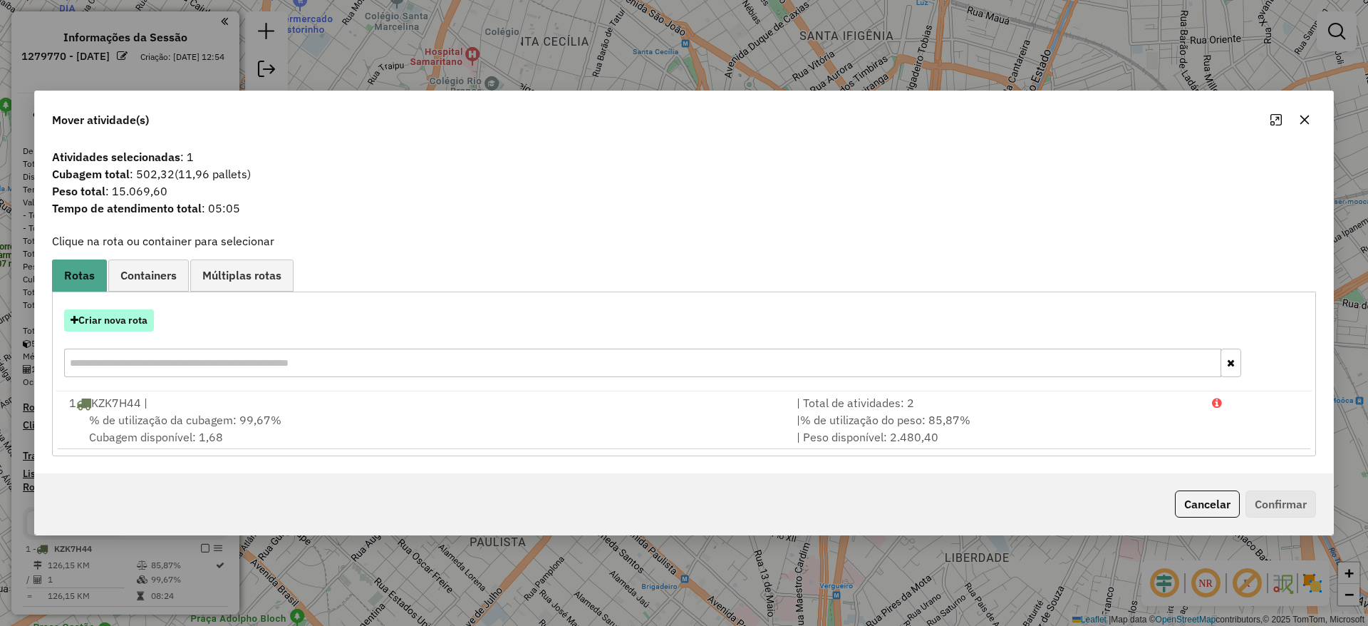
click at [102, 323] on button "Criar nova rota" at bounding box center [109, 320] width 90 height 22
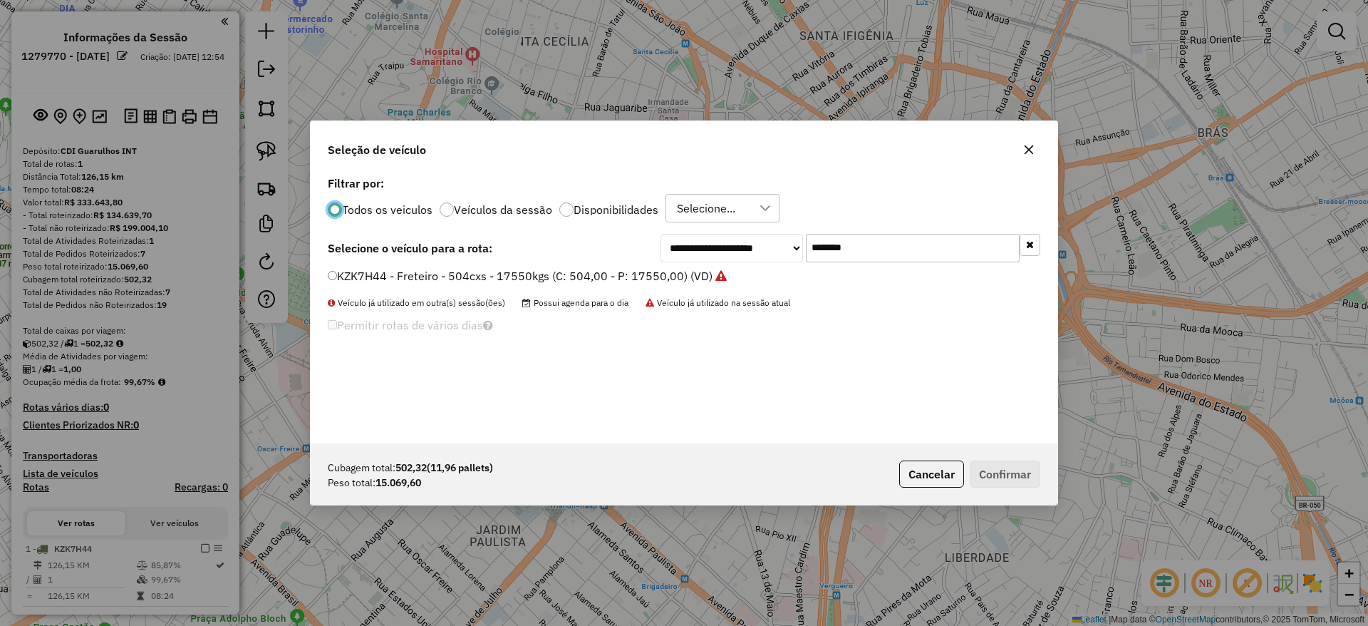
drag, startPoint x: 874, startPoint y: 245, endPoint x: 647, endPoint y: 202, distance: 231.3
click at [659, 199] on div "**********" at bounding box center [684, 307] width 747 height 271
paste input "text"
type input "*******"
click at [597, 274] on label "KZL8420 - Freteiro - 504cxs - 17550kgs (C: 504,00 - P: 17550,00) (VD)" at bounding box center [519, 275] width 383 height 17
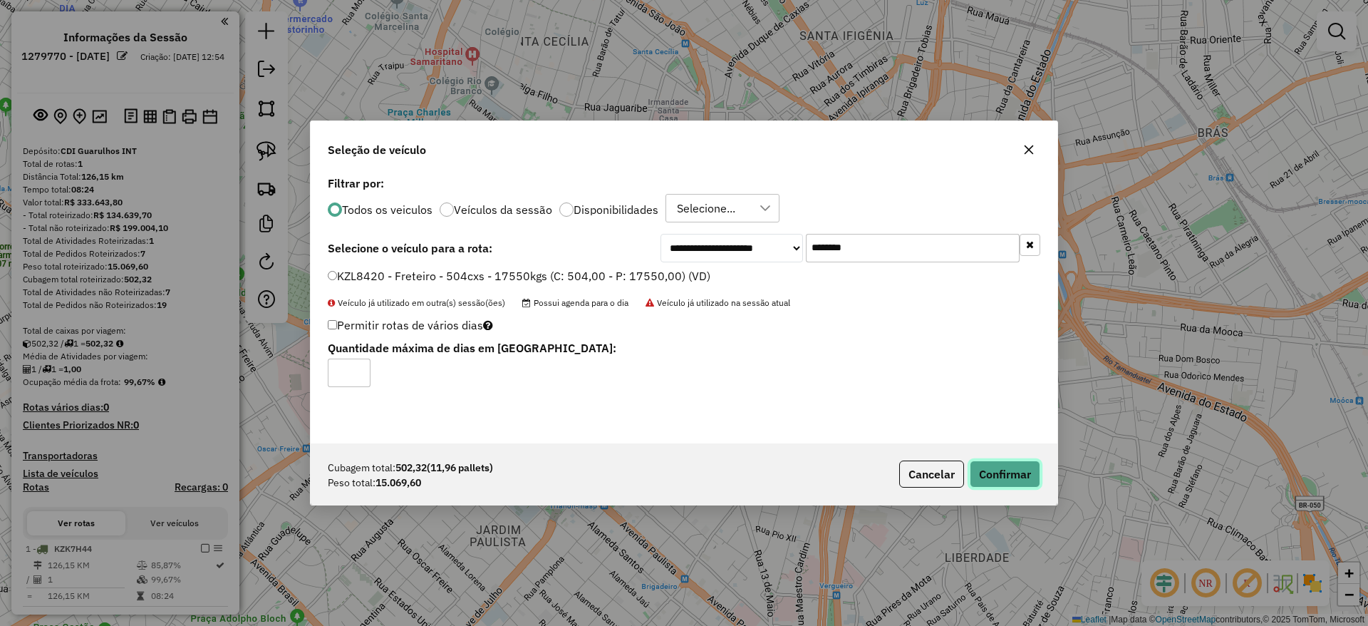
click at [1004, 481] on button "Confirmar" at bounding box center [1005, 473] width 71 height 27
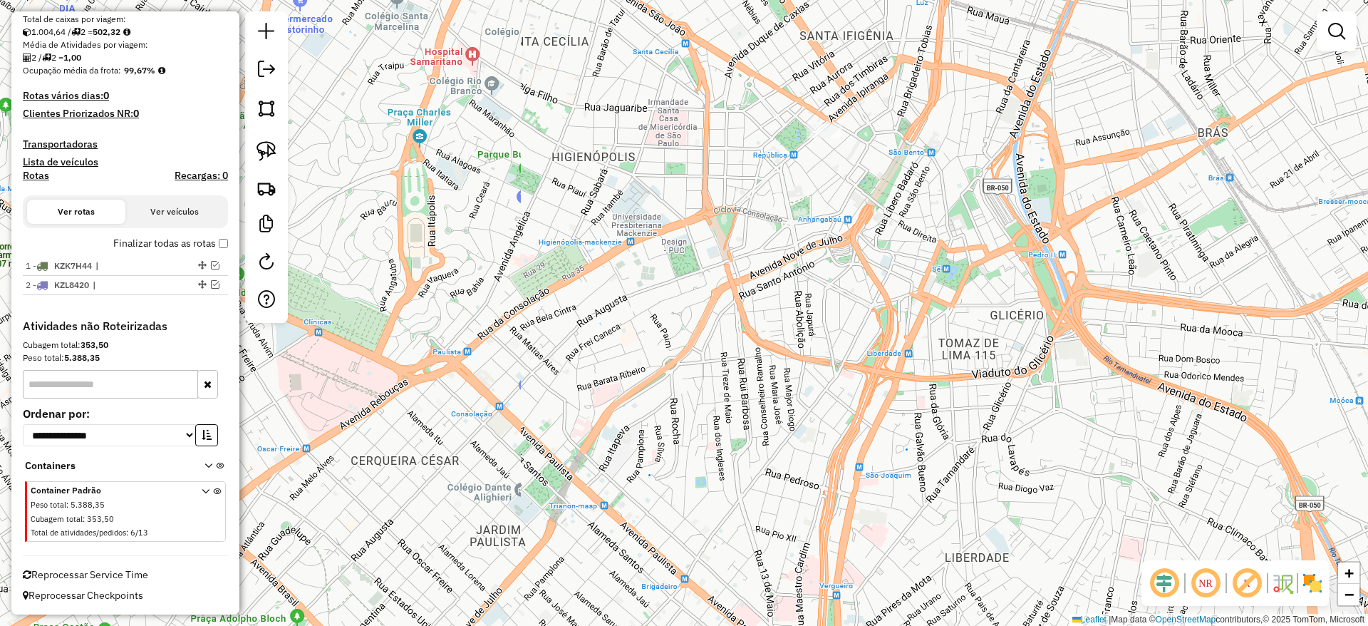
scroll to position [311, 0]
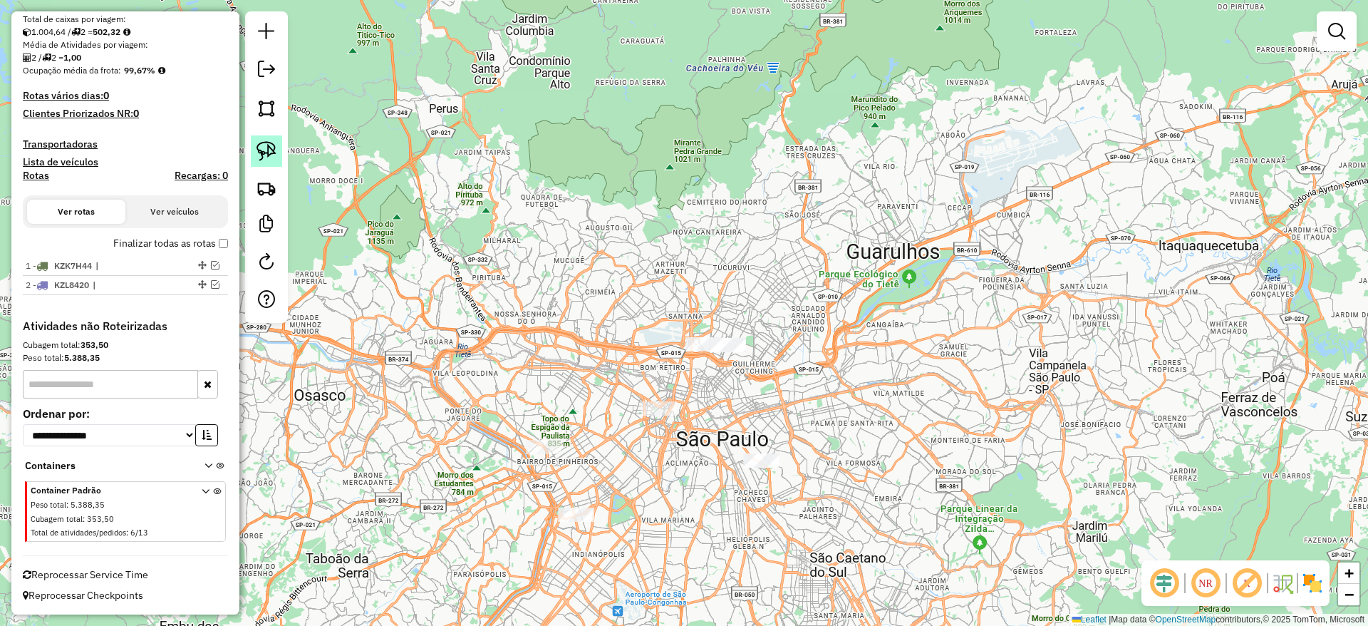
click at [271, 150] on img at bounding box center [267, 151] width 20 height 20
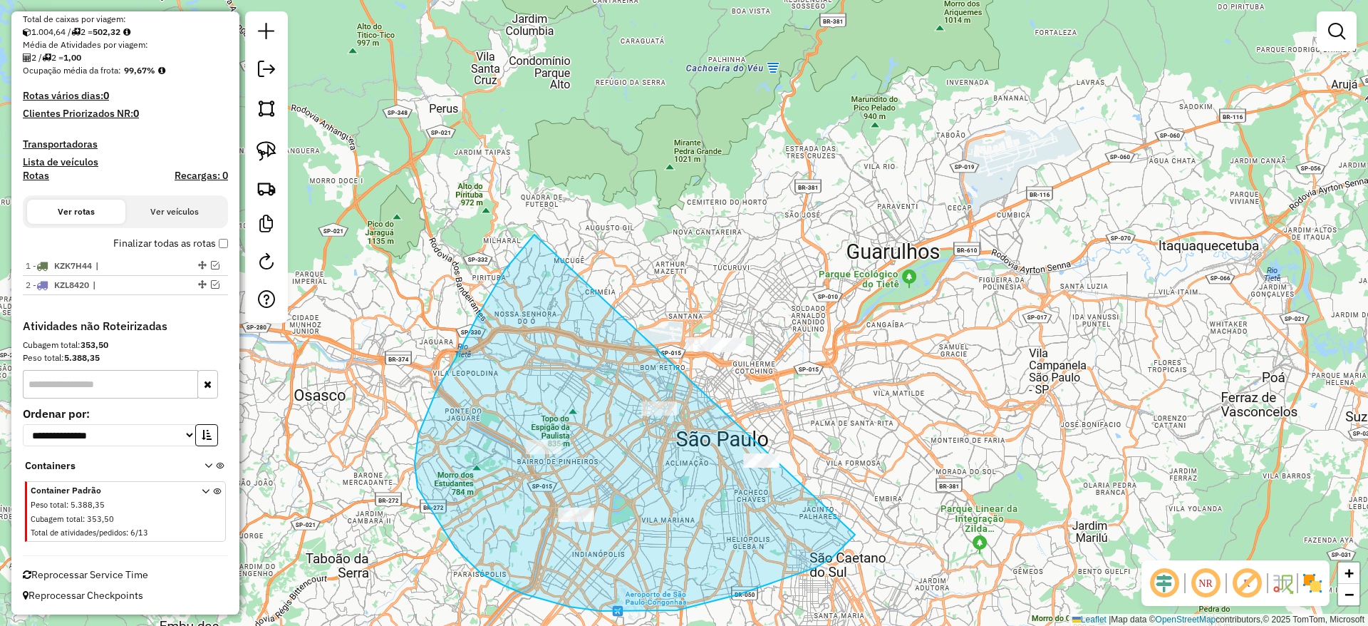
drag, startPoint x: 535, startPoint y: 234, endPoint x: 887, endPoint y: 408, distance: 392.4
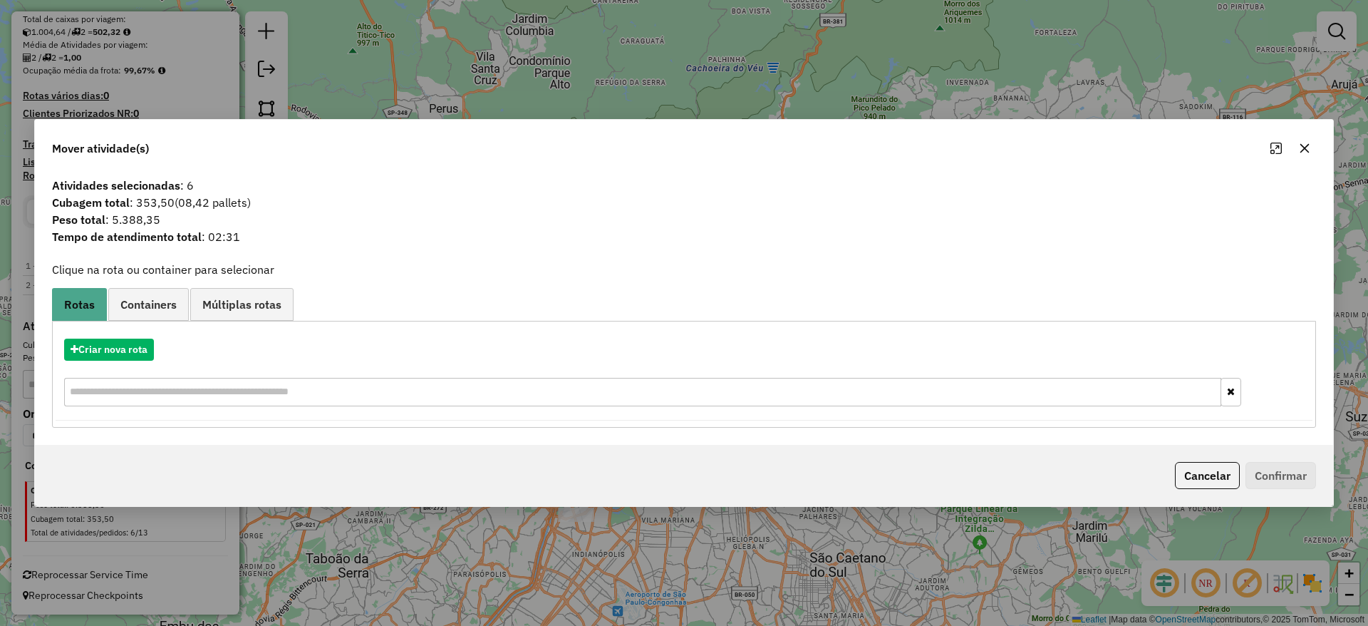
click at [1297, 141] on button "button" at bounding box center [1305, 148] width 23 height 23
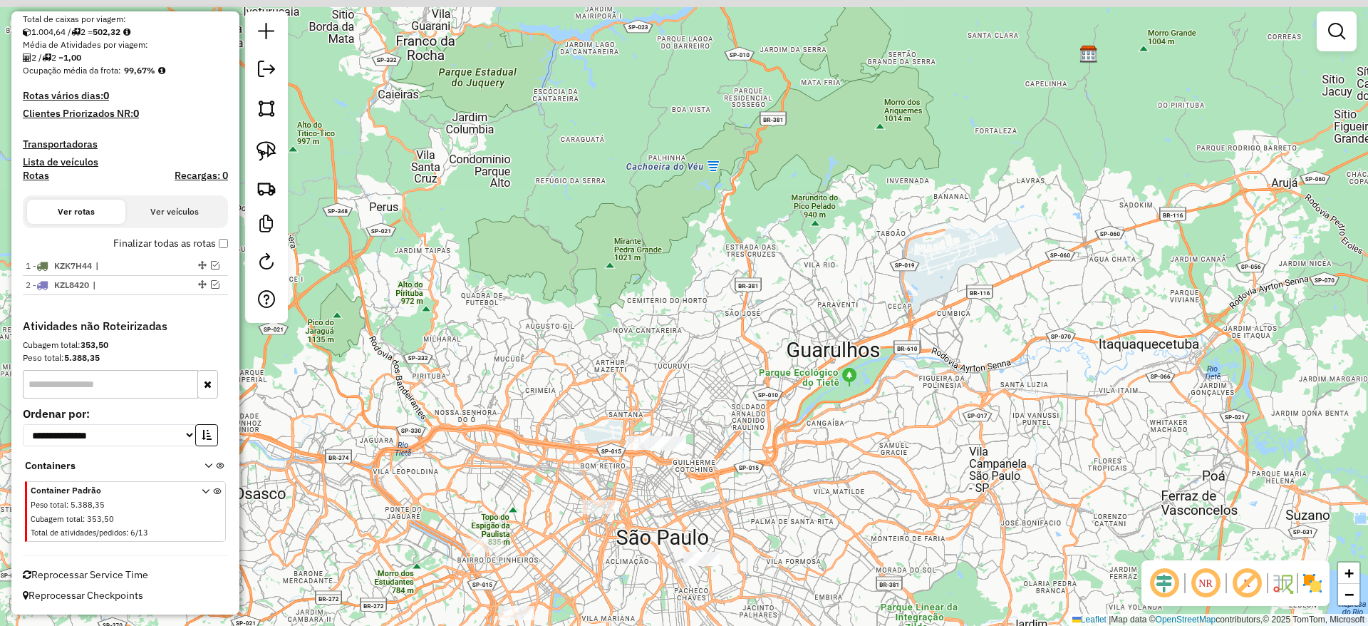
drag, startPoint x: 694, startPoint y: 270, endPoint x: 446, endPoint y: 222, distance: 252.7
click at [657, 269] on div "Janela de atendimento Grade de atendimento Capacidade Transportadoras Veículos …" at bounding box center [684, 313] width 1368 height 626
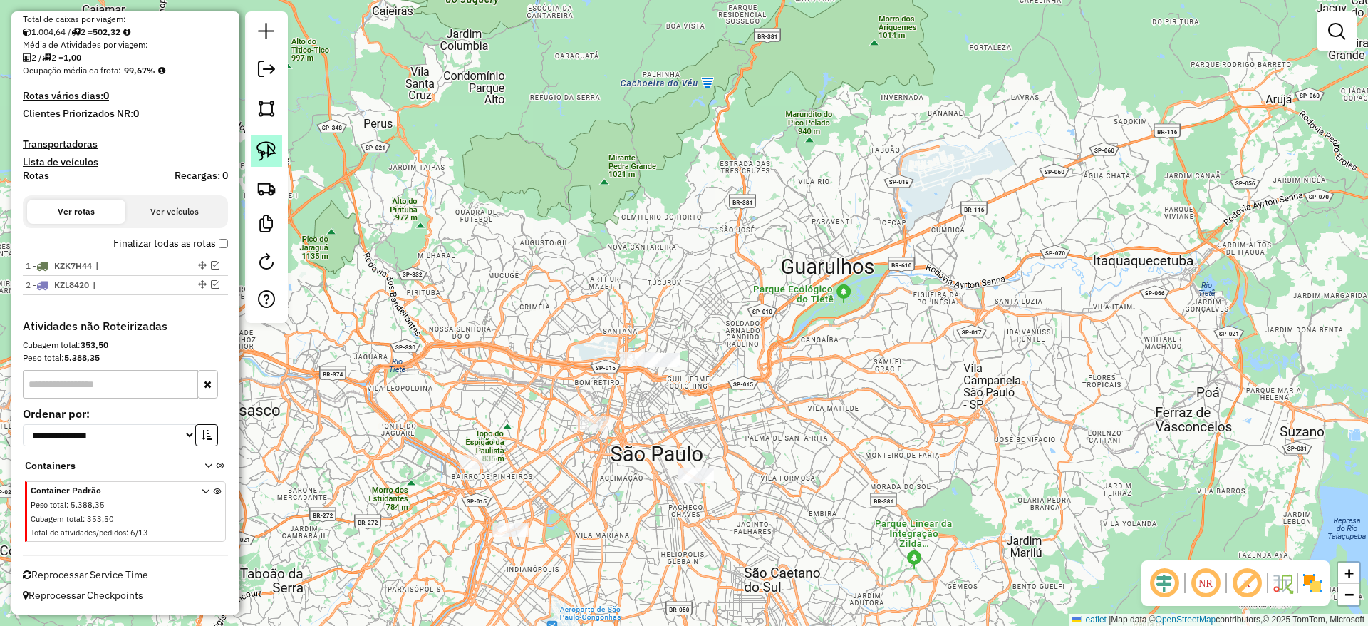
click at [274, 148] on img at bounding box center [267, 151] width 20 height 20
drag, startPoint x: 590, startPoint y: 275, endPoint x: 722, endPoint y: 376, distance: 165.8
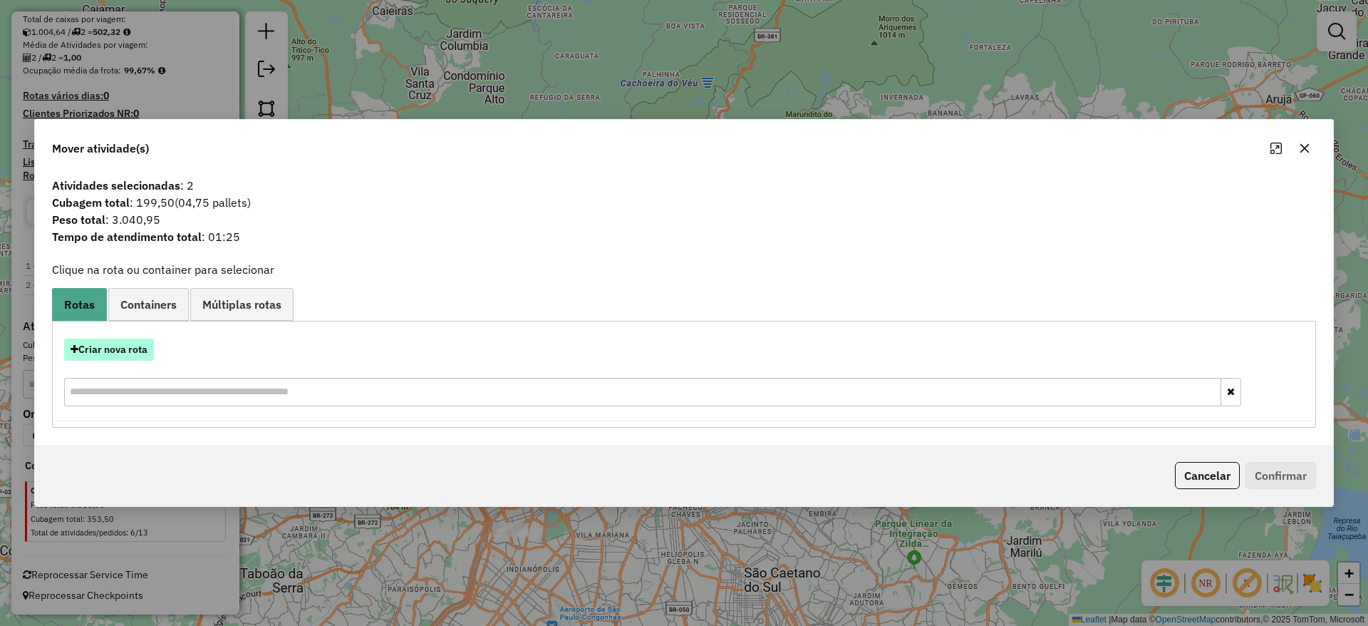
click at [131, 353] on button "Criar nova rota" at bounding box center [109, 350] width 90 height 22
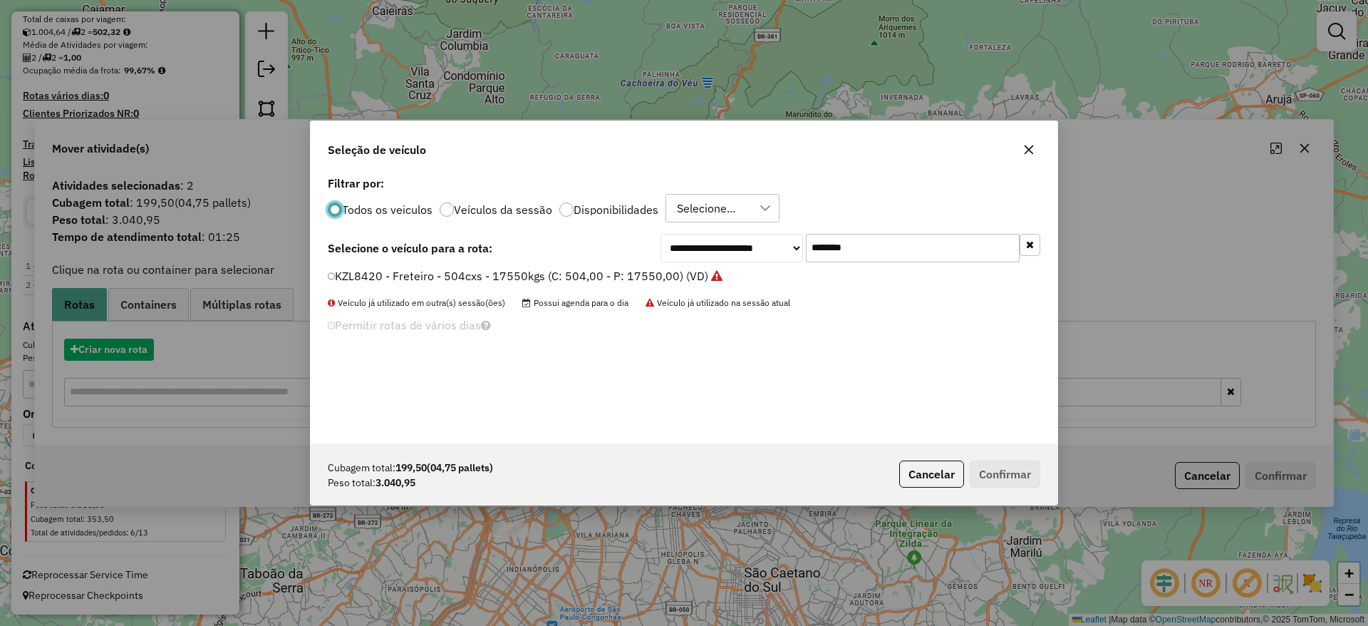
scroll to position [8, 4]
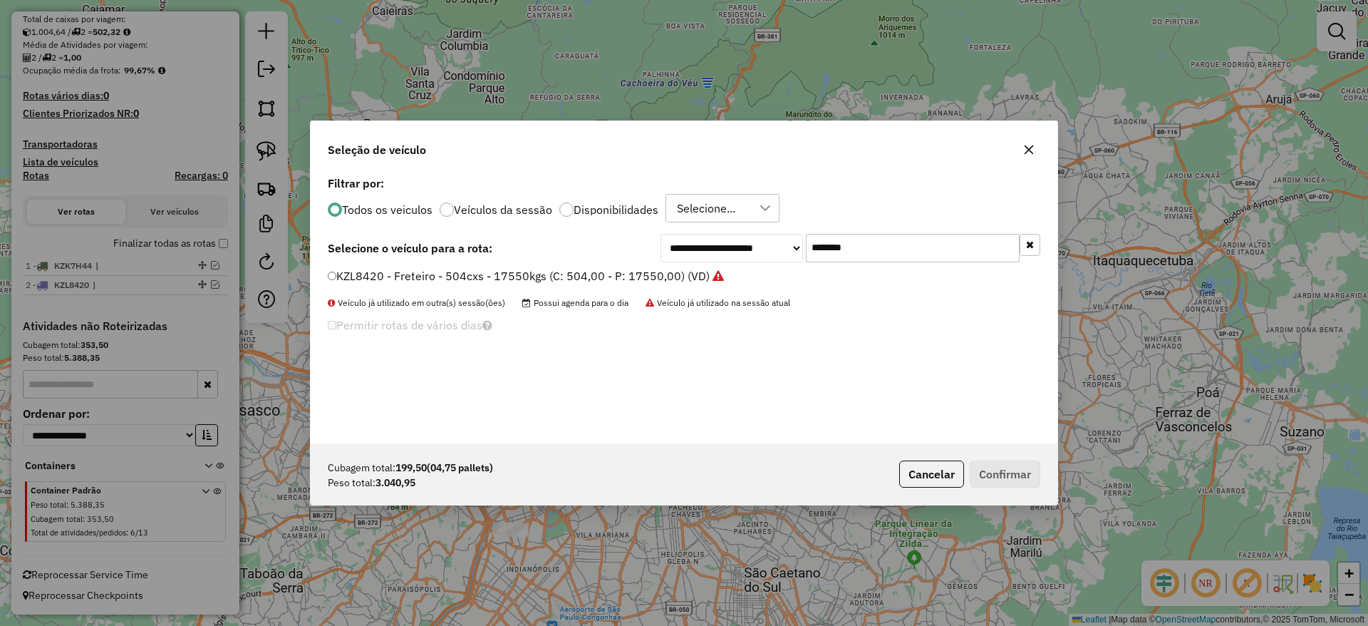
click at [708, 213] on div "Selecione..." at bounding box center [706, 208] width 68 height 27
click at [688, 269] on div "ROTA - 22/09 - PROMAX" at bounding box center [690, 276] width 14 height 14
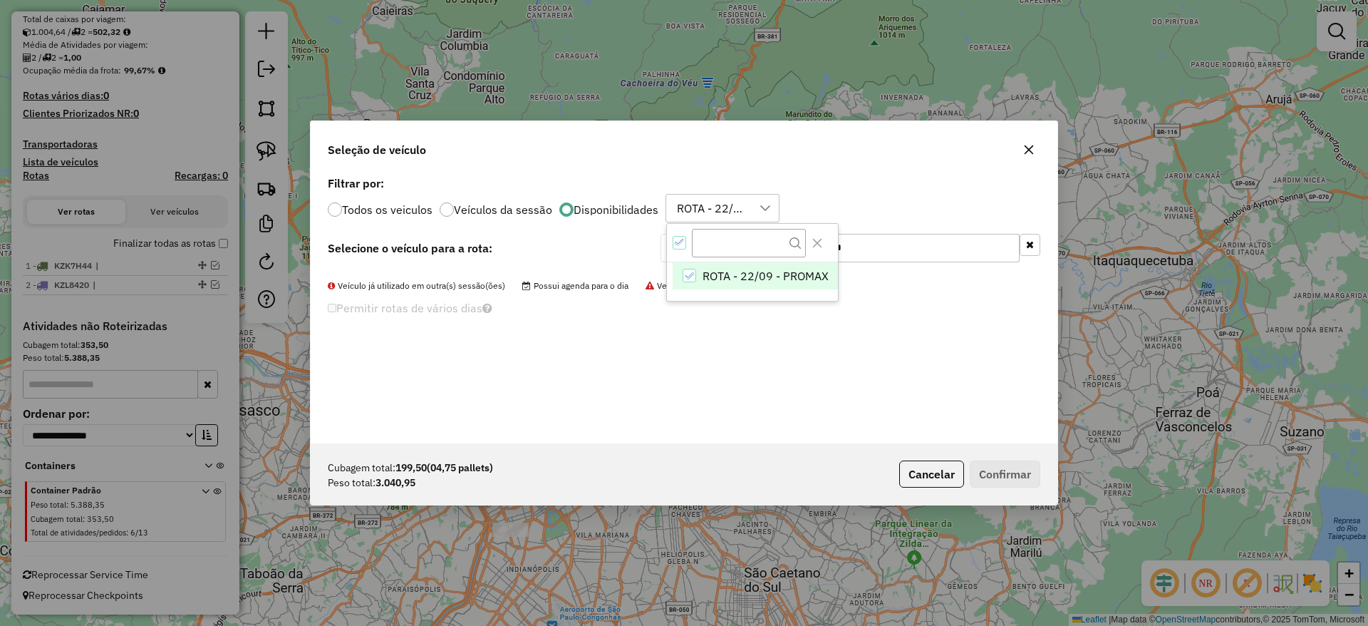
click at [1033, 244] on icon "button" at bounding box center [1030, 244] width 8 height 10
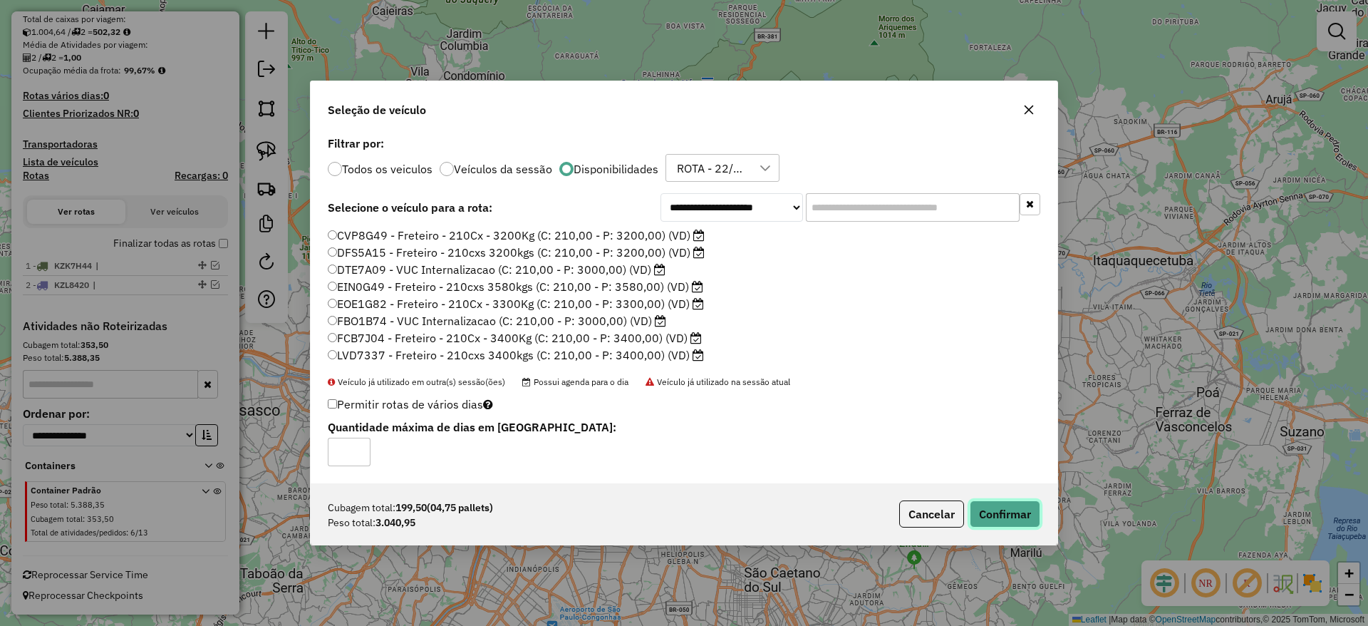
click at [1028, 513] on button "Confirmar" at bounding box center [1005, 513] width 71 height 27
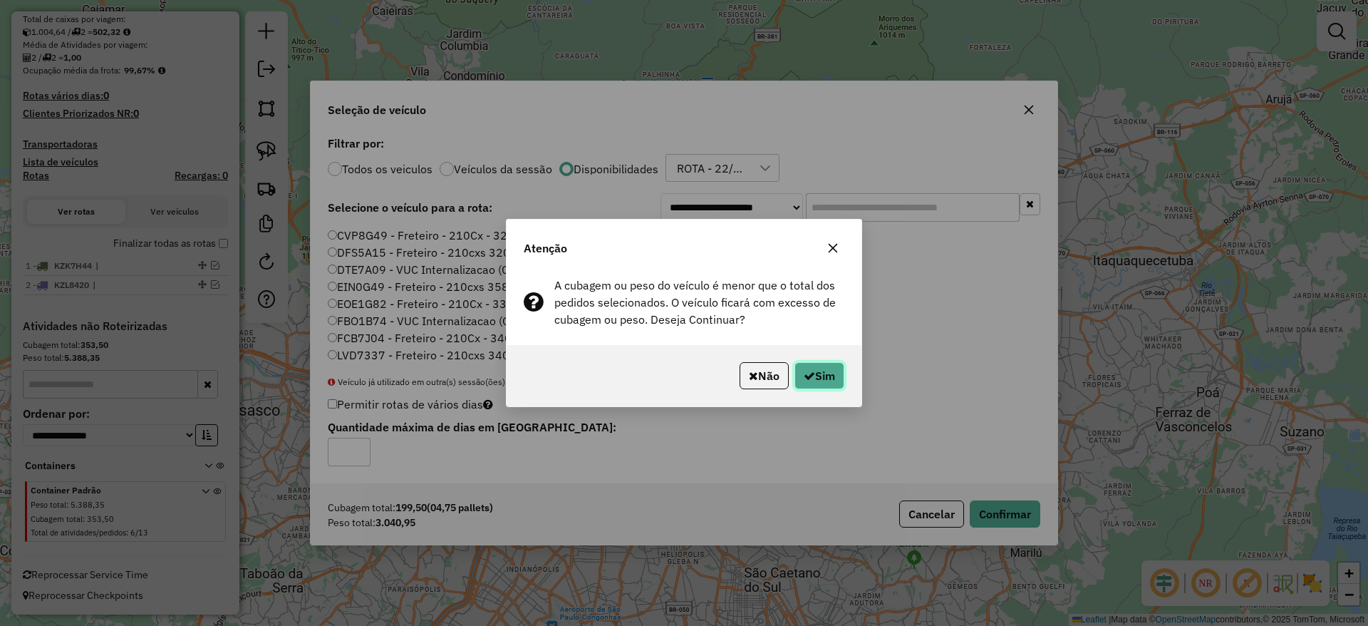
click at [809, 384] on button "Sim" at bounding box center [820, 375] width 50 height 27
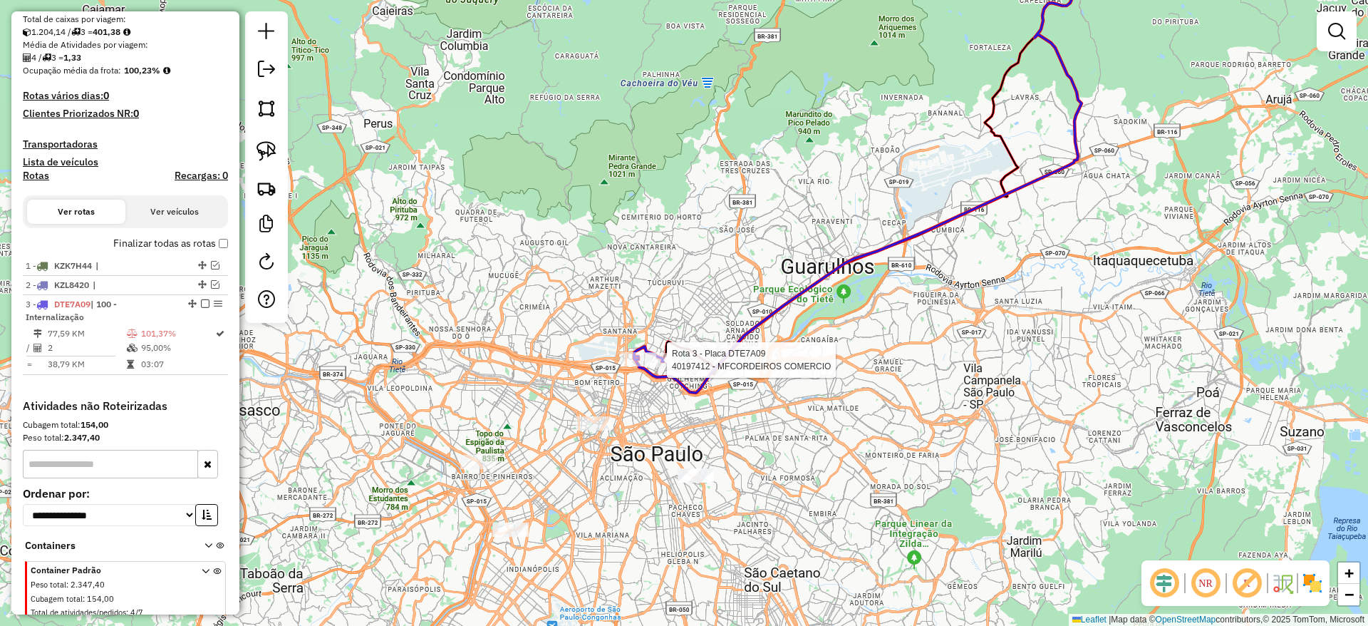
select select "**********"
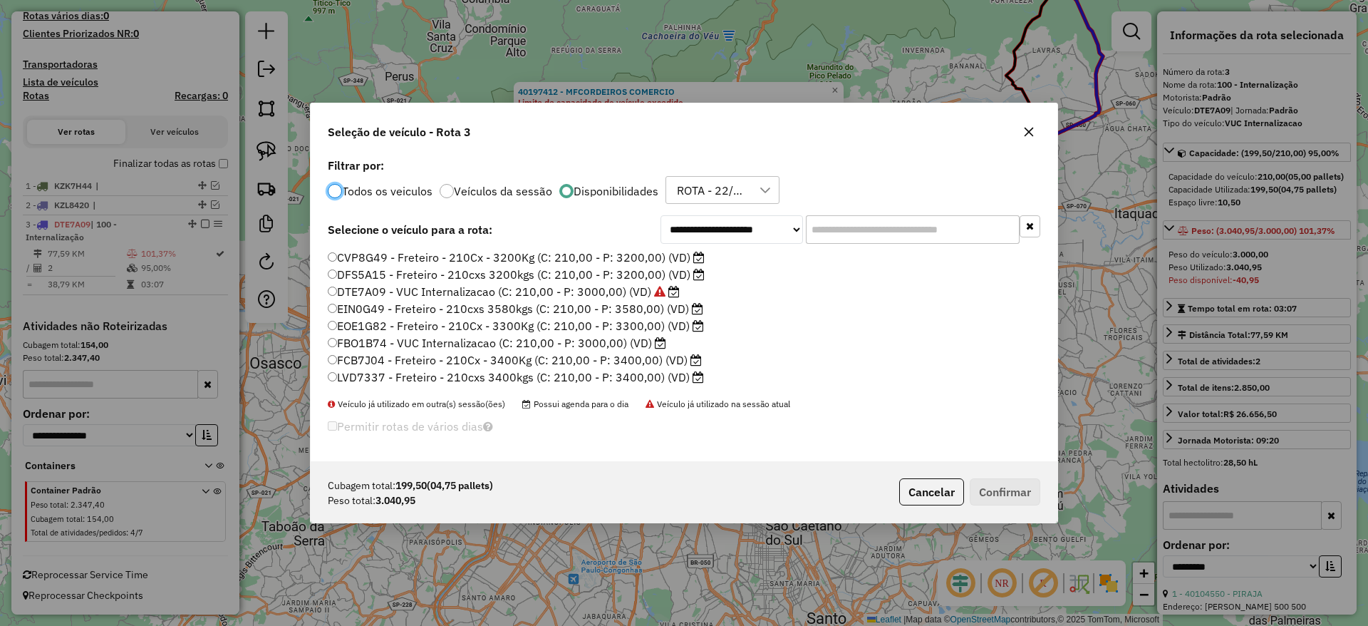
scroll to position [8, 4]
click at [487, 251] on label "CVP8G49 - Freteiro - 210Cx - 3200Kg (C: 210,00 - P: 3200,00) (VD)" at bounding box center [516, 257] width 377 height 17
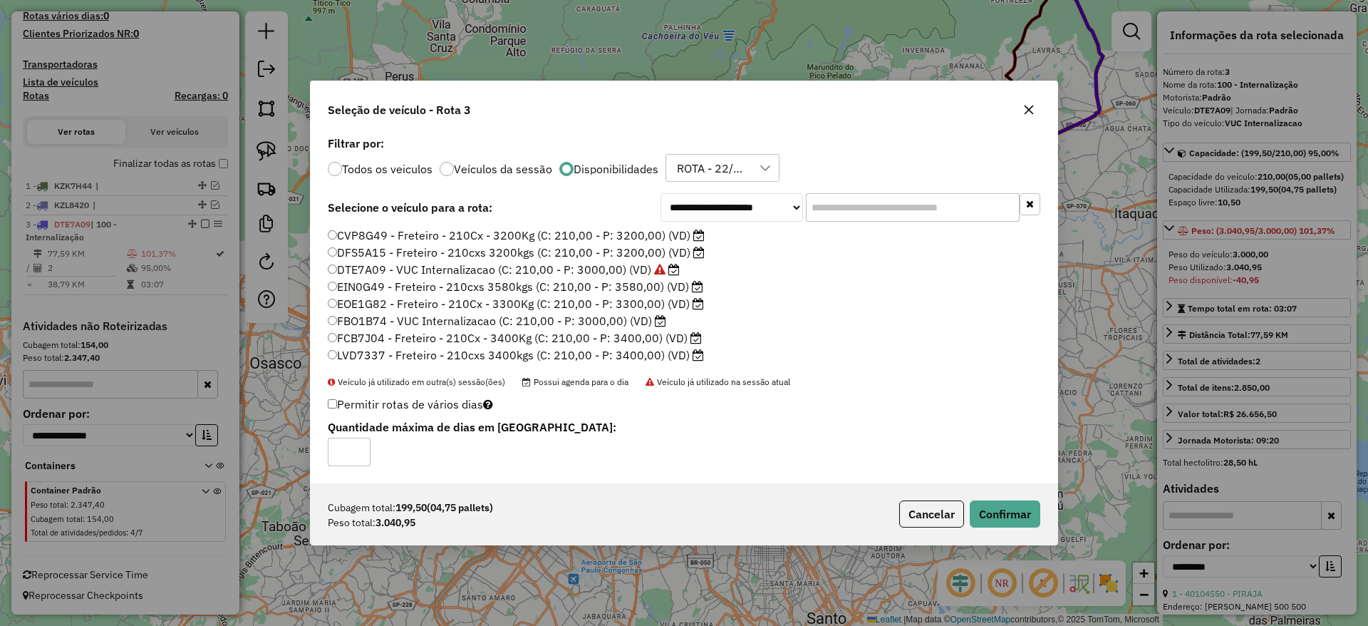
click at [456, 251] on label "DFS5A15 - Freteiro - 210cxs 3200kgs (C: 210,00 - P: 3200,00) (VD)" at bounding box center [516, 252] width 377 height 17
click at [991, 520] on button "Confirmar" at bounding box center [1005, 513] width 71 height 27
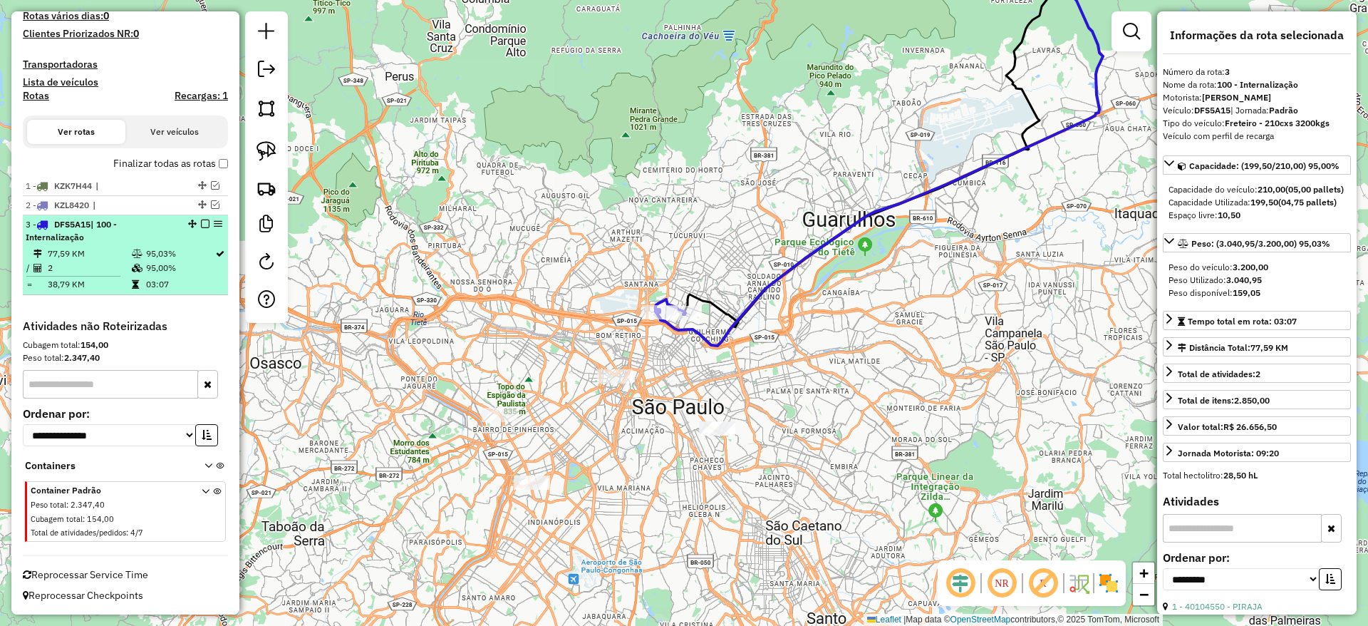
click at [201, 227] on em at bounding box center [205, 224] width 9 height 9
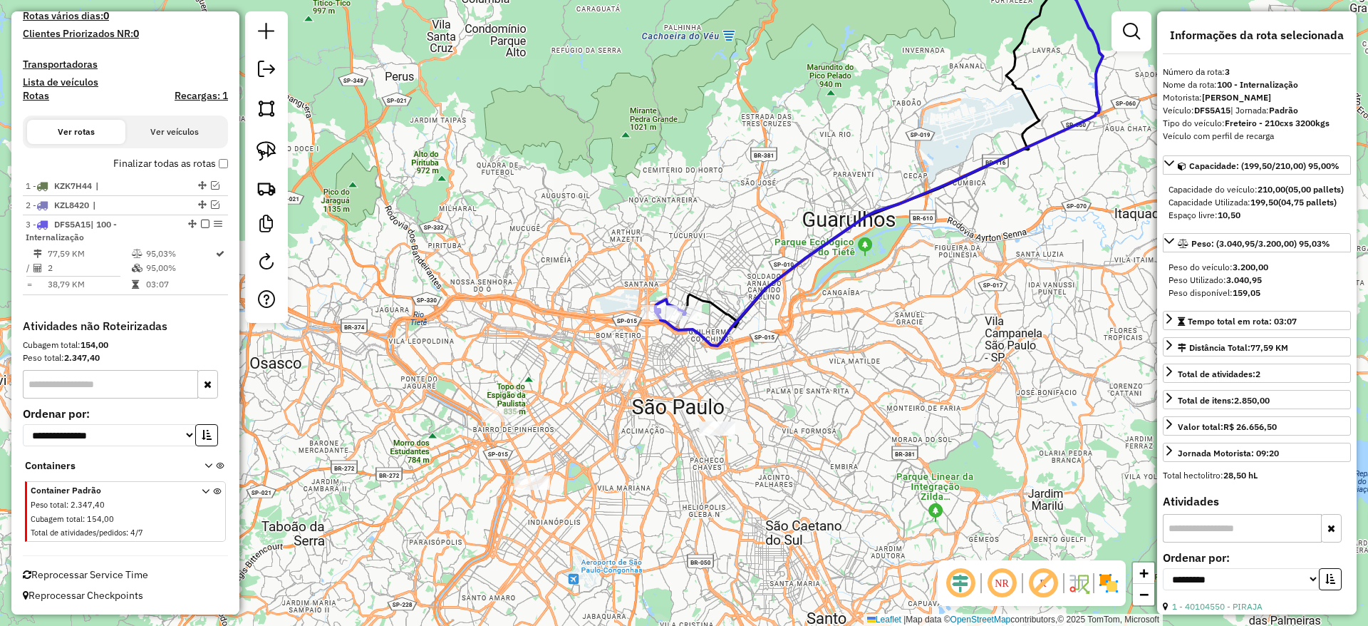
scroll to position [331, 0]
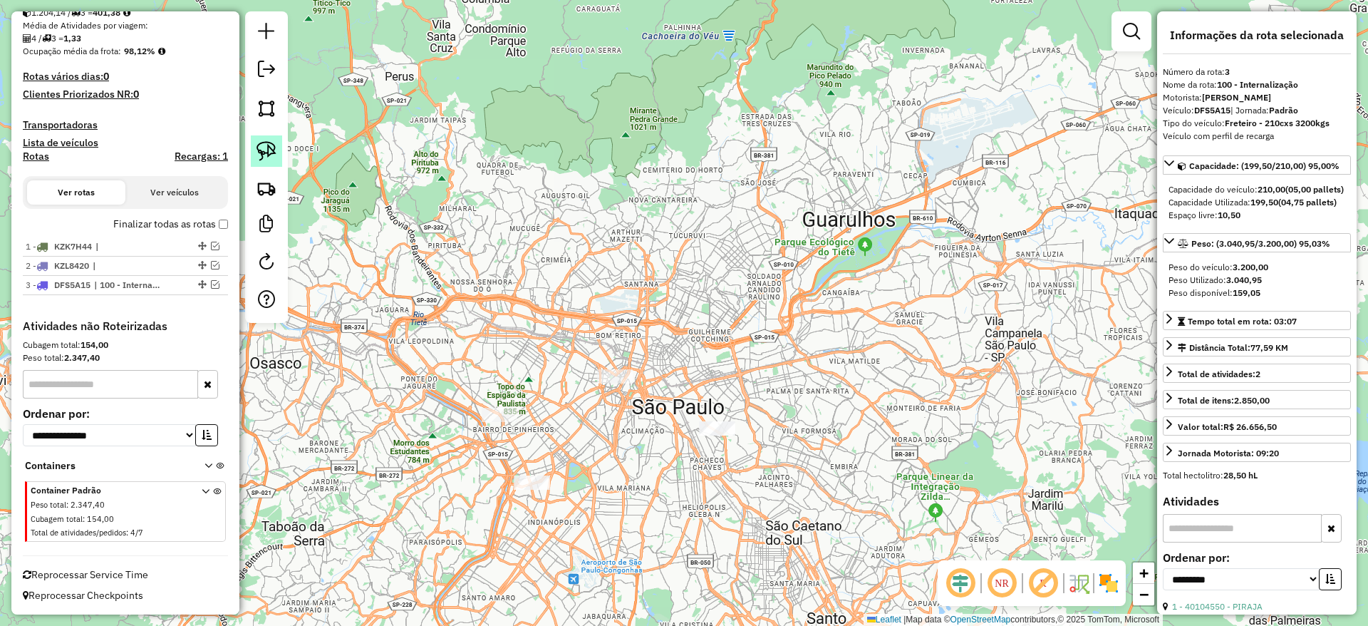
click at [275, 155] on img at bounding box center [267, 151] width 20 height 20
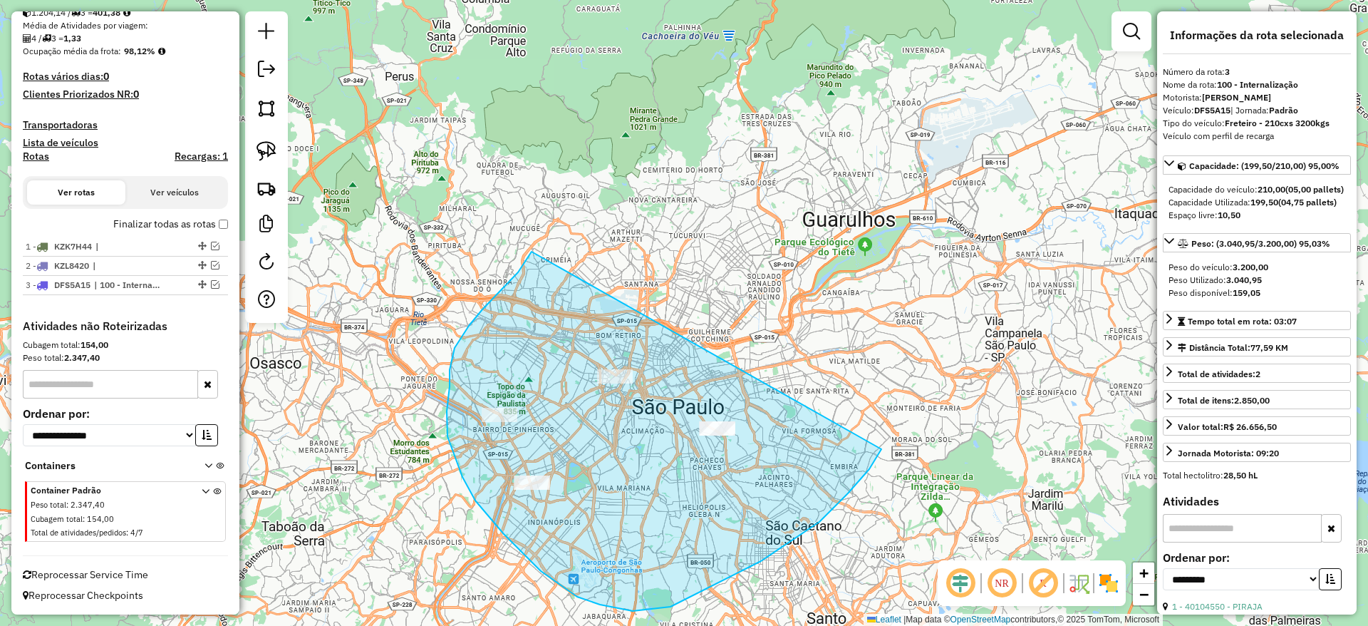
drag, startPoint x: 501, startPoint y: 291, endPoint x: 879, endPoint y: 447, distance: 409.4
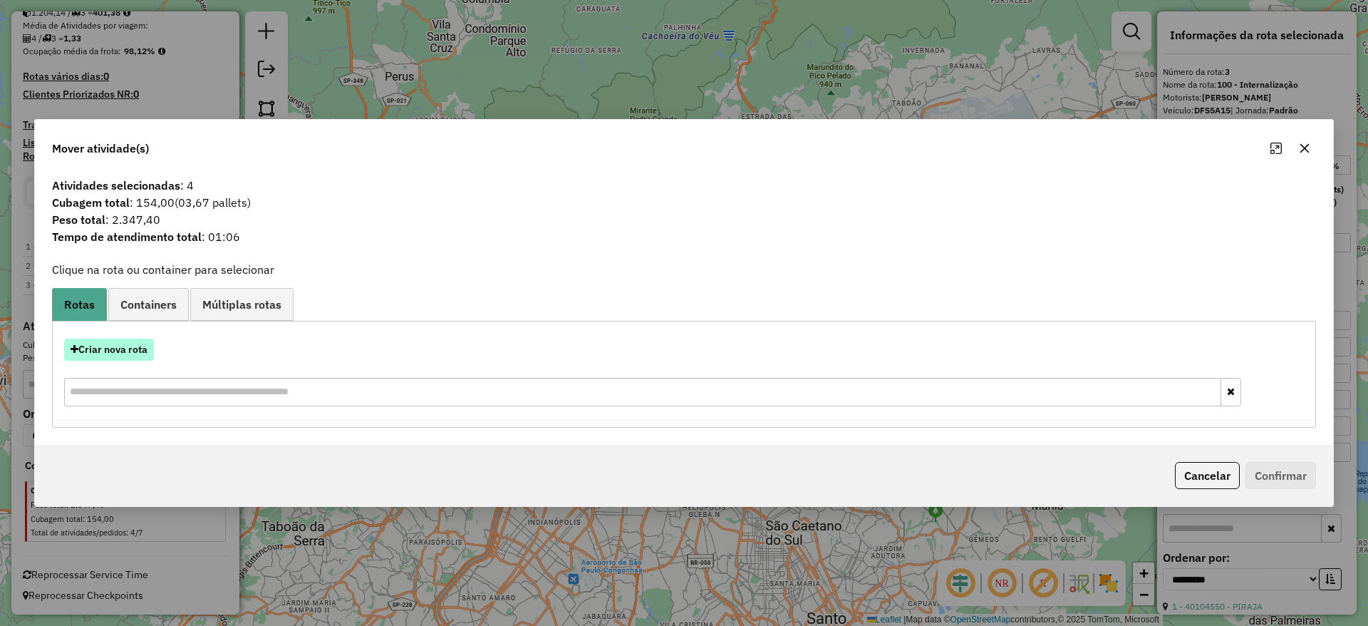
click at [96, 339] on div "Criar nova rota" at bounding box center [684, 374] width 1257 height 93
click at [102, 344] on button "Criar nova rota" at bounding box center [109, 350] width 90 height 22
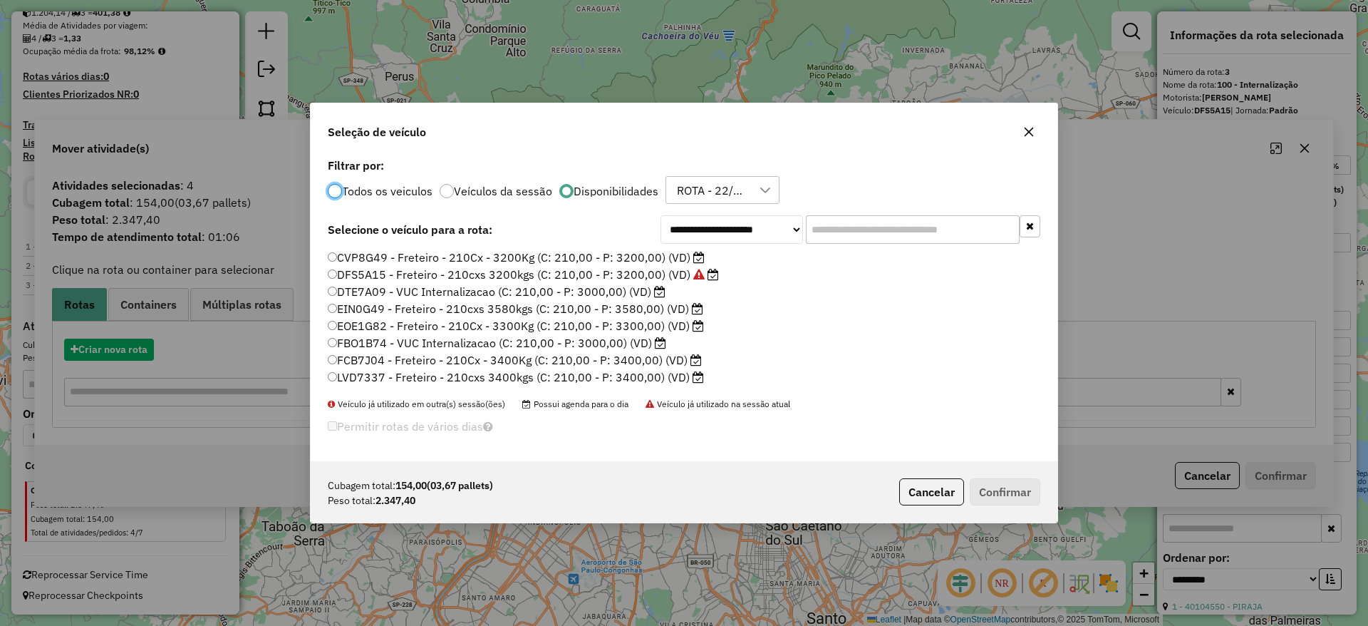
scroll to position [8, 4]
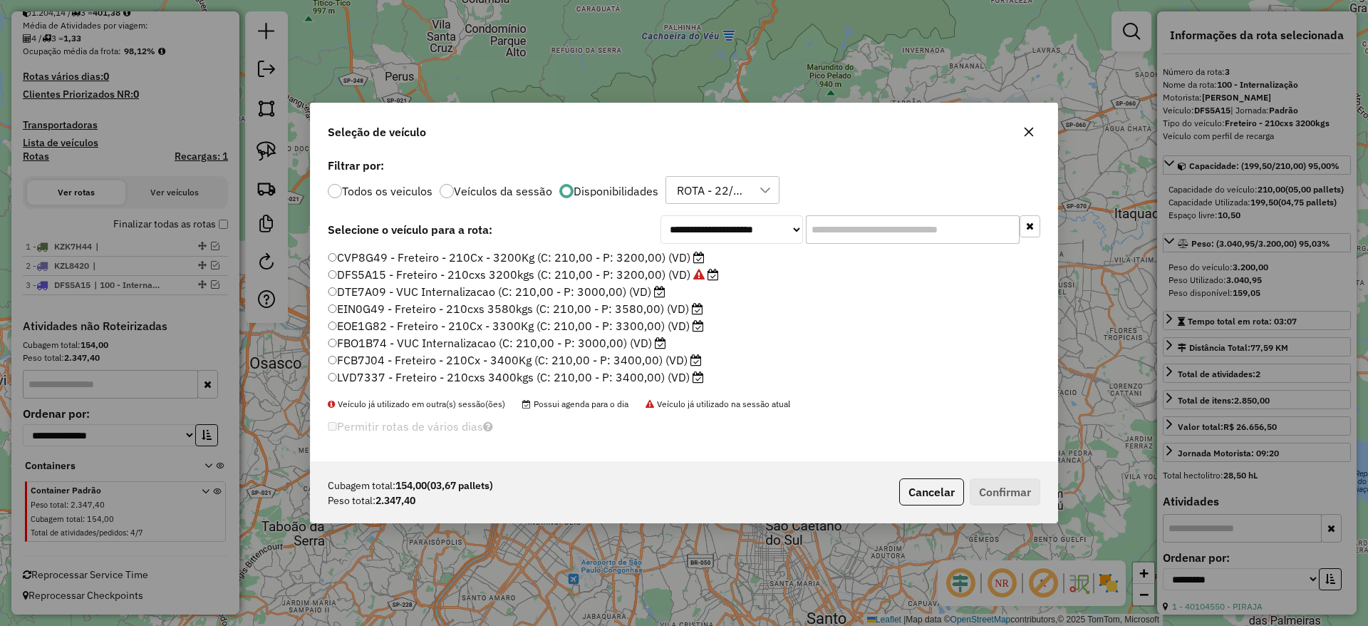
click at [655, 293] on icon at bounding box center [659, 291] width 11 height 11
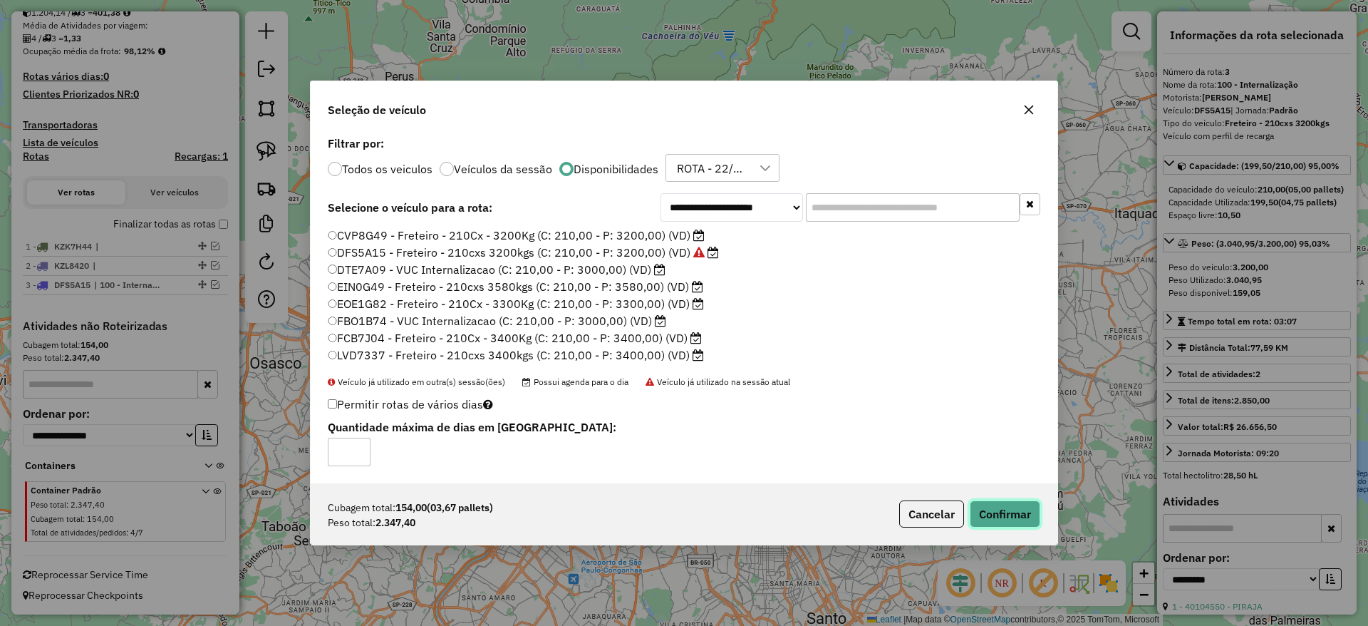
click at [1018, 518] on button "Confirmar" at bounding box center [1005, 513] width 71 height 27
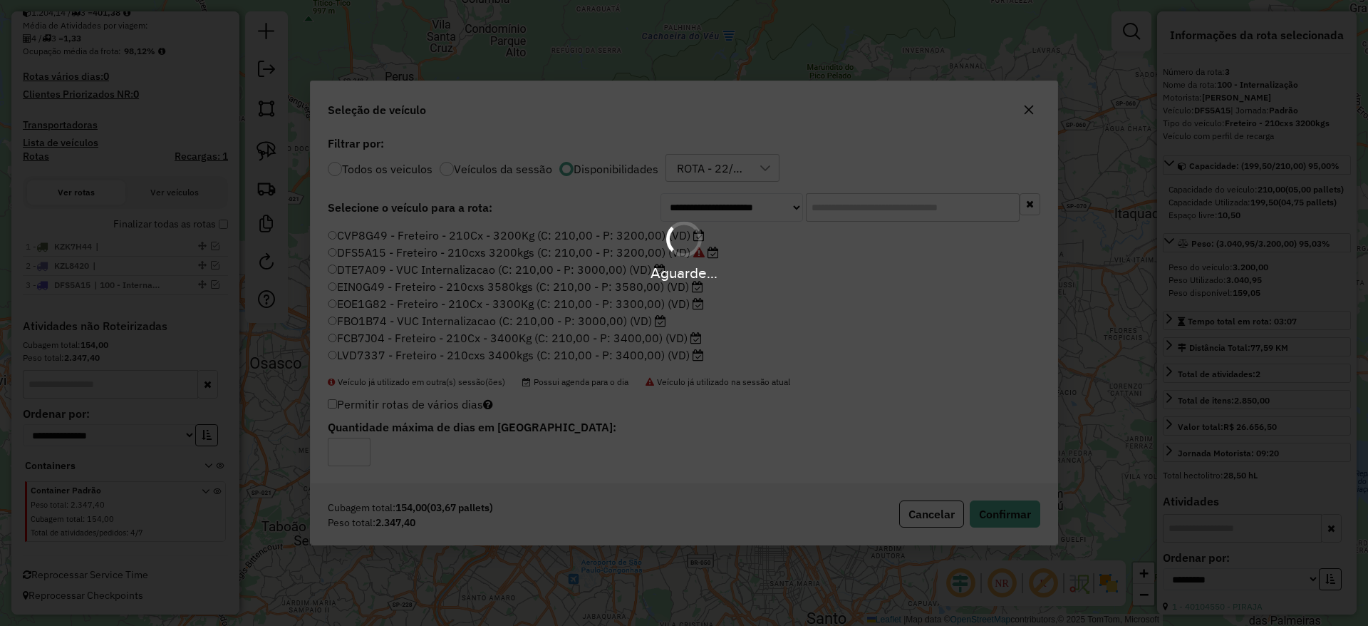
scroll to position [204, 0]
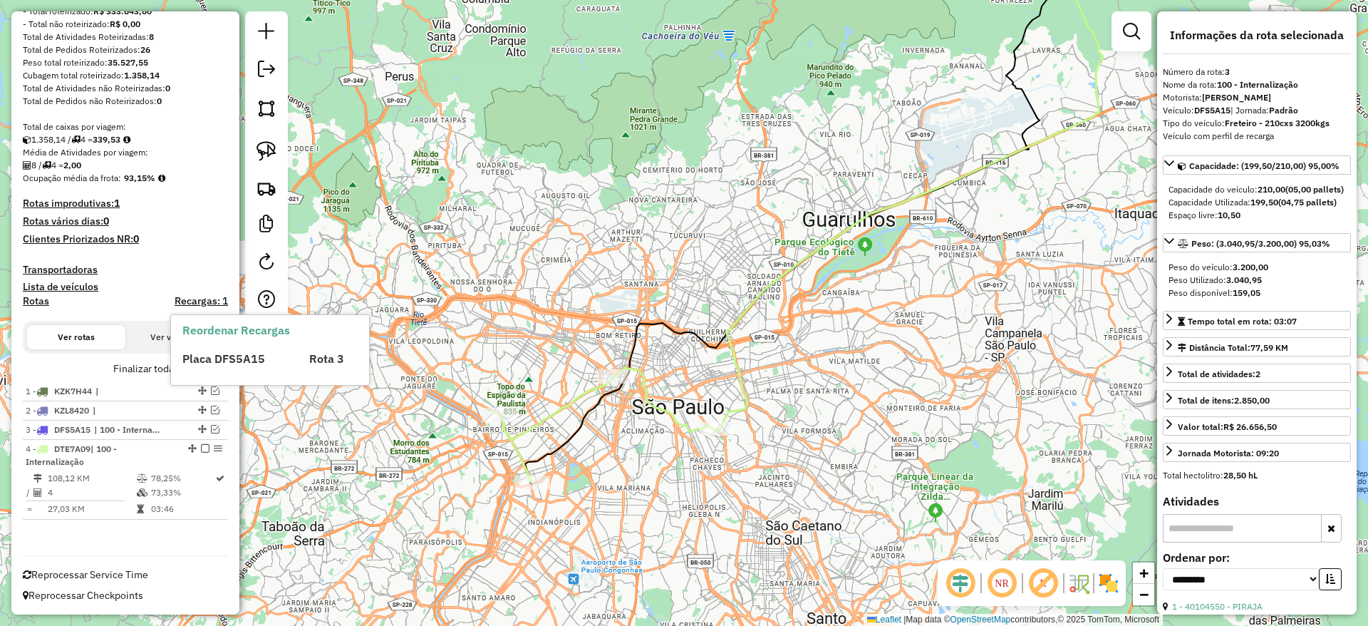
click at [221, 367] on div "Reordenar Recargas Placa DFS5A15 Rota 3" at bounding box center [270, 350] width 198 height 70
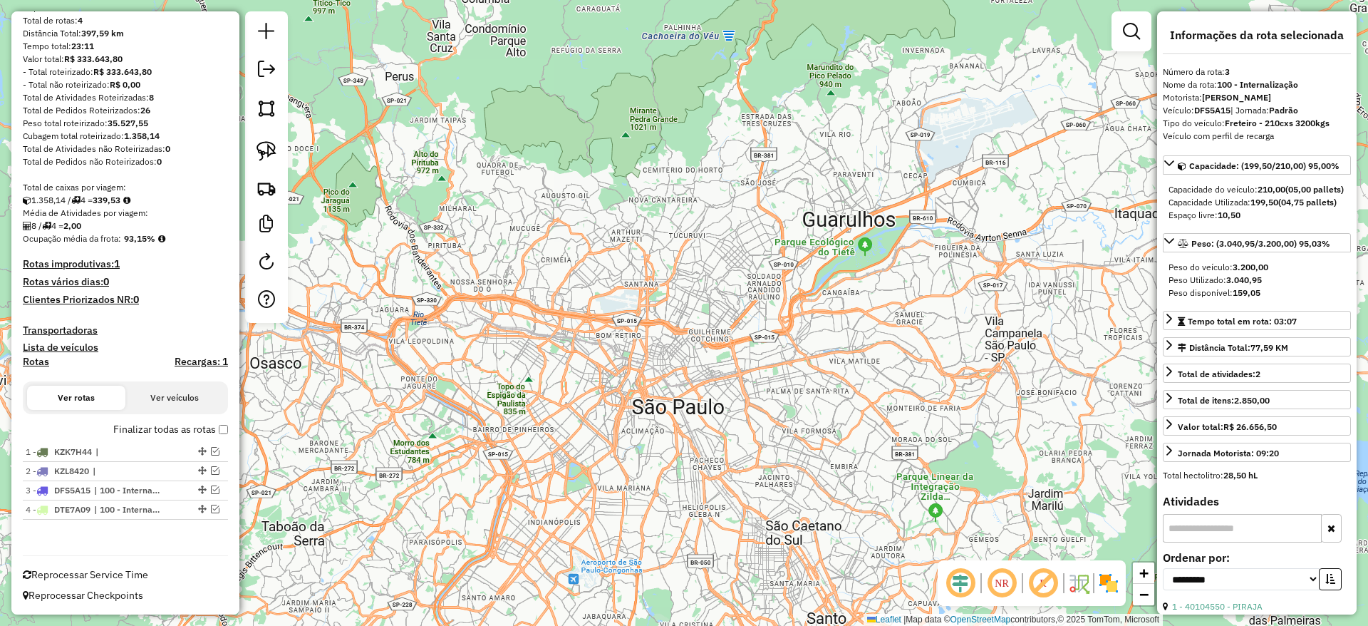
scroll to position [143, 0]
click at [267, 61] on em at bounding box center [266, 69] width 17 height 17
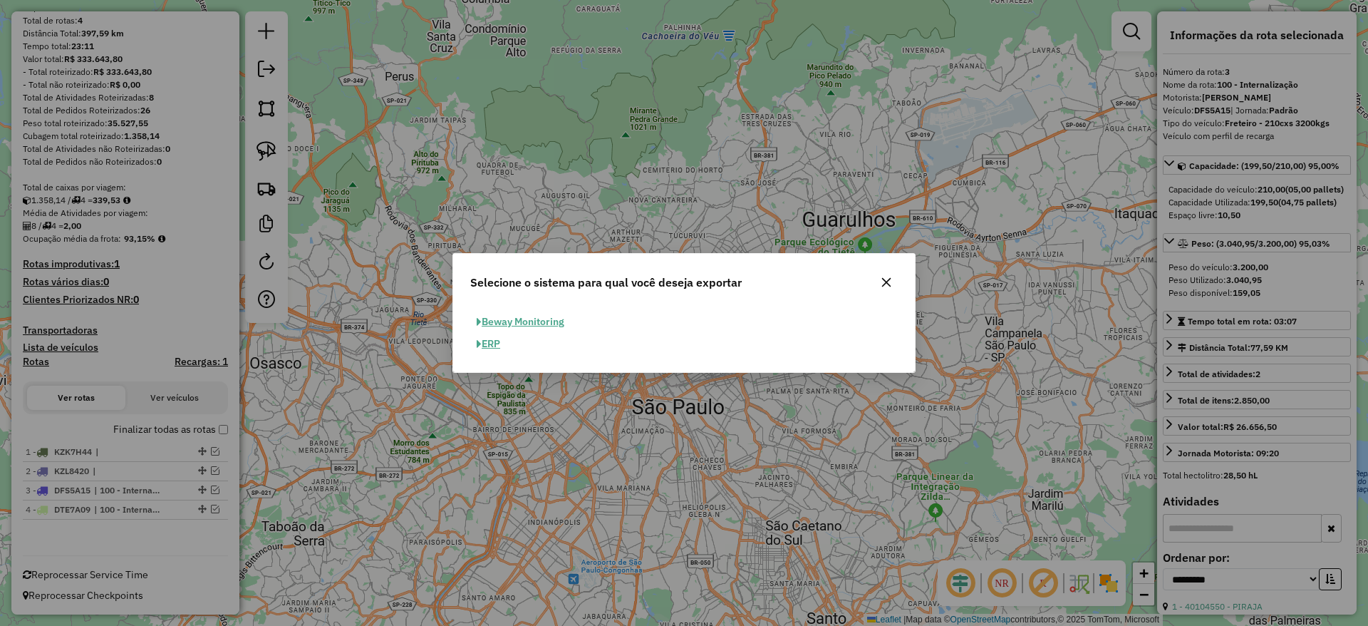
click at [497, 344] on button "ERP" at bounding box center [488, 344] width 36 height 22
select select "**"
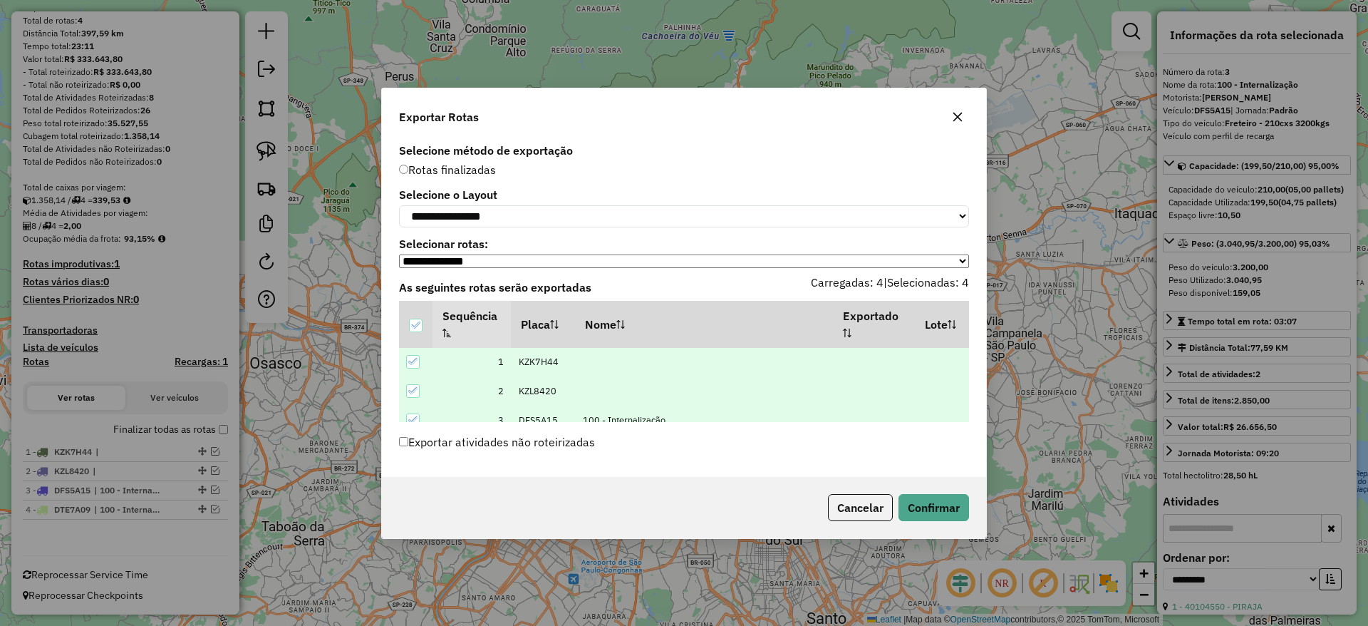
scroll to position [43, 0]
click at [926, 513] on button "Confirmar" at bounding box center [934, 507] width 71 height 27
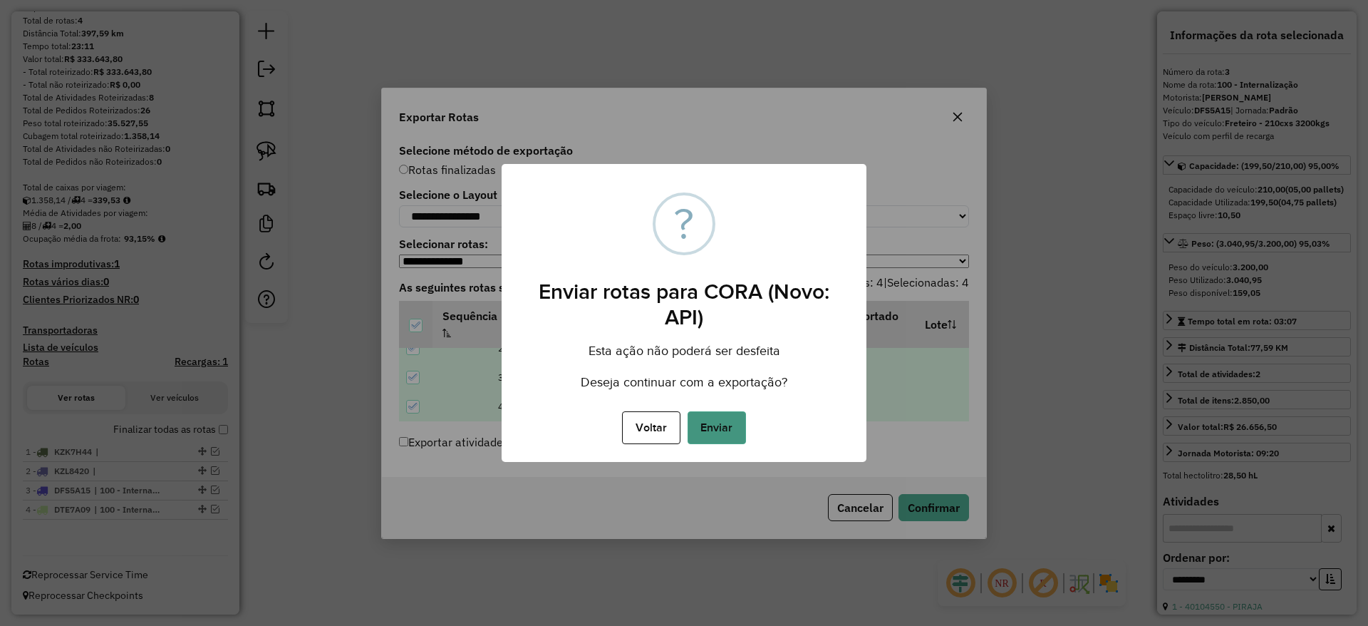
click at [721, 429] on button "Enviar" at bounding box center [717, 427] width 58 height 33
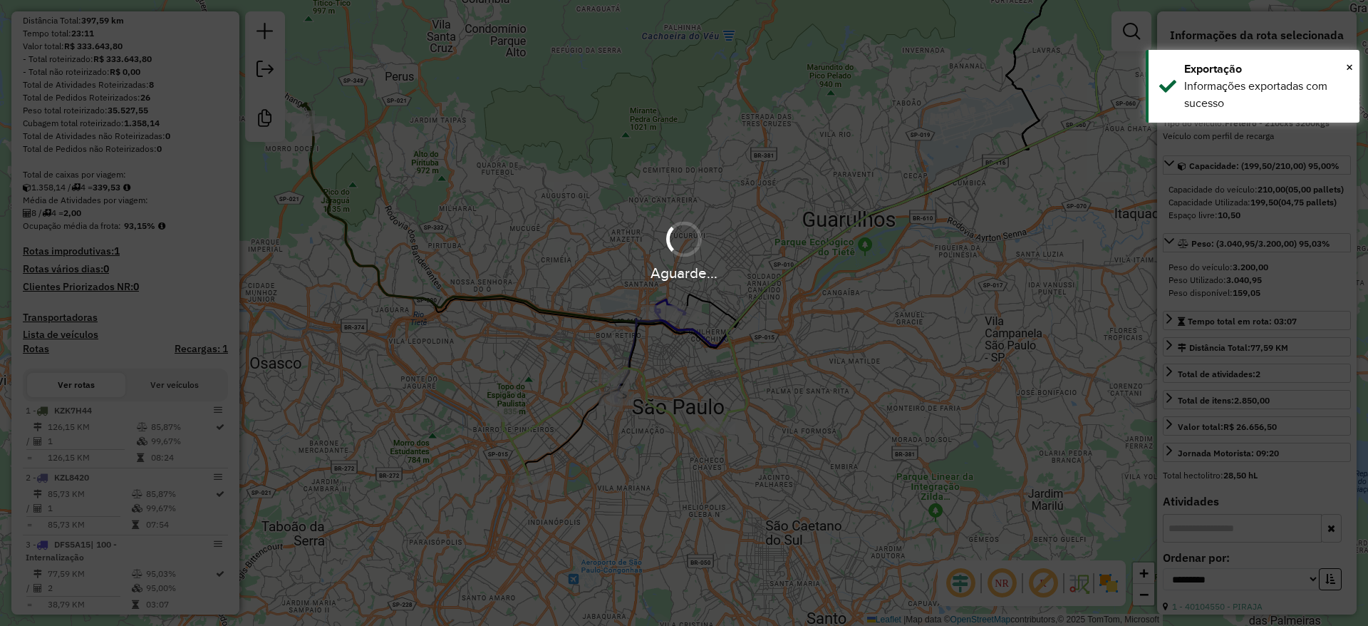
scroll to position [299, 0]
